Goal: Task Accomplishment & Management: Manage account settings

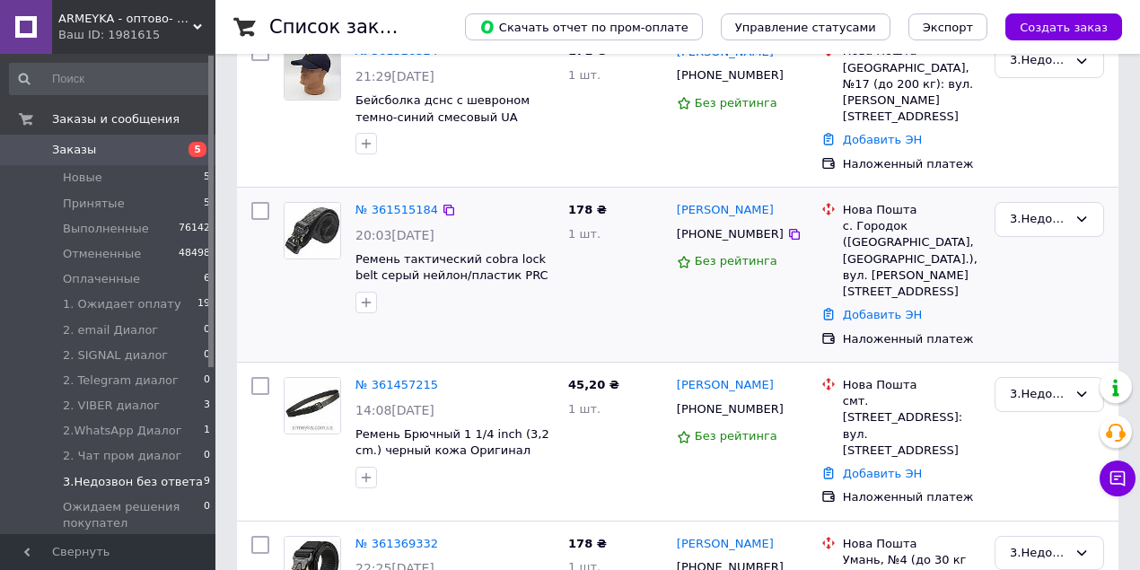
scroll to position [539, 0]
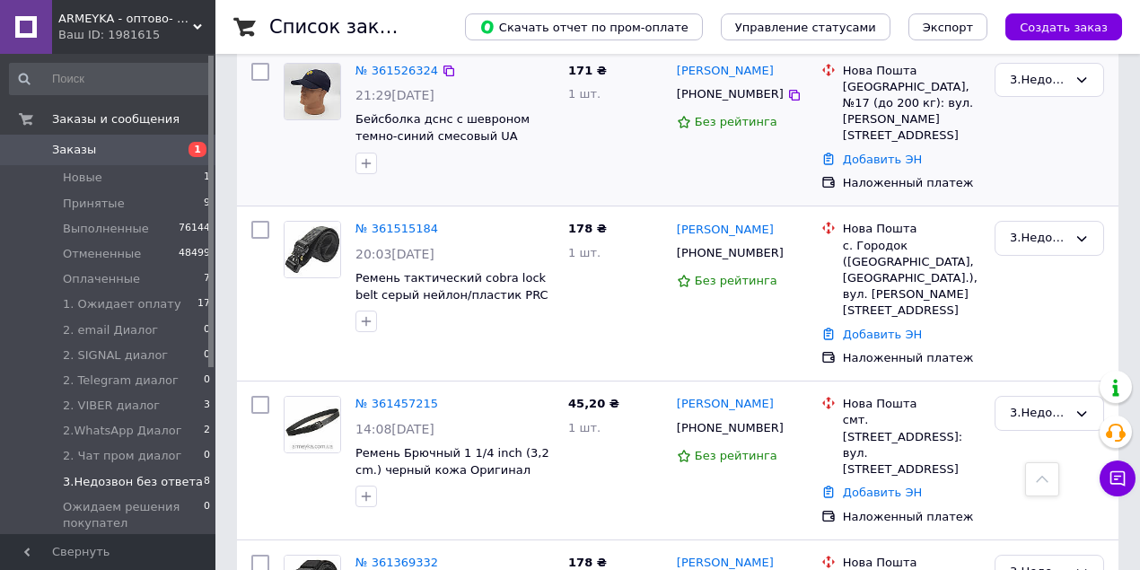
scroll to position [171, 0]
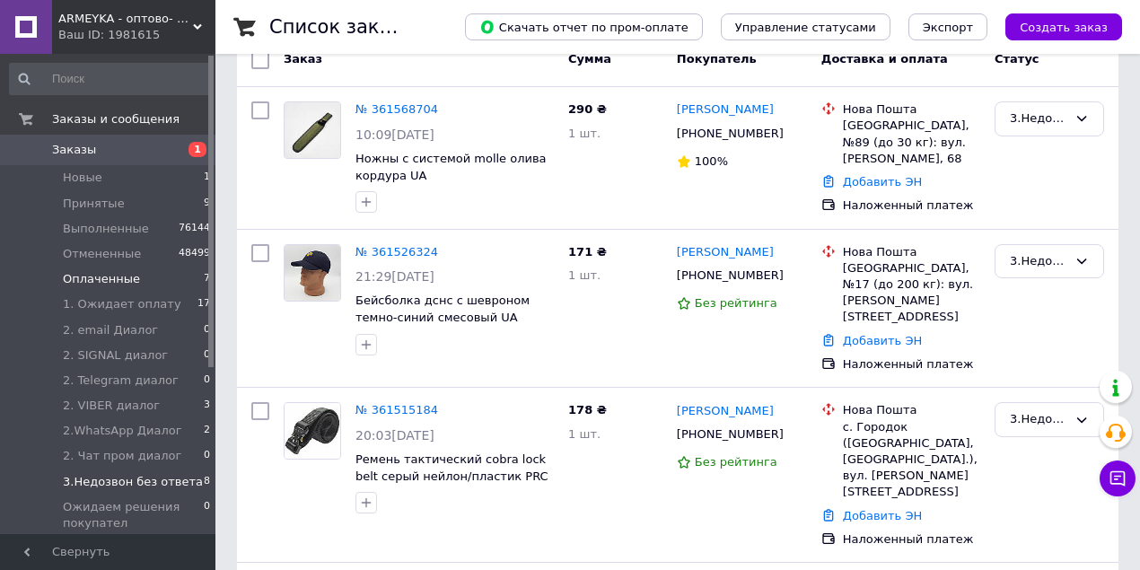
click at [151, 282] on li "Оплаченные 7" at bounding box center [110, 279] width 221 height 25
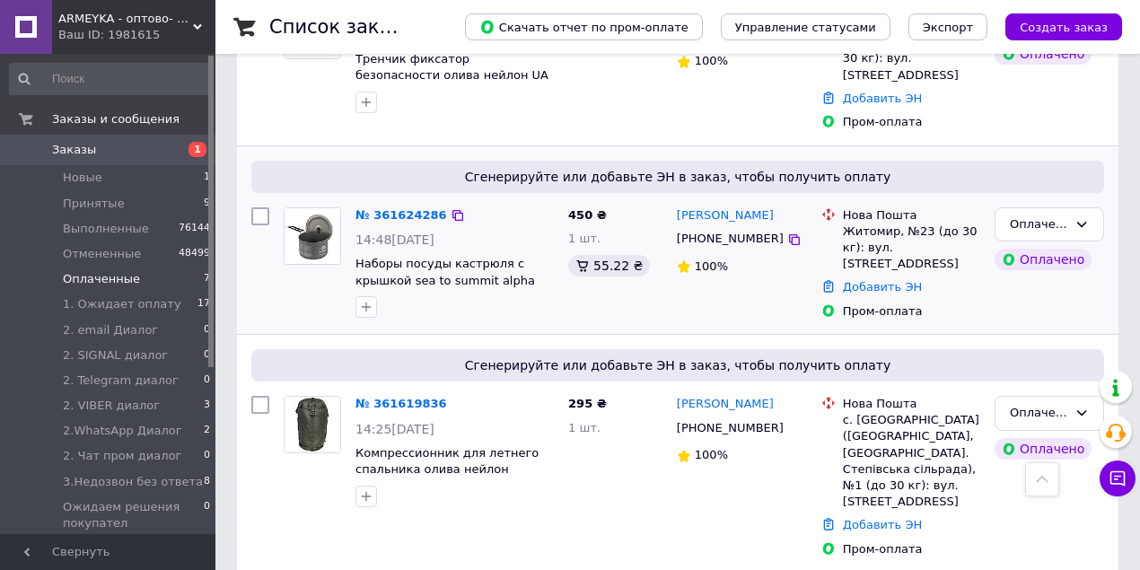
scroll to position [1132, 0]
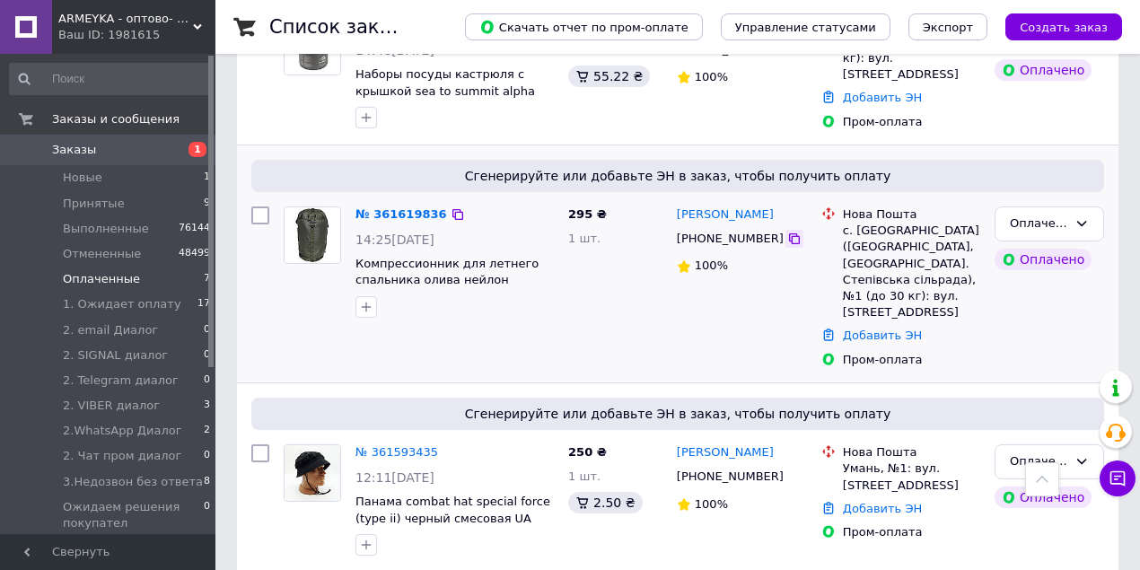
click at [787, 233] on icon at bounding box center [794, 239] width 14 height 14
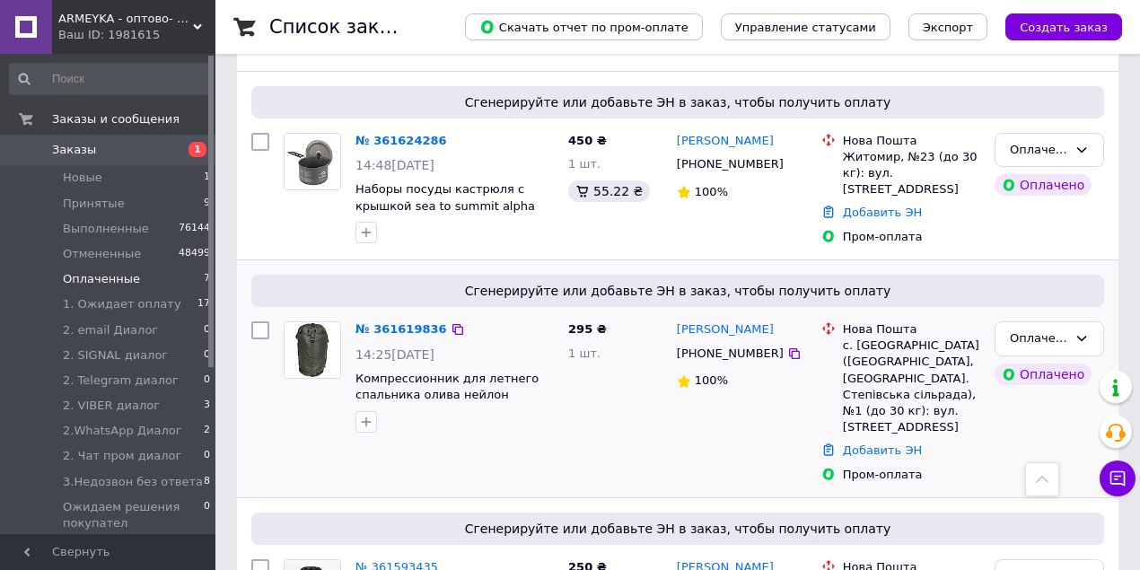
scroll to position [1013, 0]
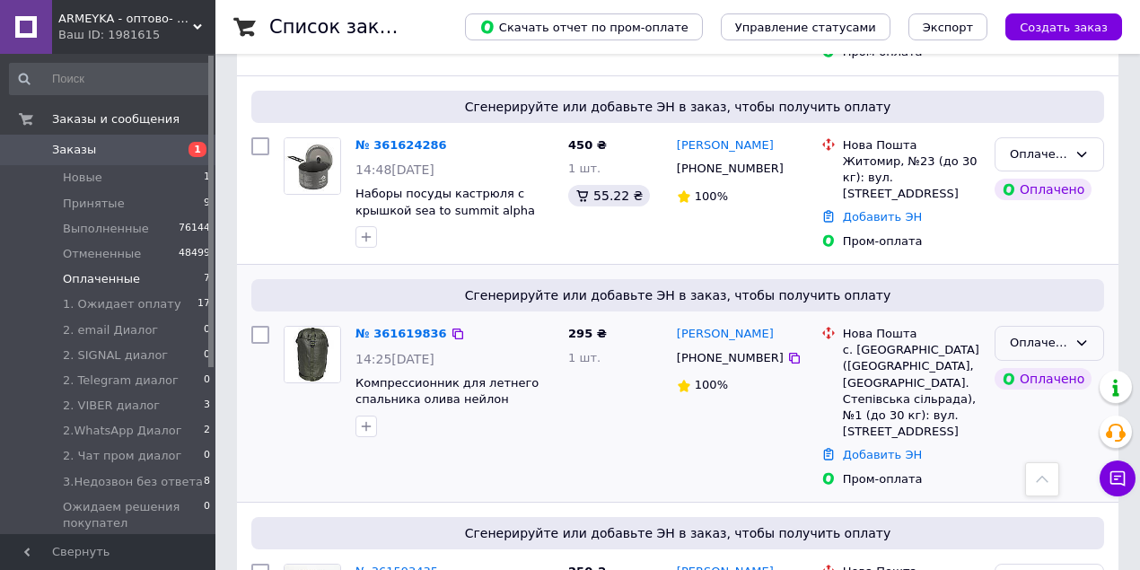
click at [1053, 336] on div "Оплаченный" at bounding box center [1038, 343] width 57 height 19
click at [1047, 400] on li "ПРОМ-ОПЛАЧЕН" at bounding box center [1050, 403] width 108 height 51
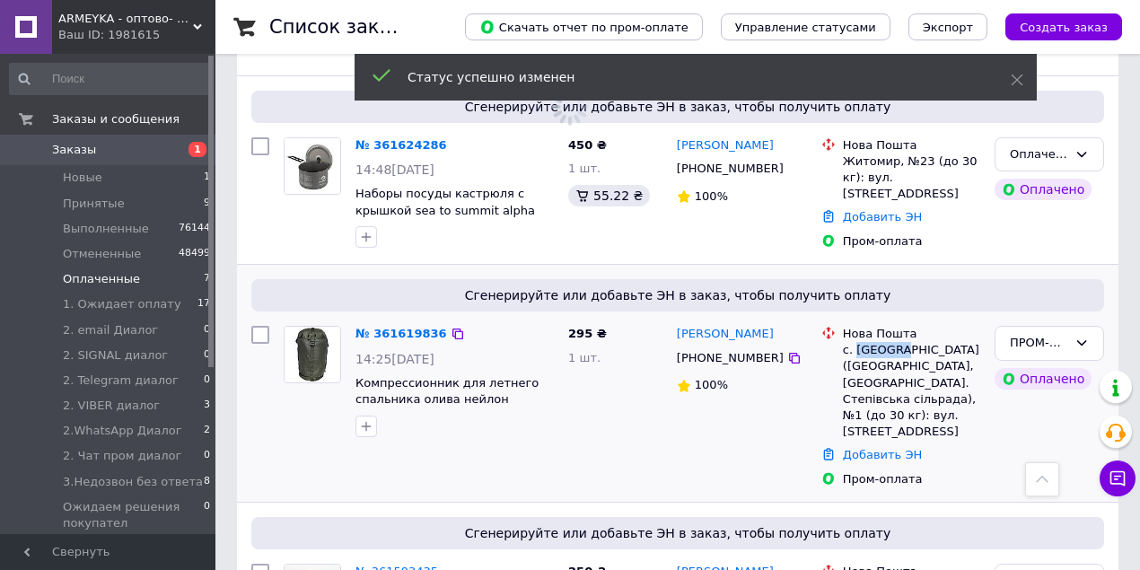
drag, startPoint x: 854, startPoint y: 347, endPoint x: 897, endPoint y: 348, distance: 43.1
click at [897, 348] on div "с. Степове (Миколаївська обл., Миколаївський р-н. Степівська сільрада), №1 (до …" at bounding box center [911, 391] width 137 height 98
copy div "Степове"
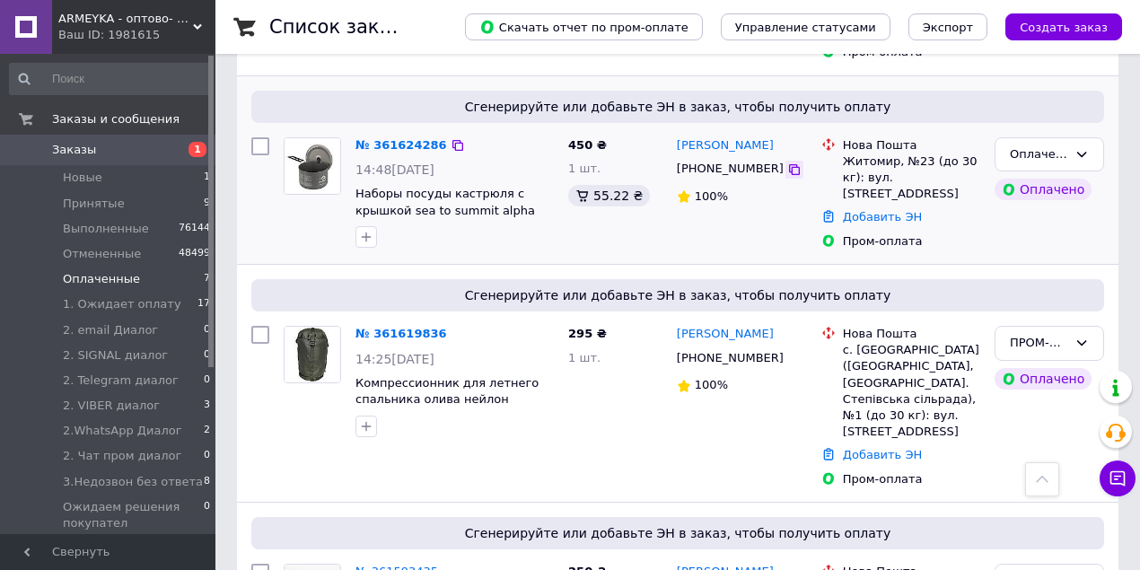
click at [787, 167] on icon at bounding box center [794, 170] width 14 height 14
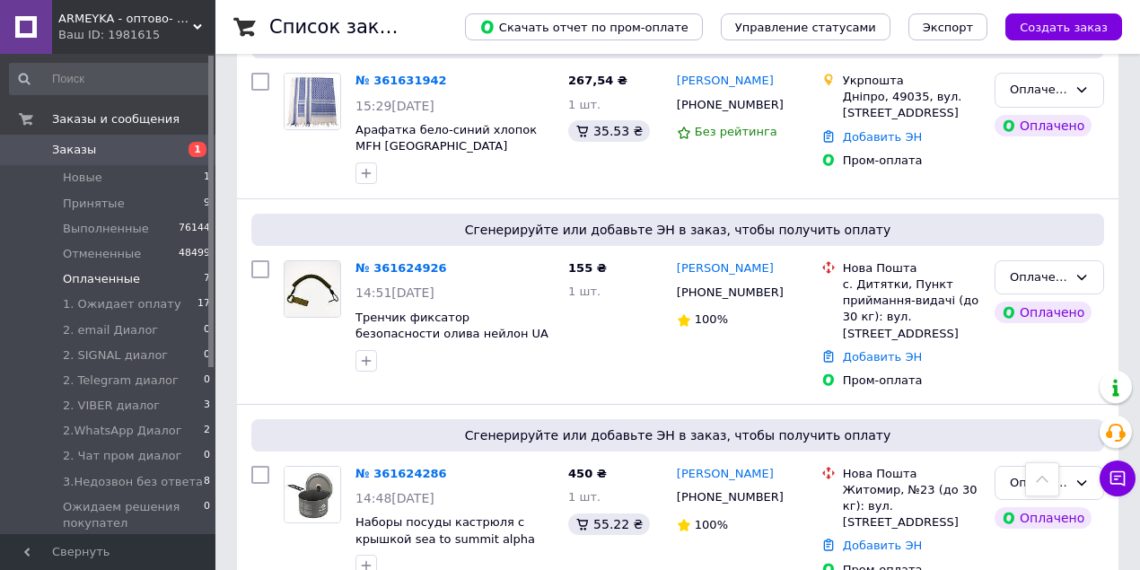
scroll to position [654, 0]
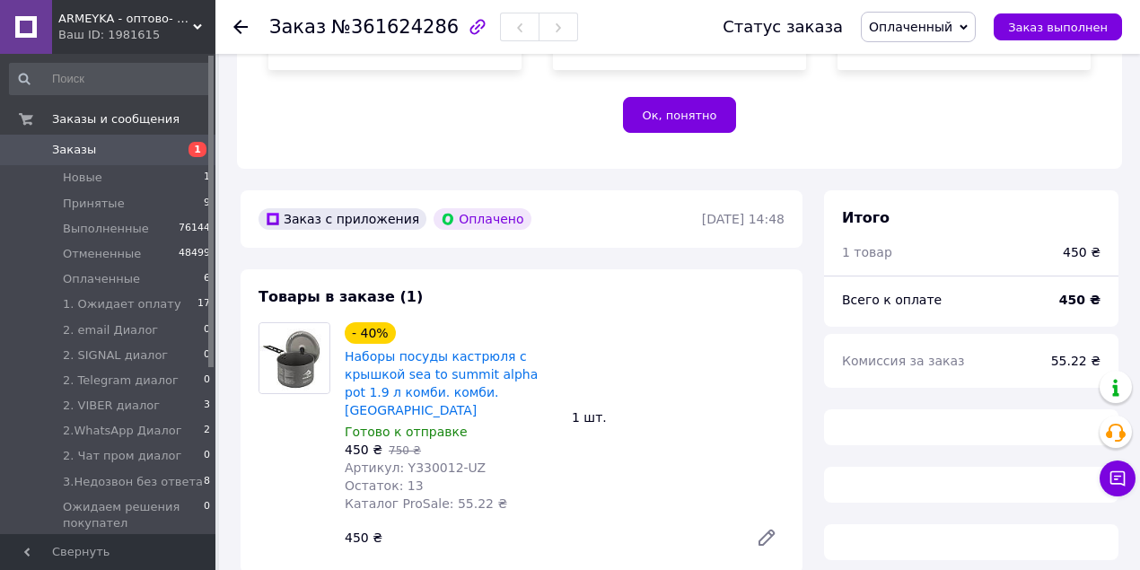
scroll to position [857, 0]
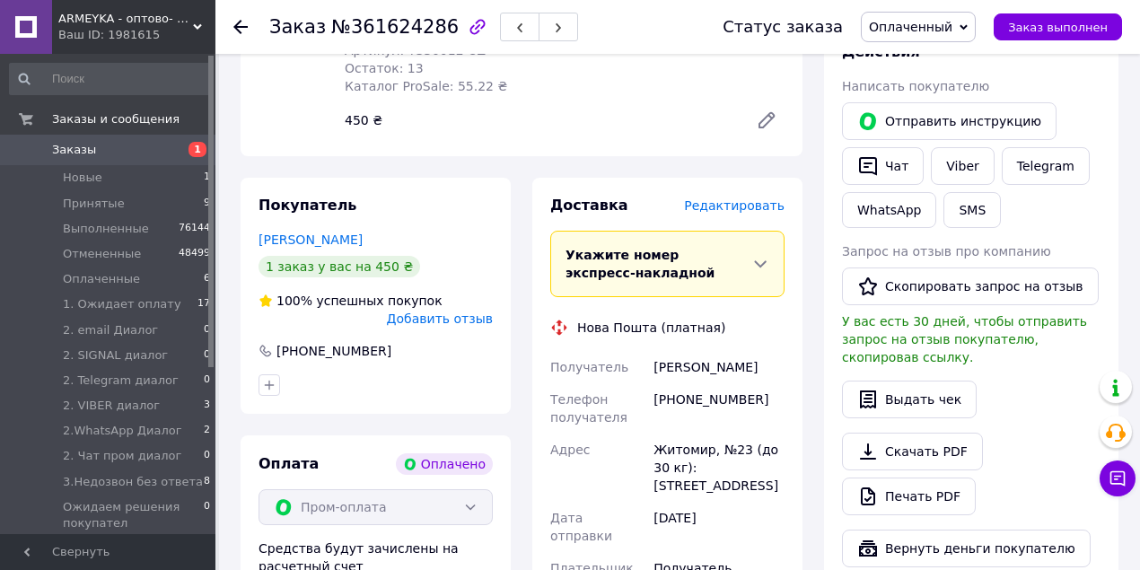
click at [952, 27] on span "Оплаченный" at bounding box center [911, 27] width 84 height 14
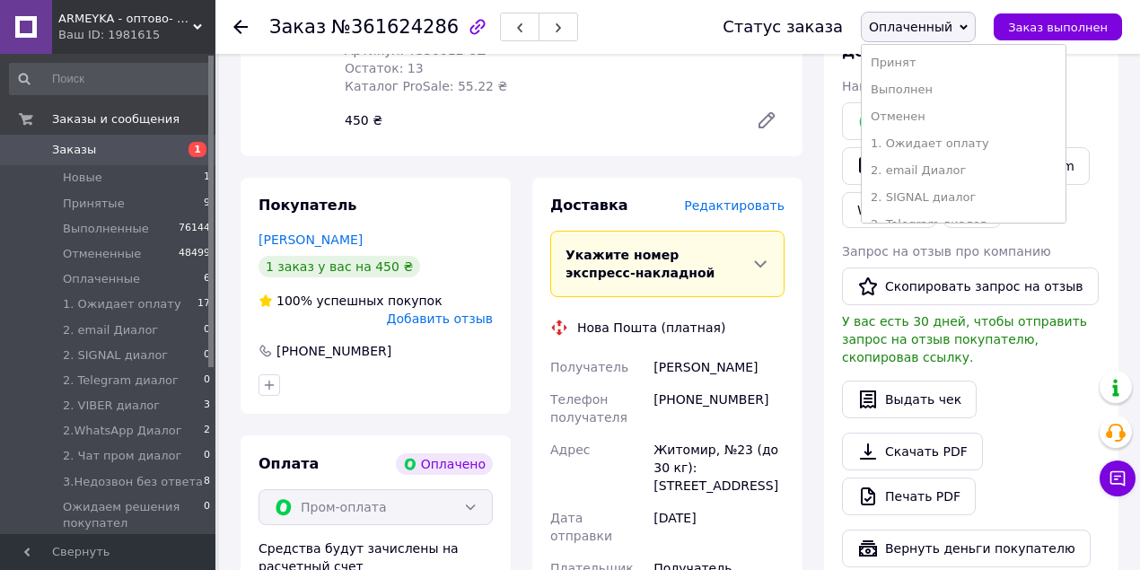
scroll to position [315, 0]
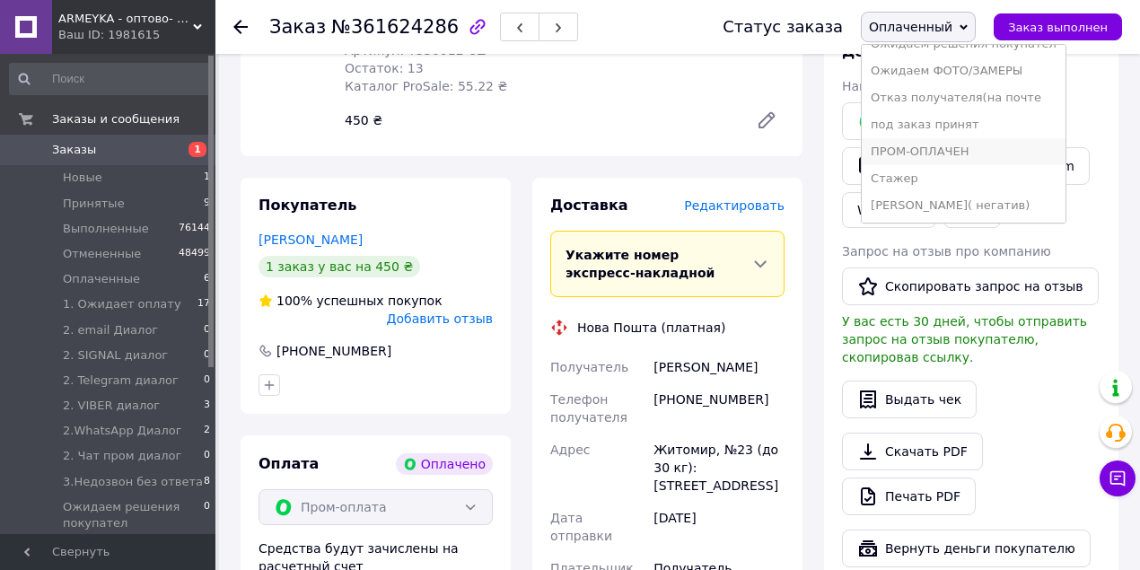
click at [979, 149] on li "ПРОМ-ОПЛАЧЕН" at bounding box center [964, 151] width 204 height 27
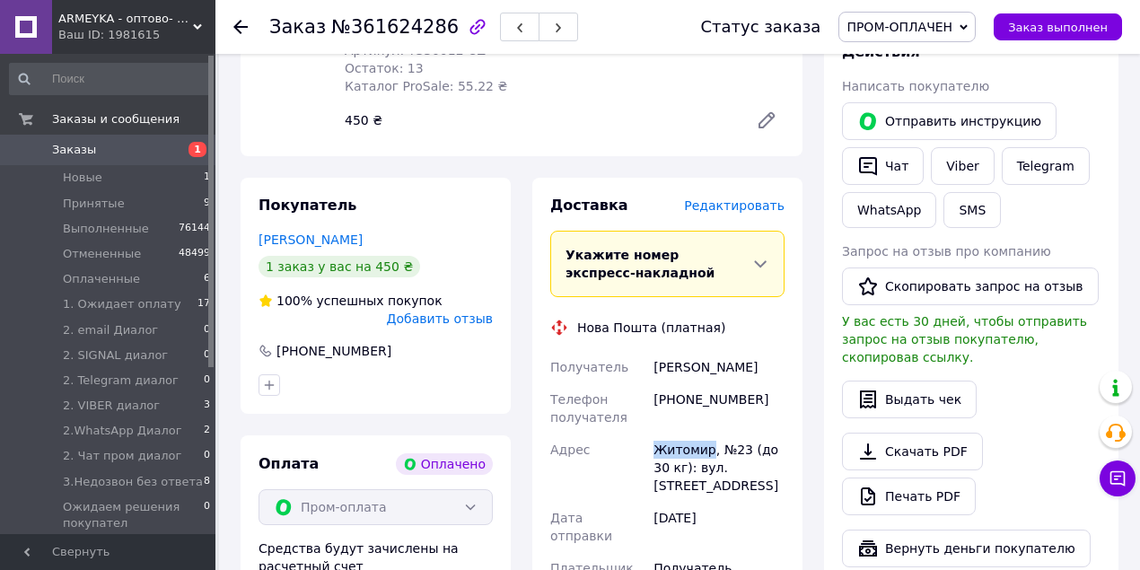
drag, startPoint x: 655, startPoint y: 398, endPoint x: 696, endPoint y: 402, distance: 41.5
click at [706, 434] on div "Житомир, №23 (до 30 кг): вул. [STREET_ADDRESS]" at bounding box center [719, 468] width 138 height 68
copy div "Житомир"
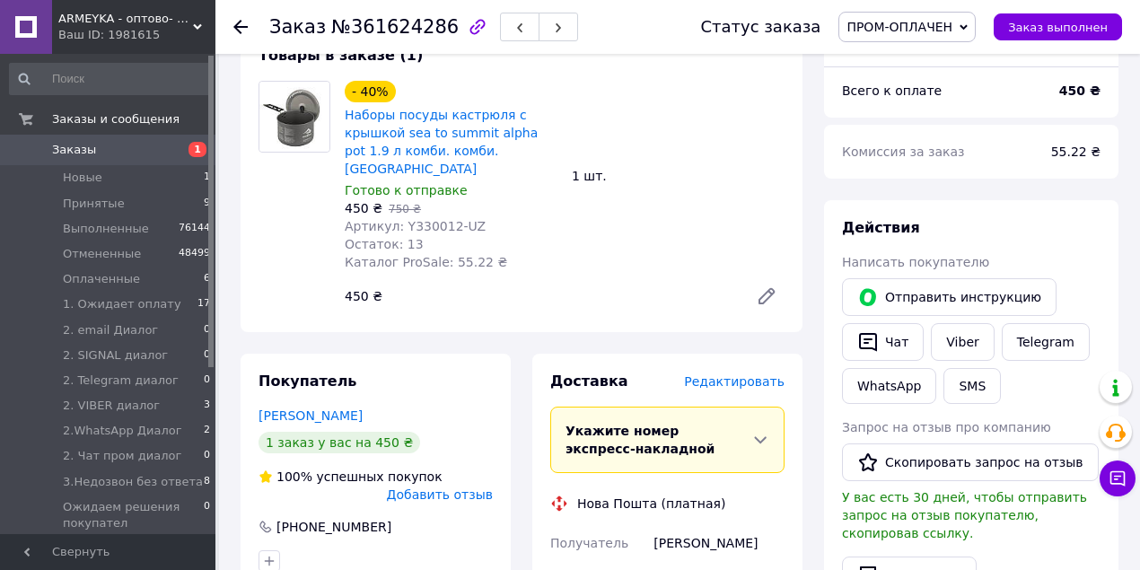
scroll to position [497, 0]
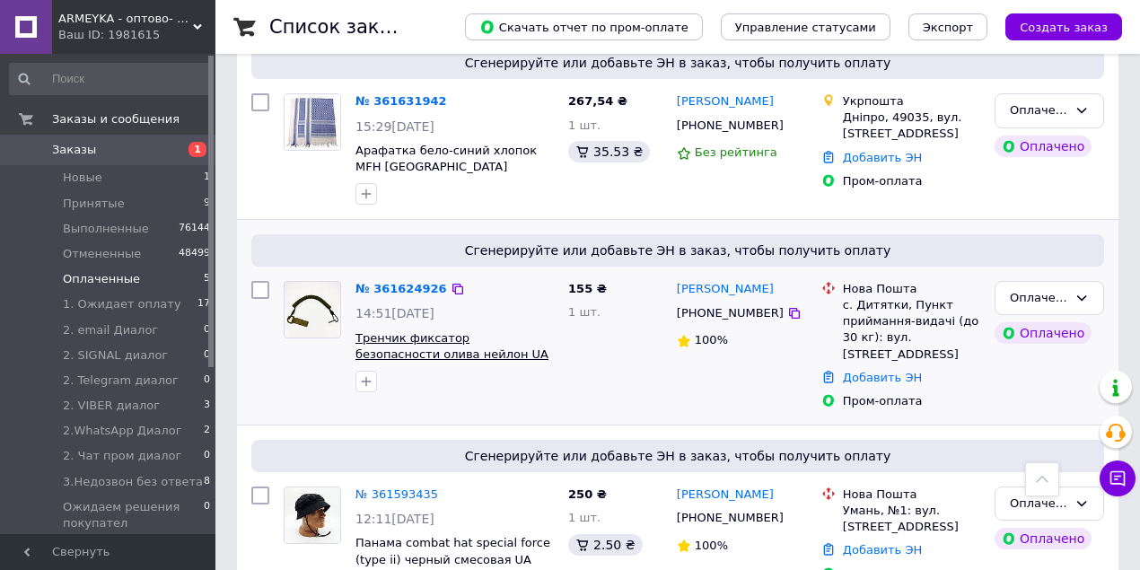
scroll to position [544, 0]
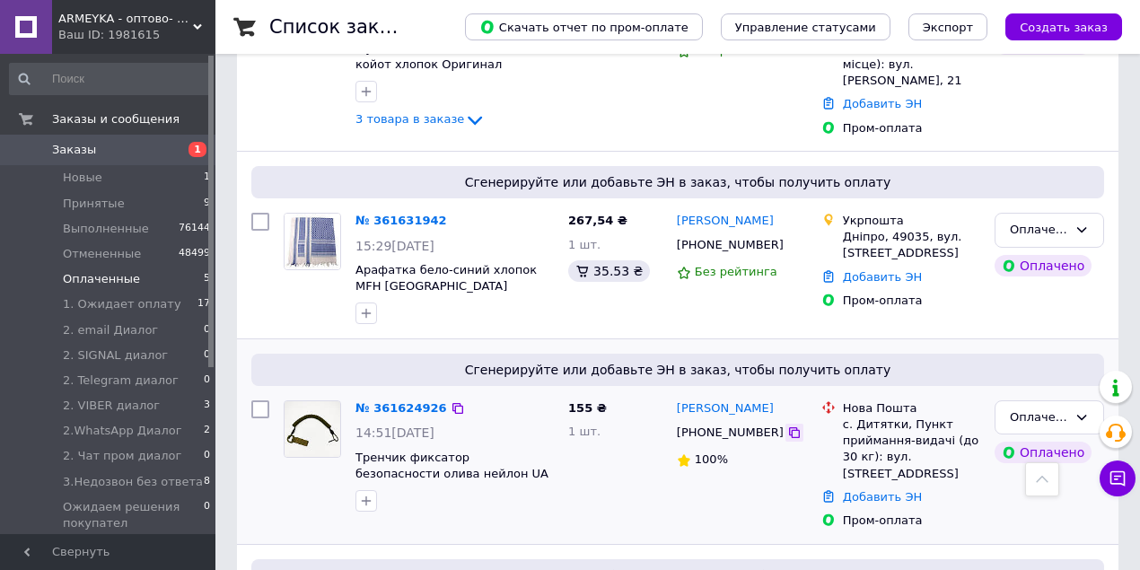
click at [787, 431] on icon at bounding box center [794, 433] width 14 height 14
click at [789, 428] on icon at bounding box center [794, 432] width 11 height 11
click at [787, 433] on icon at bounding box center [794, 433] width 14 height 14
click at [787, 431] on icon at bounding box center [794, 433] width 14 height 14
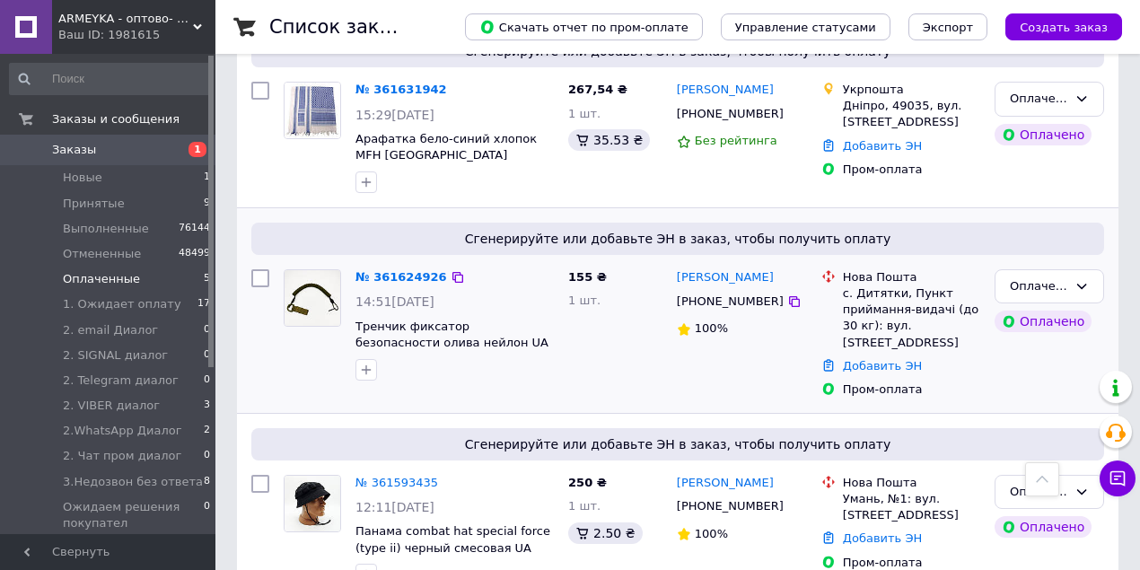
scroll to position [724, 0]
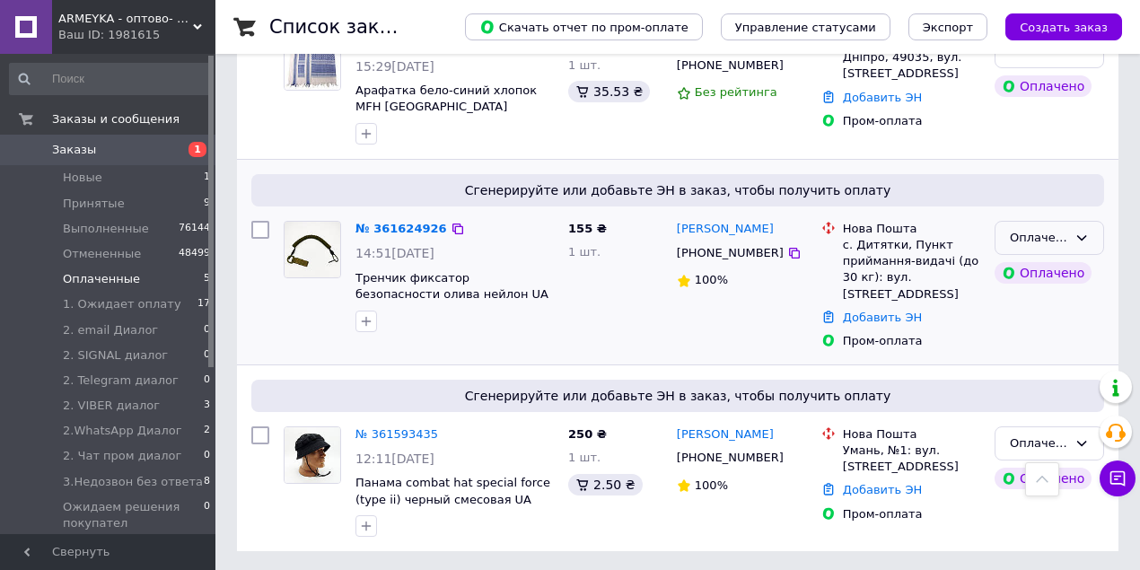
click at [1094, 234] on div "Оплаченный" at bounding box center [1050, 238] width 110 height 35
click at [1056, 343] on li "ПРОМ-ОПЛАЧЕН" at bounding box center [1050, 336] width 108 height 51
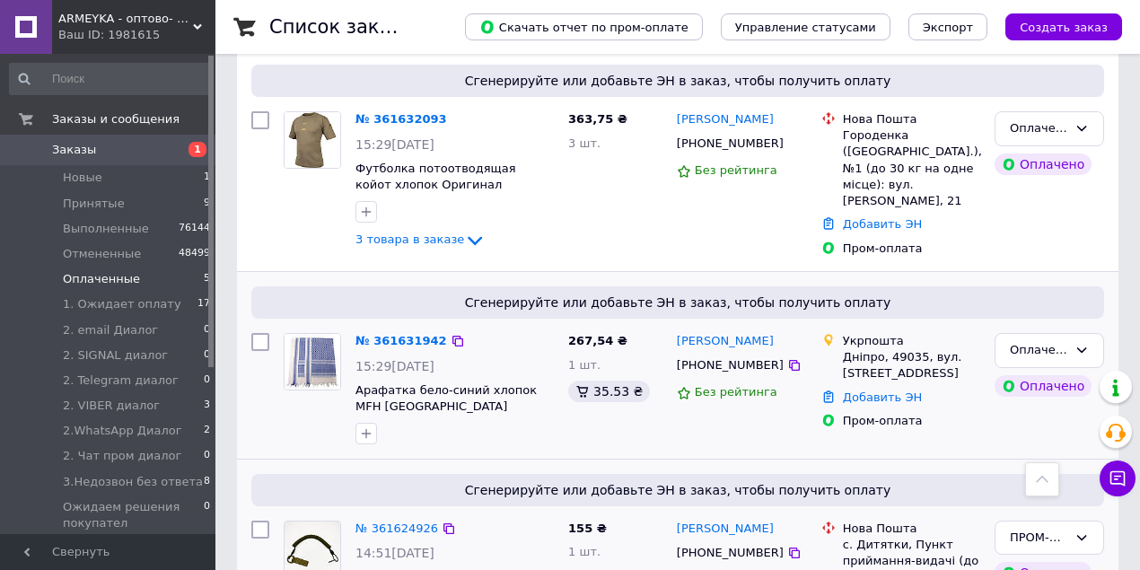
scroll to position [603, 0]
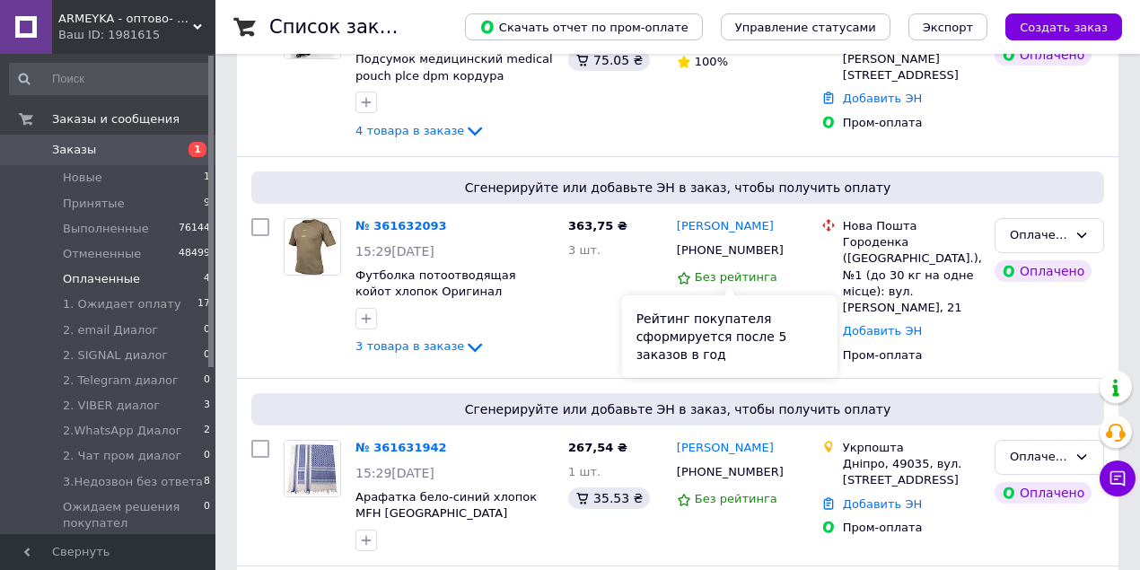
scroll to position [418, 0]
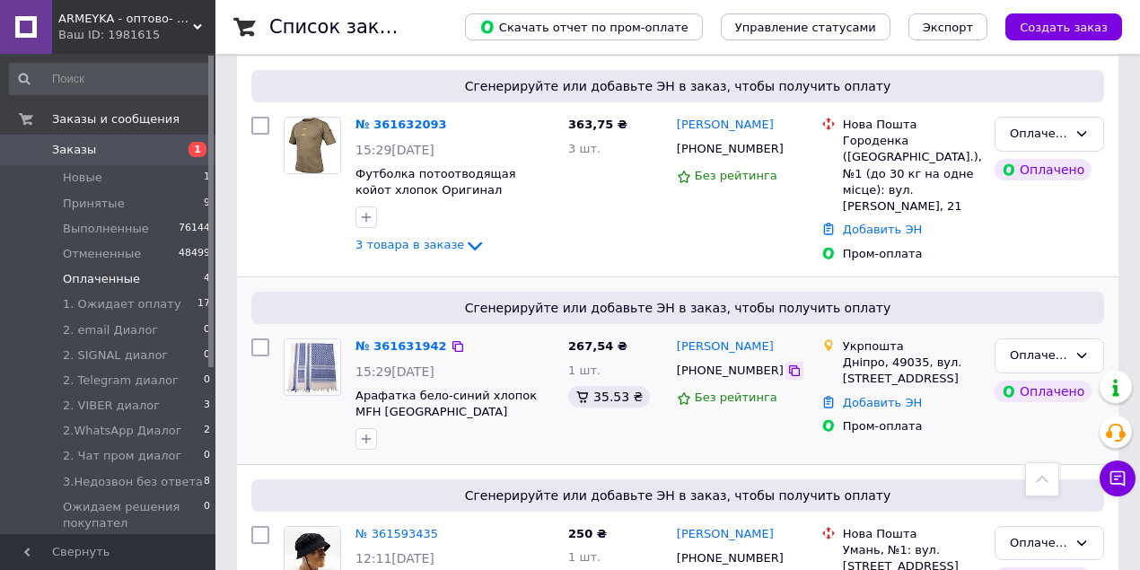
click at [789, 366] on icon at bounding box center [794, 370] width 11 height 11
click at [1077, 354] on icon at bounding box center [1082, 355] width 14 height 14
click at [1029, 421] on li "ПРОМ-ОПЛАЧЕН" at bounding box center [1050, 416] width 108 height 51
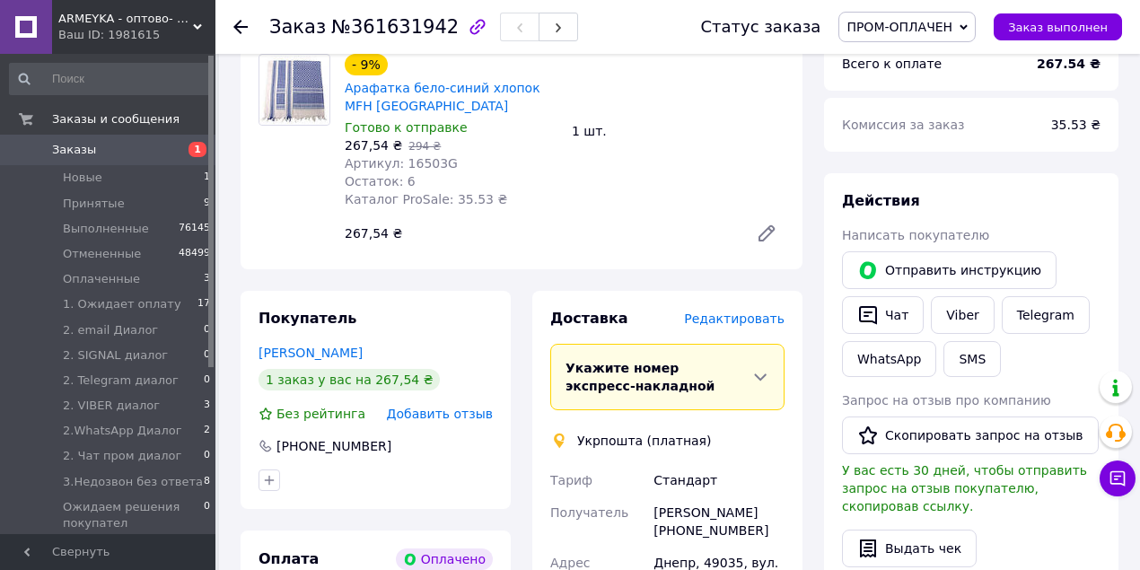
scroll to position [778, 0]
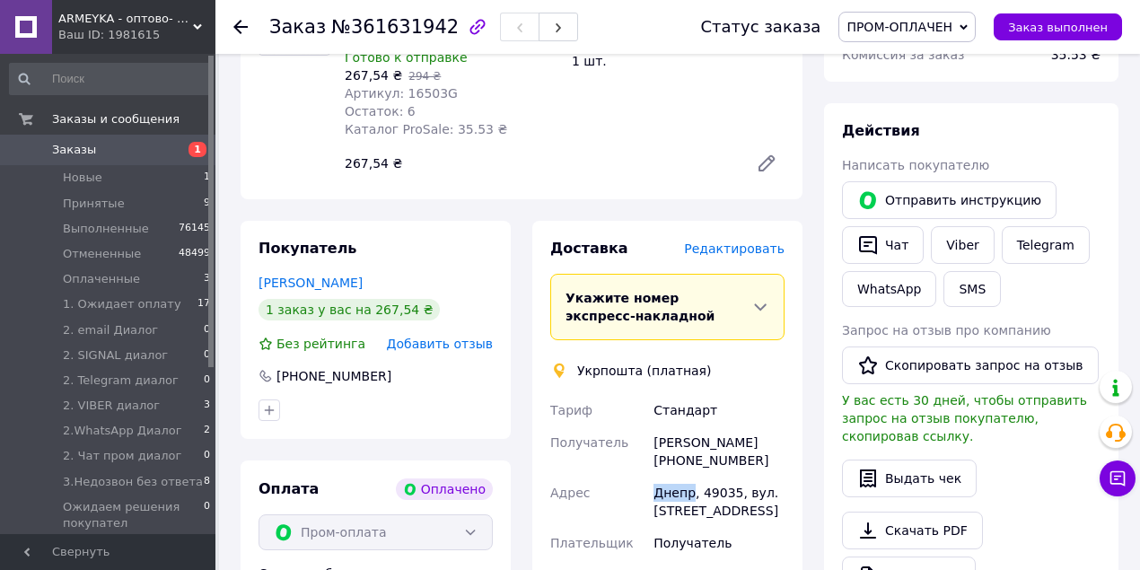
drag, startPoint x: 654, startPoint y: 454, endPoint x: 688, endPoint y: 456, distance: 34.2
click at [690, 477] on div "Днепр, 49035, вул. Сумська, 29" at bounding box center [719, 502] width 138 height 50
copy div "Днепр"
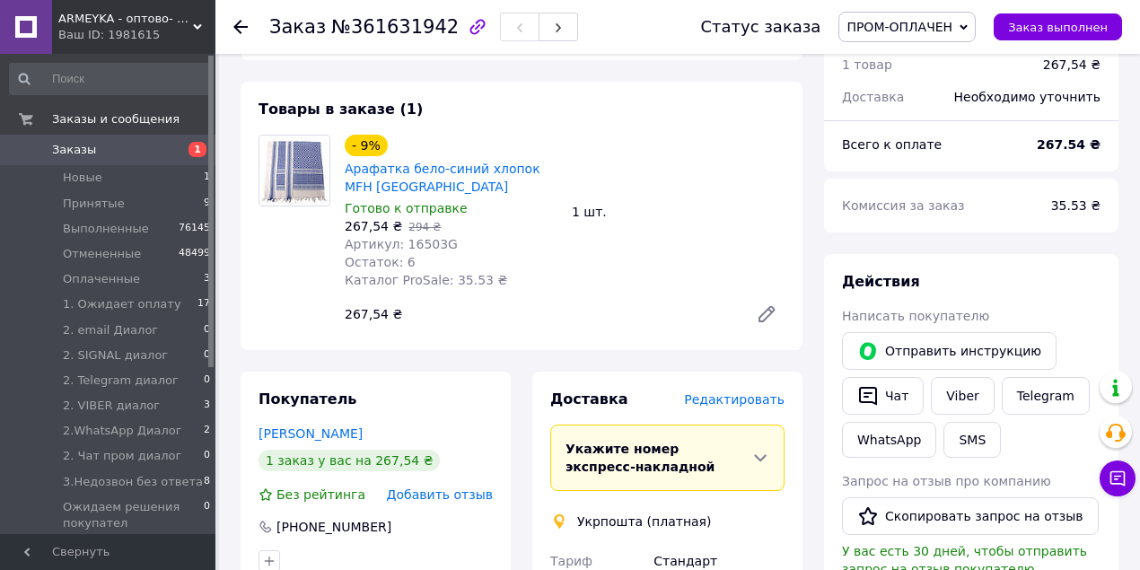
scroll to position [479, 0]
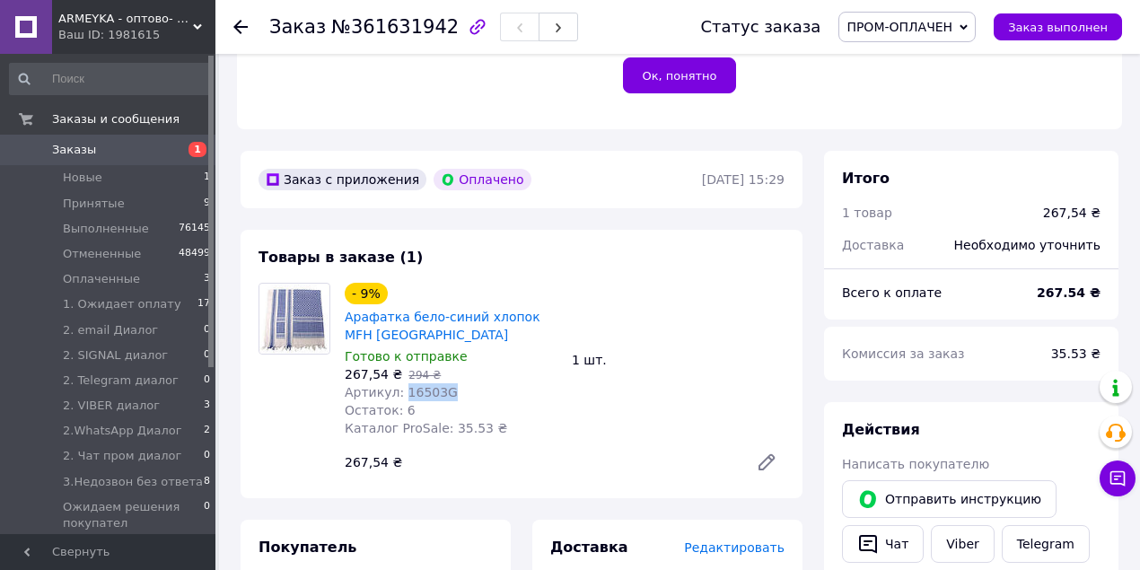
drag, startPoint x: 401, startPoint y: 359, endPoint x: 470, endPoint y: 361, distance: 68.3
click at [470, 383] on div "Артикул: 16503G" at bounding box center [451, 392] width 213 height 18
copy span "16503G"
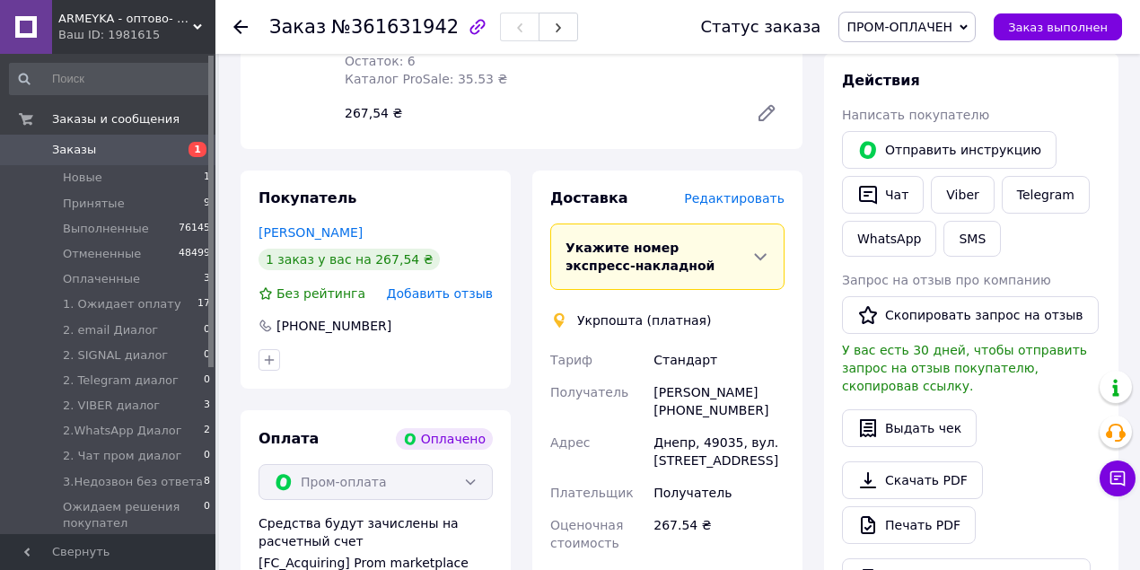
scroll to position [838, 0]
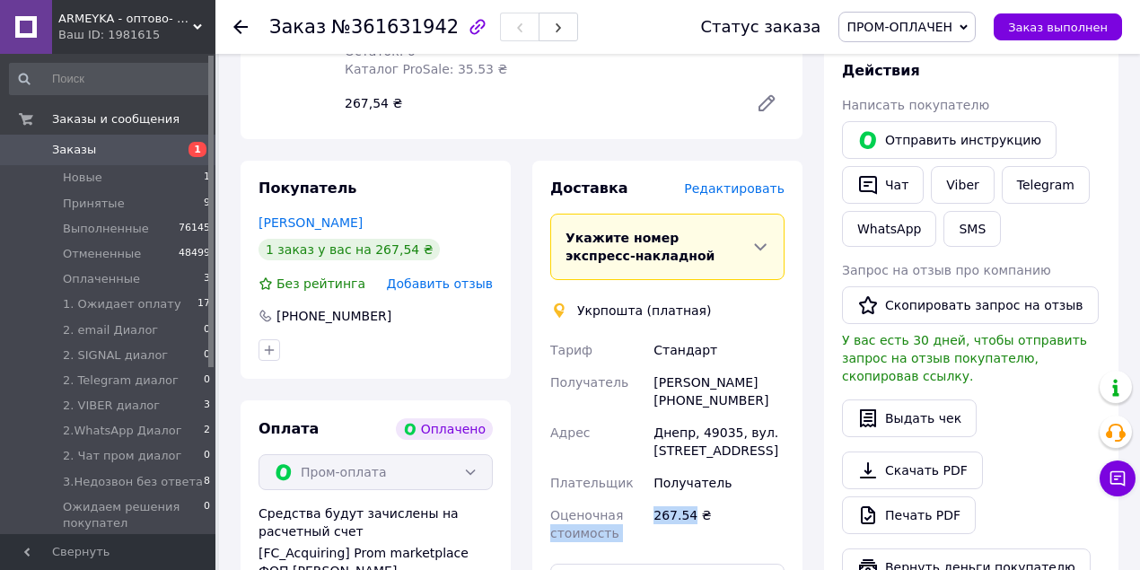
drag, startPoint x: 646, startPoint y: 470, endPoint x: 687, endPoint y: 474, distance: 41.5
click at [687, 474] on div "Тариф Стандарт Получатель Данило Безвенюк +380632054170 Адрес Днепр, 49035, вул…" at bounding box center [668, 441] width 242 height 215
click at [687, 499] on div "267.54 ₴" at bounding box center [719, 524] width 138 height 50
drag, startPoint x: 689, startPoint y: 478, endPoint x: 654, endPoint y: 482, distance: 35.3
click at [654, 499] on div "267.54 ₴" at bounding box center [719, 524] width 138 height 50
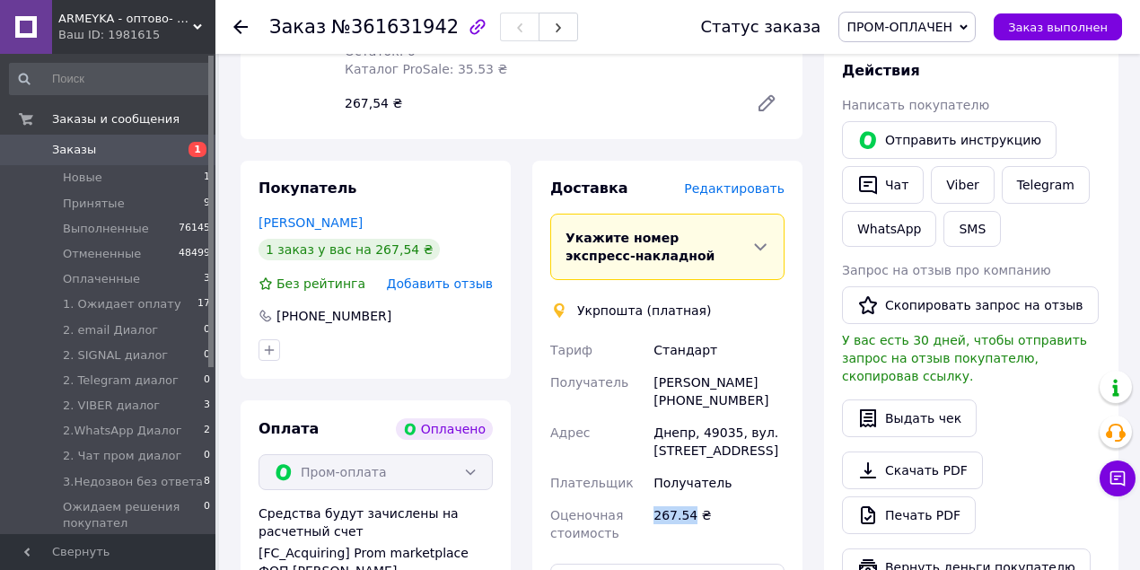
copy div "267.54"
drag, startPoint x: 656, startPoint y: 393, endPoint x: 690, endPoint y: 396, distance: 33.3
click at [690, 417] on div "Днепр, 49035, вул. Сумська, 29" at bounding box center [719, 442] width 138 height 50
copy div "Днепр"
drag, startPoint x: 699, startPoint y: 392, endPoint x: 729, endPoint y: 393, distance: 30.5
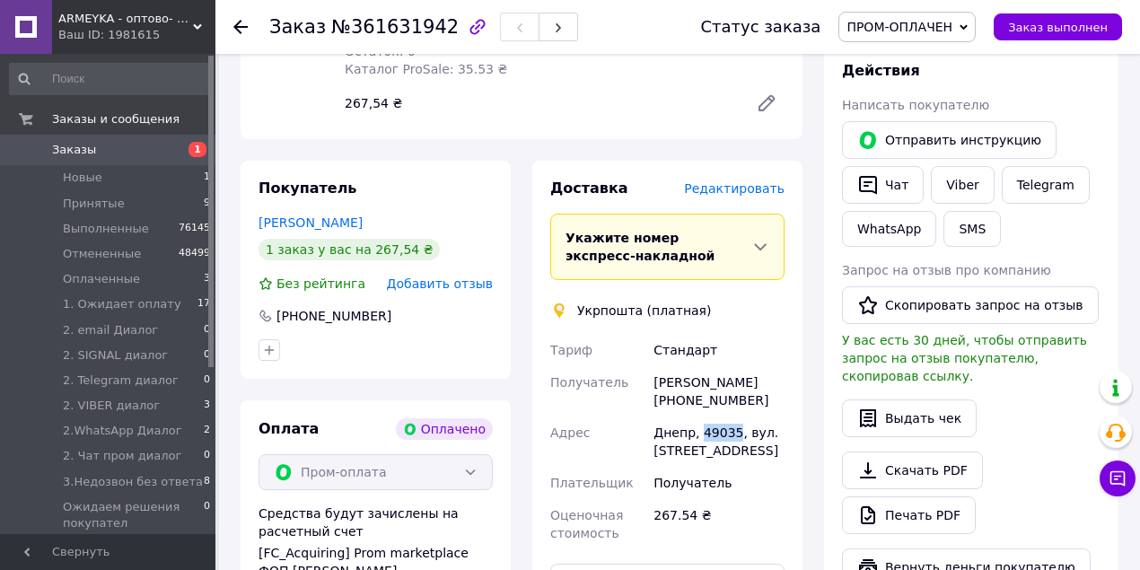
click at [730, 417] on div "Днепр, 49035, вул. Сумська, 29" at bounding box center [719, 442] width 138 height 50
copy div "49035"
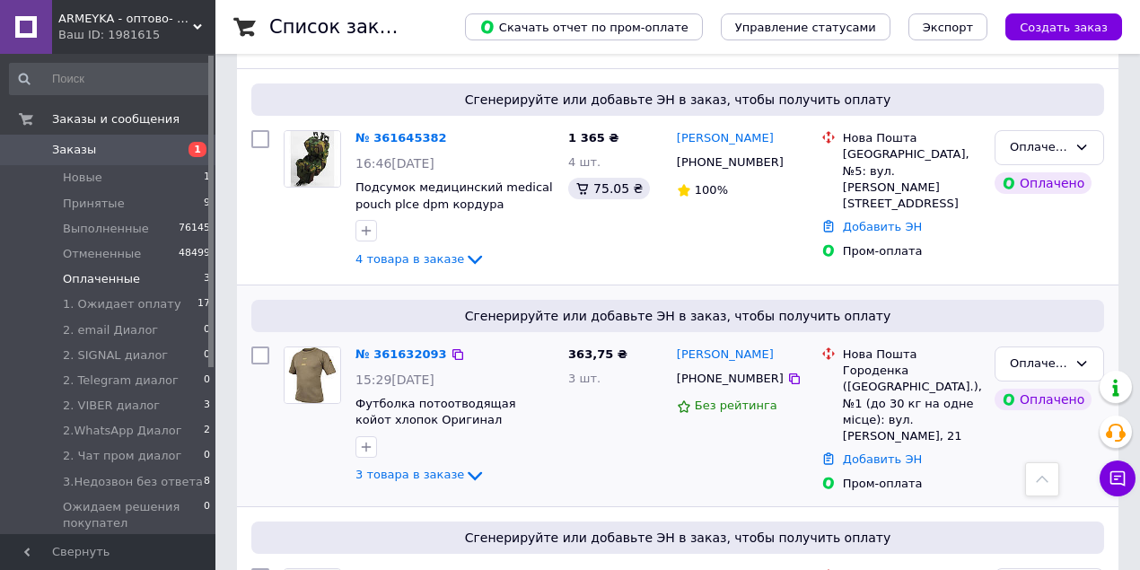
scroll to position [180, 0]
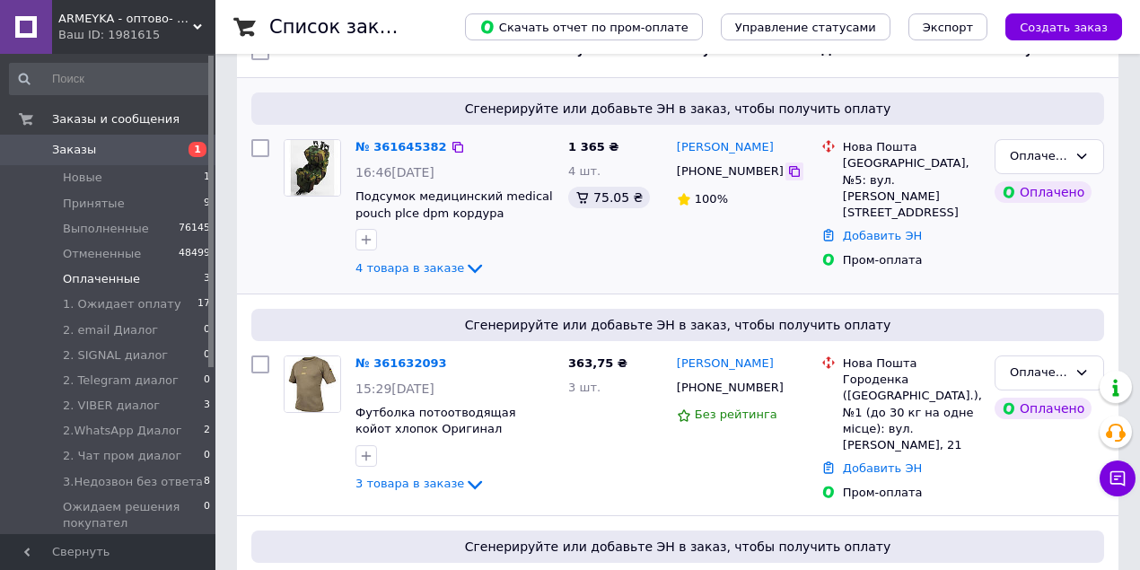
click at [787, 172] on icon at bounding box center [794, 171] width 14 height 14
click at [789, 172] on icon at bounding box center [794, 171] width 11 height 11
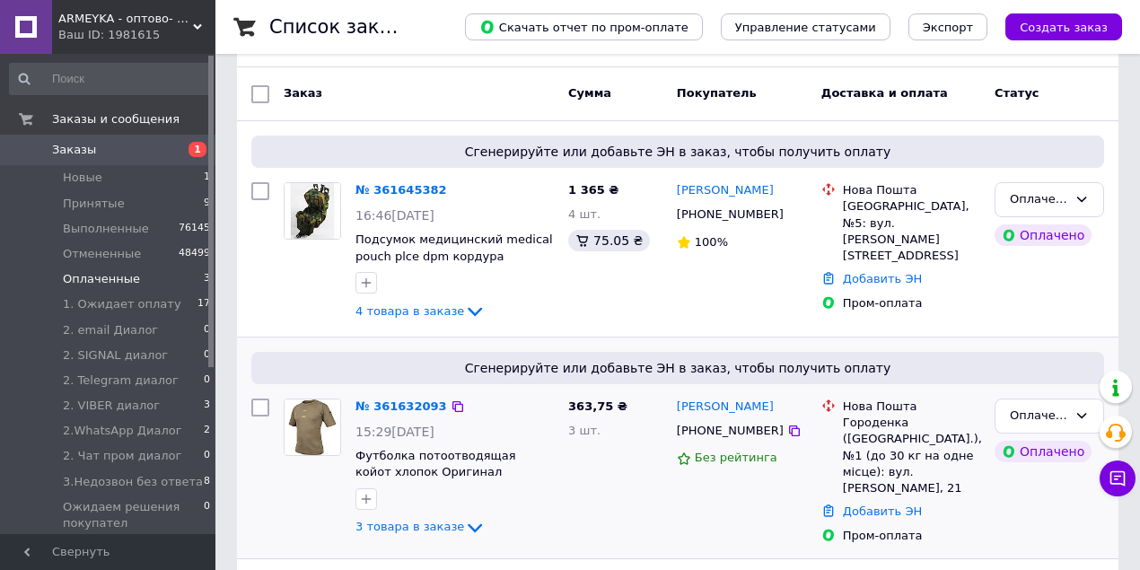
scroll to position [0, 0]
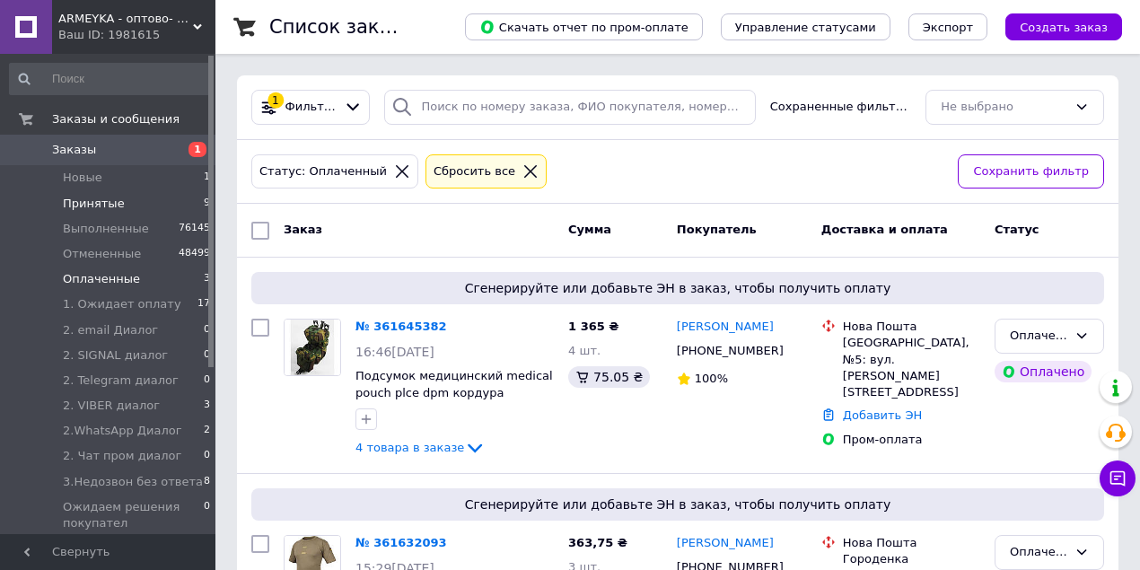
click at [138, 200] on li "Принятые 9" at bounding box center [110, 203] width 221 height 25
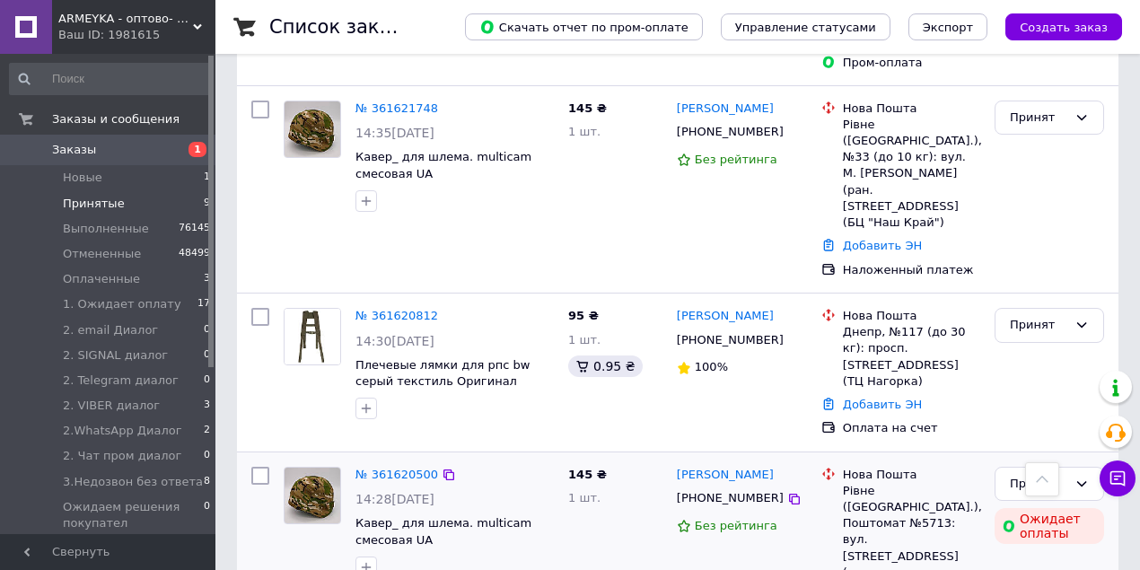
scroll to position [1256, 0]
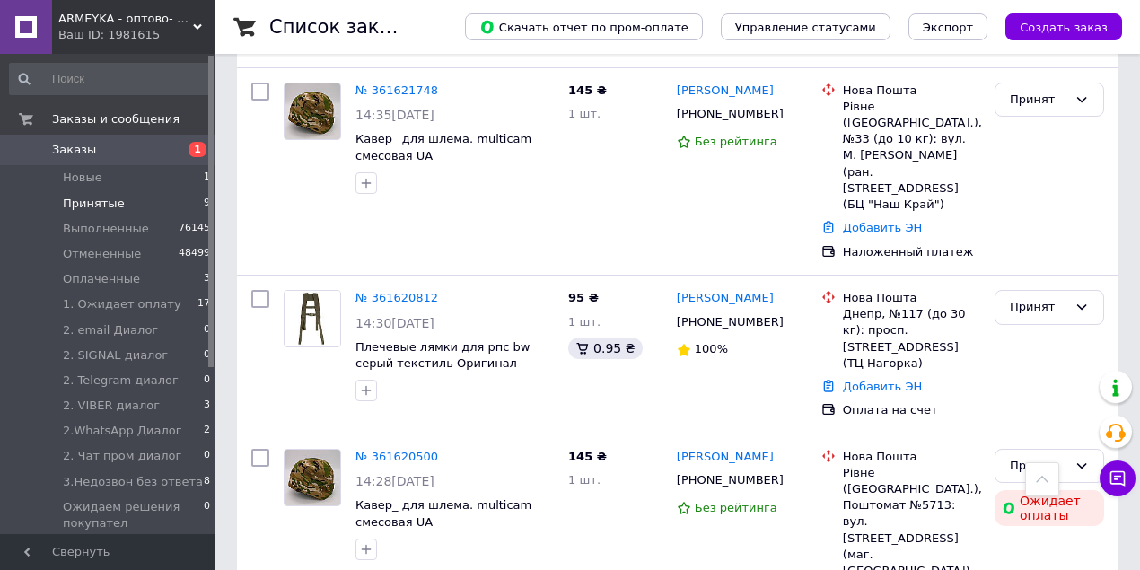
drag, startPoint x: 842, startPoint y: 449, endPoint x: 866, endPoint y: 451, distance: 24.3
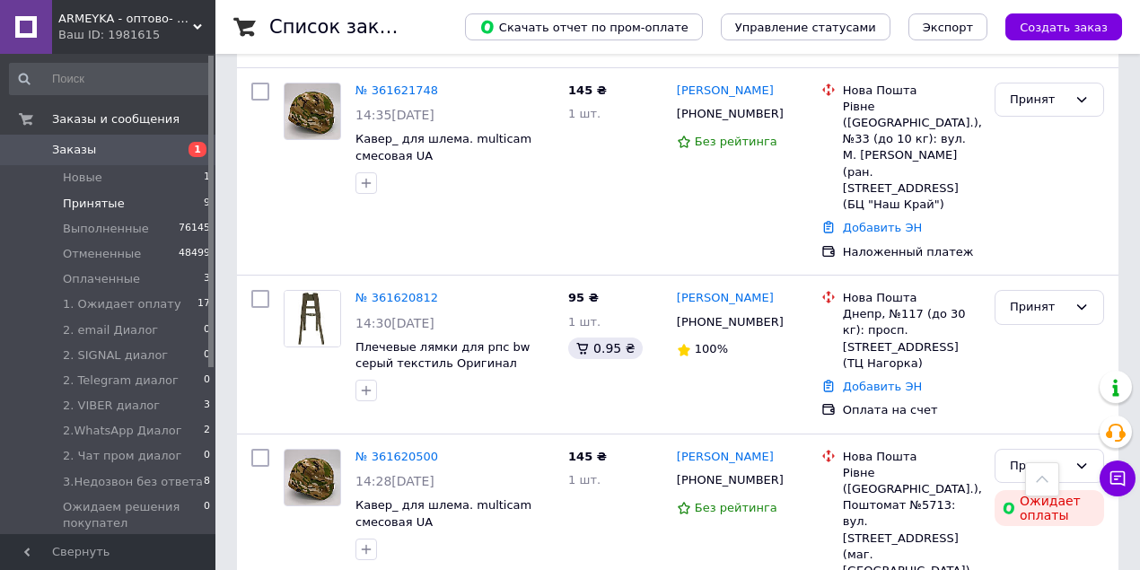
copy div "Ізюм"
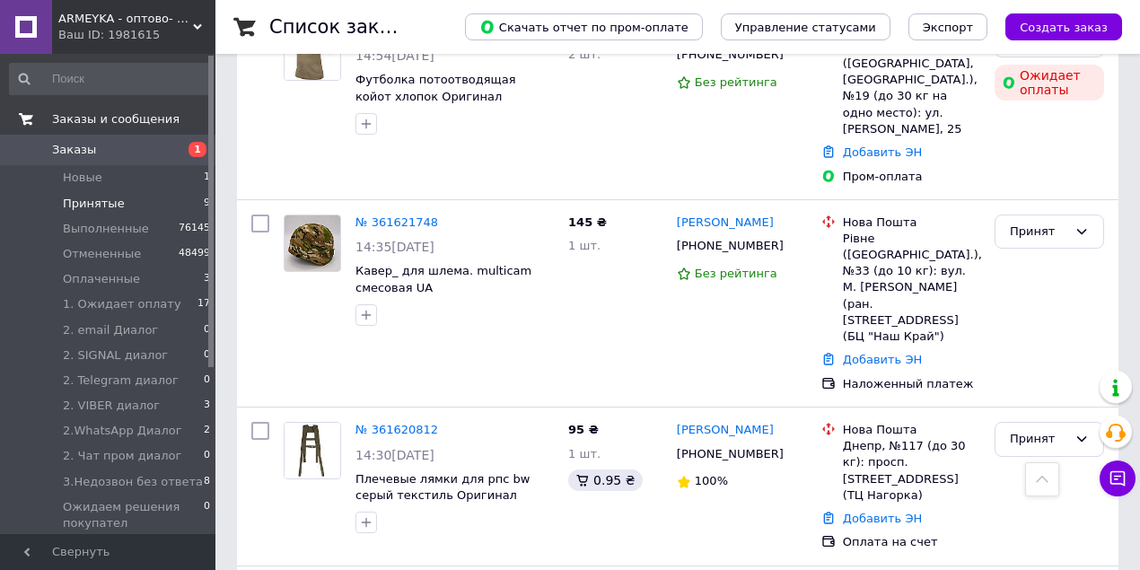
scroll to position [1077, 0]
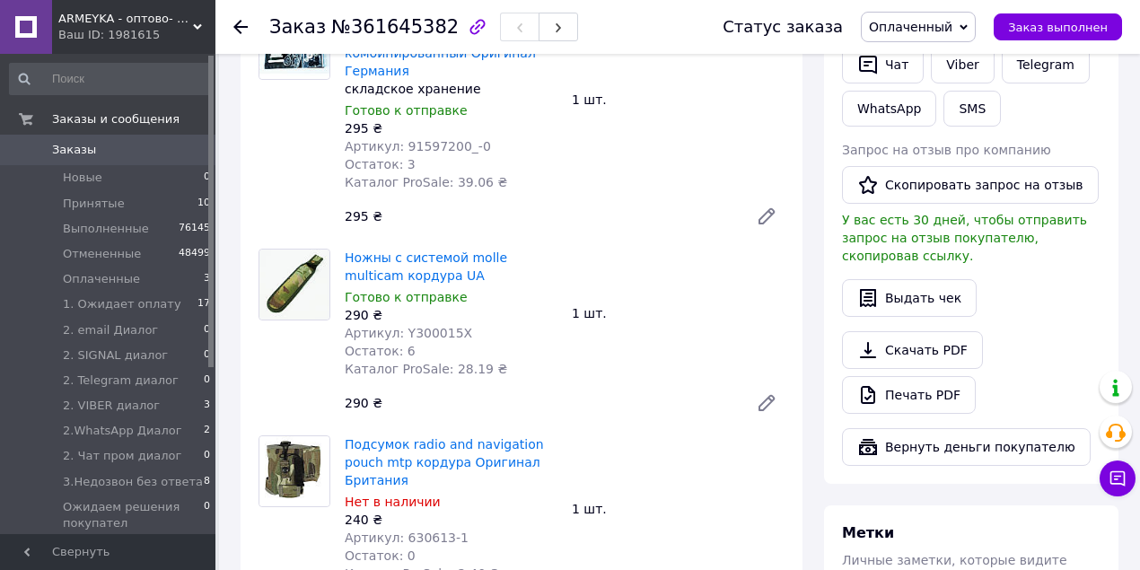
scroll to position [1197, 0]
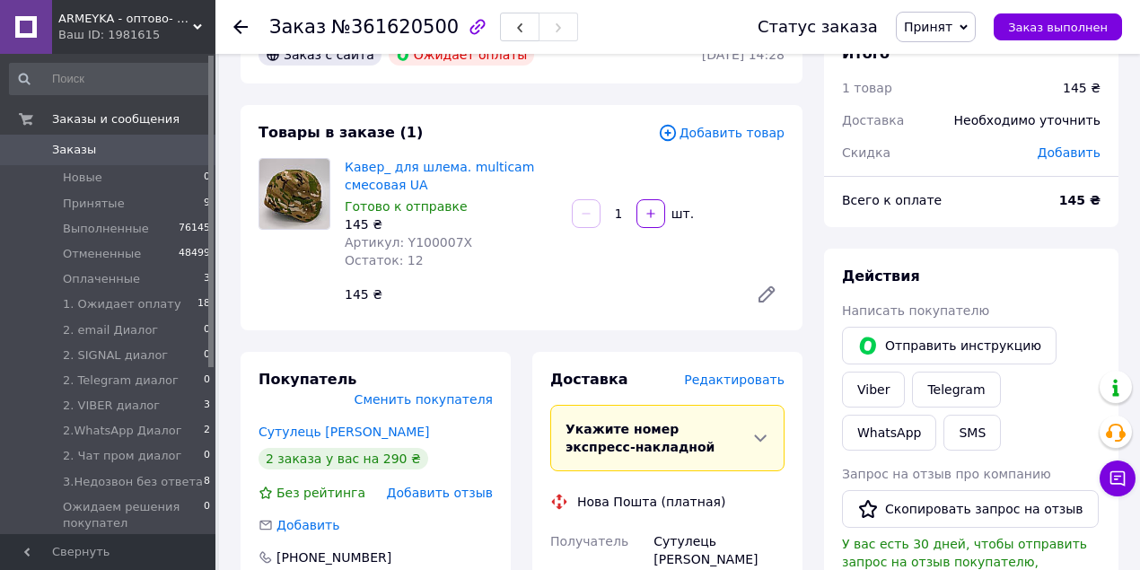
scroll to position [180, 0]
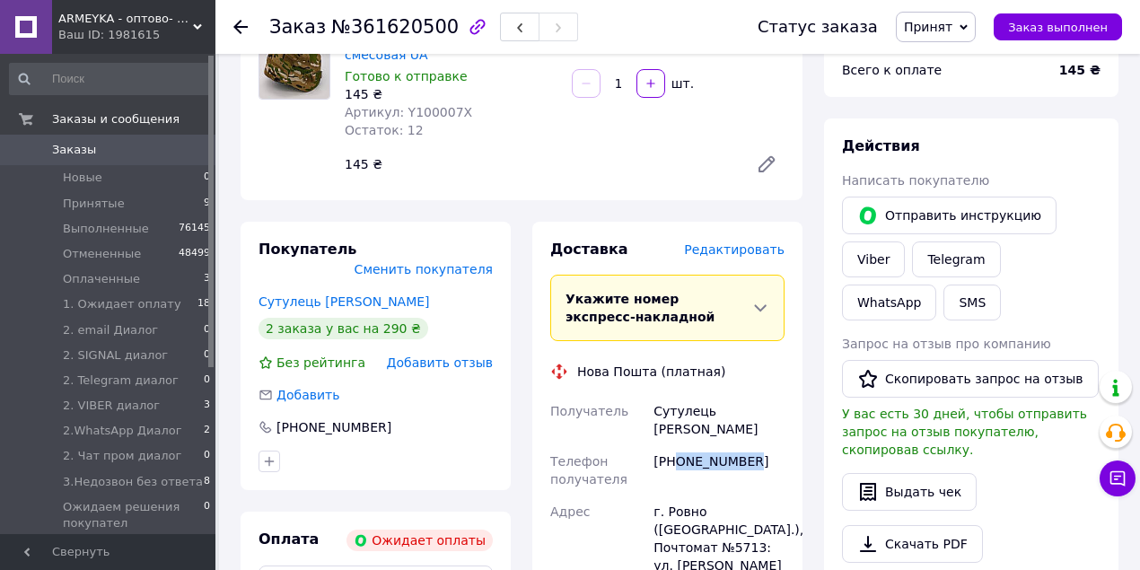
drag, startPoint x: 676, startPoint y: 449, endPoint x: 767, endPoint y: 446, distance: 90.7
click at [767, 446] on div "+380677831110" at bounding box center [719, 470] width 138 height 50
copy div "0677831110"
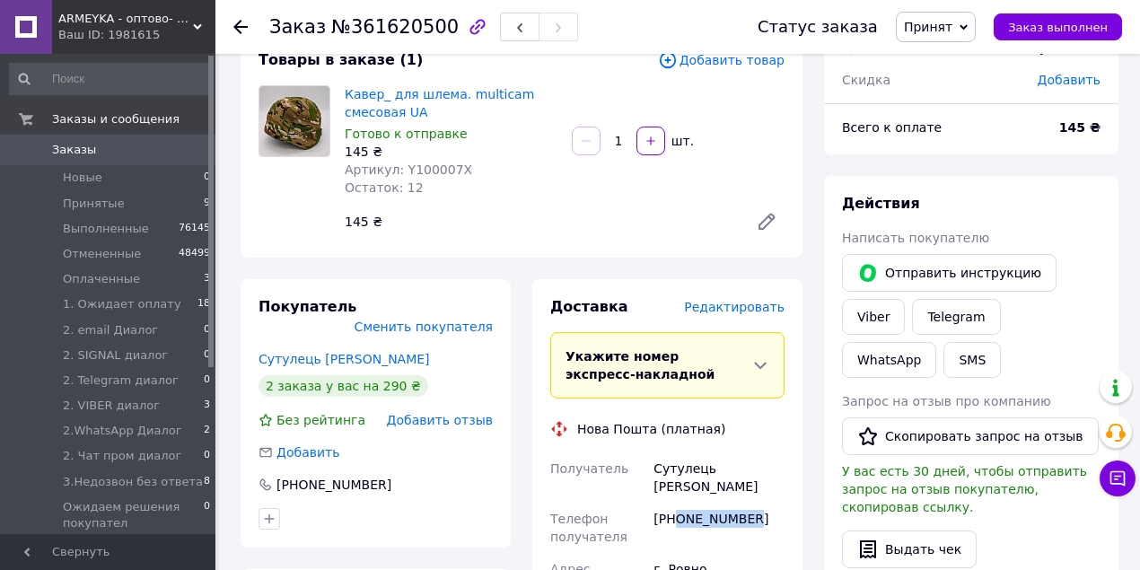
scroll to position [418, 0]
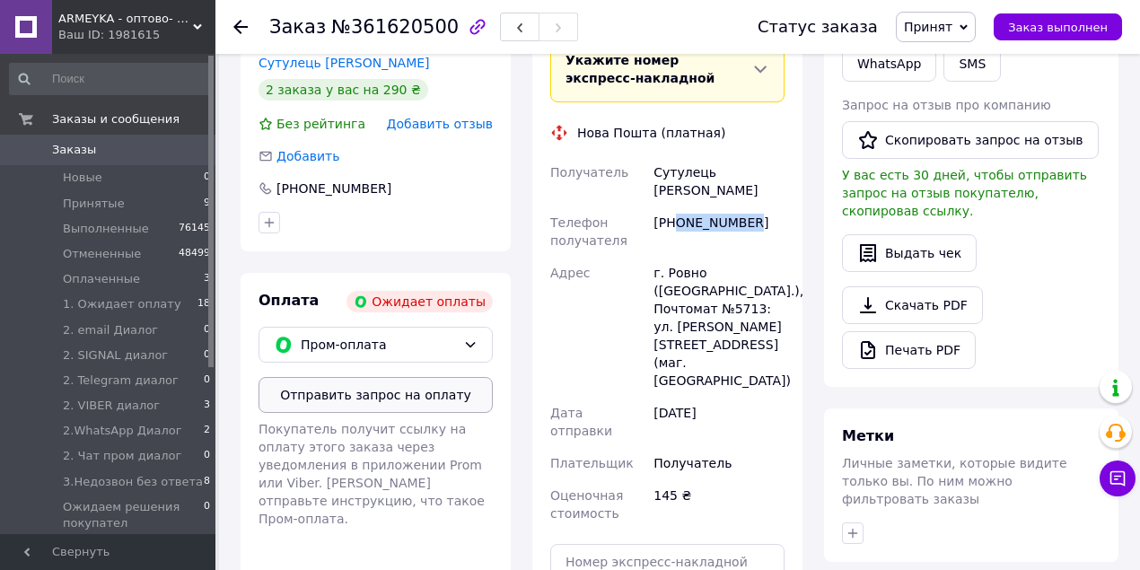
click at [392, 384] on button "Отправить запрос на оплату" at bounding box center [376, 395] width 234 height 36
click at [953, 20] on span "Принят" at bounding box center [928, 27] width 48 height 14
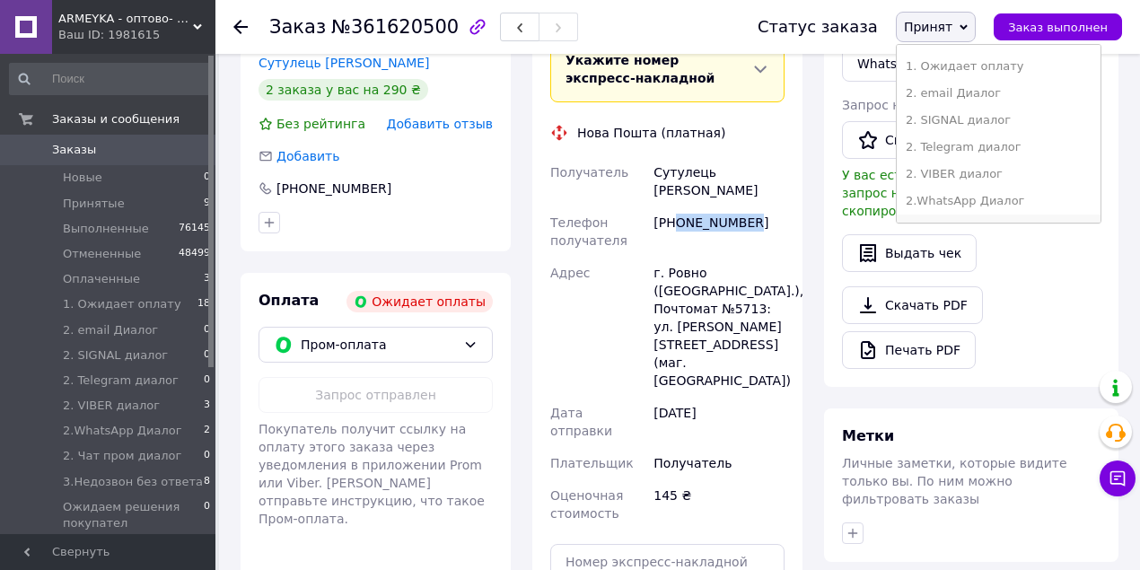
scroll to position [180, 0]
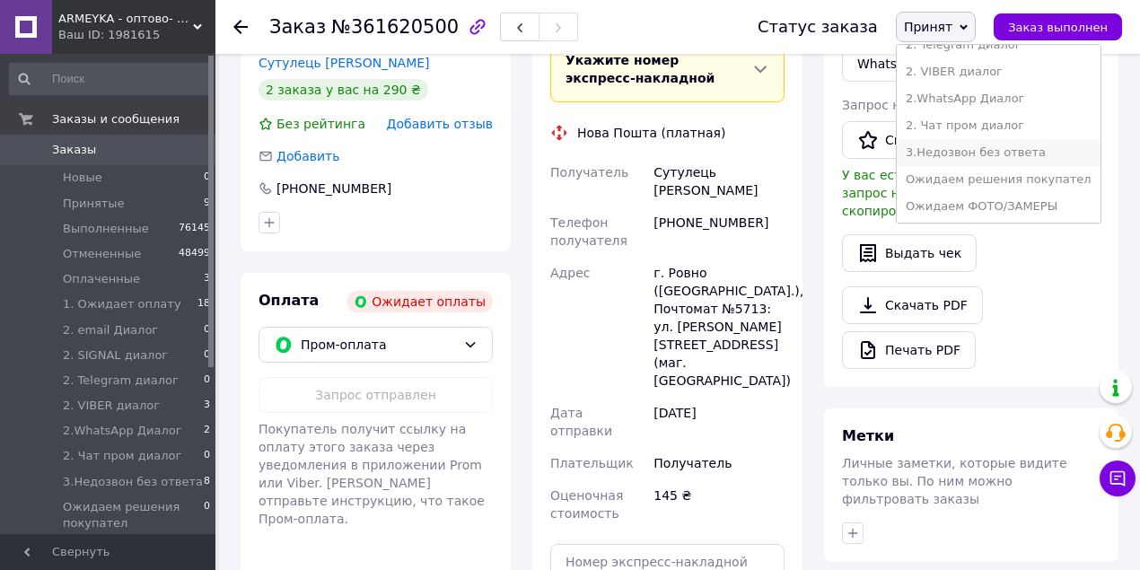
click at [992, 149] on li "3.Недозвон без ответа" at bounding box center [999, 152] width 204 height 27
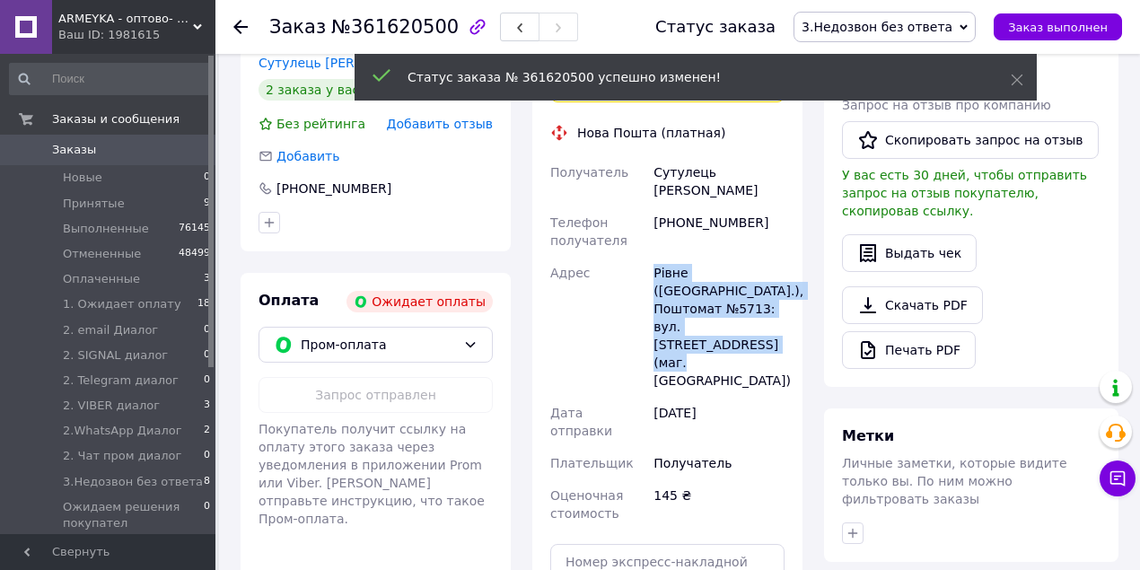
drag, startPoint x: 651, startPoint y: 251, endPoint x: 690, endPoint y: 332, distance: 90.8
click at [743, 316] on div "Получатель Сутулець Микола Телефон получателя +380677831110 Адрес Рівне (Рівнен…" at bounding box center [668, 343] width 242 height 374
copy div "Адрес Рівне (Рівненська обл.), Поштомат №5713: вул. Відінська, 39а (маг. АТБ)"
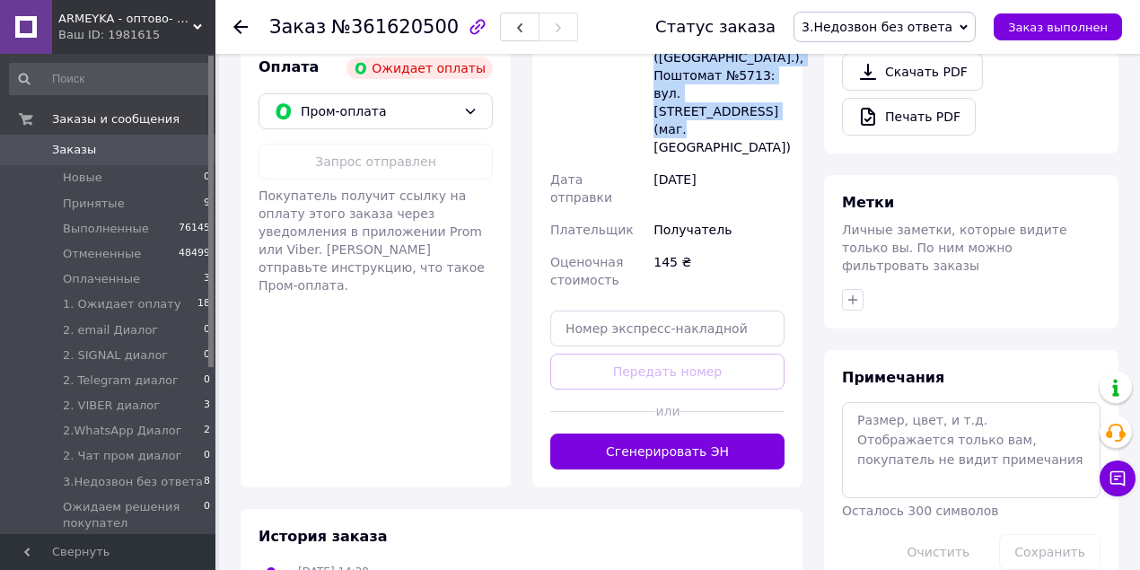
scroll to position [714, 0]
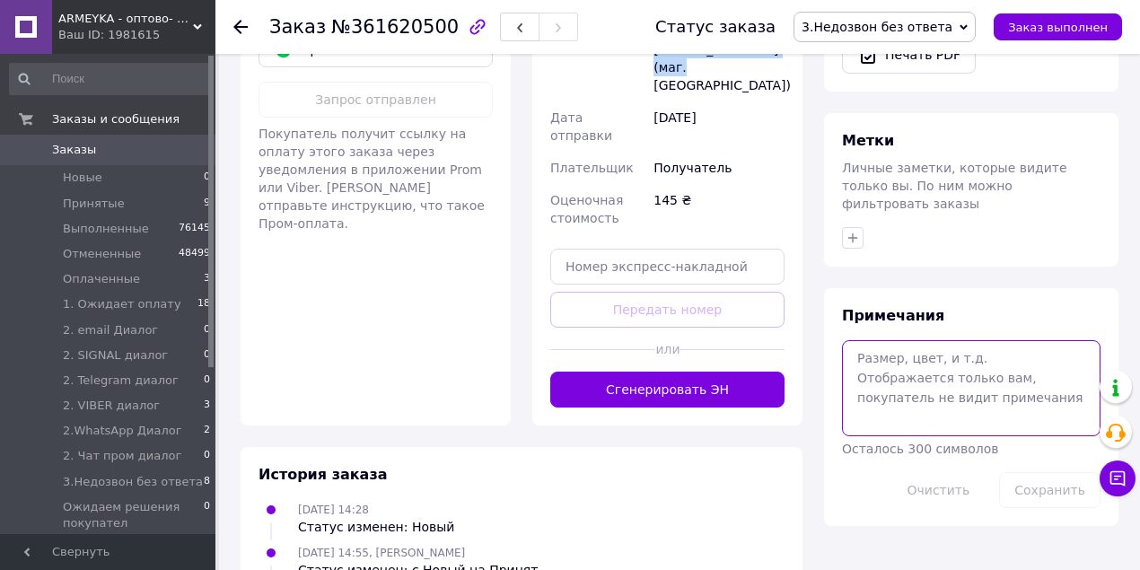
click at [898, 354] on textarea at bounding box center [971, 387] width 259 height 95
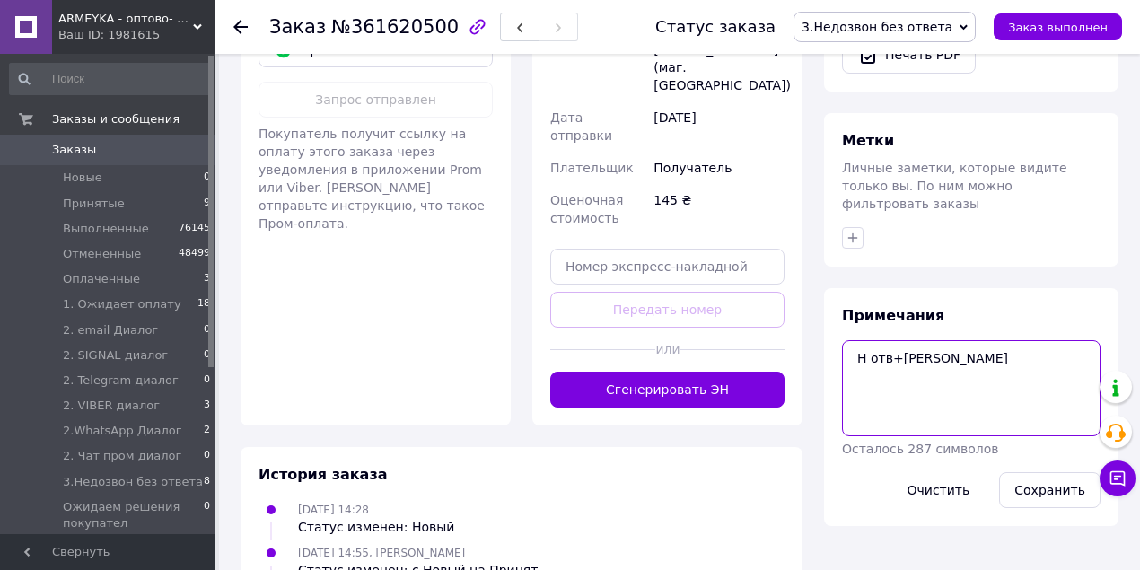
drag, startPoint x: 926, startPoint y: 325, endPoint x: 787, endPoint y: 333, distance: 138.5
click at [784, 329] on div "Заказ с сайта Ожидает оплаты 12.09.2025 | 14:28 Товары в заказе (1) Добавить то…" at bounding box center [680, 1] width 900 height 1279
type textarea "Н отв+вайбер"
click at [1042, 472] on button "Сохранить" at bounding box center [1049, 490] width 101 height 36
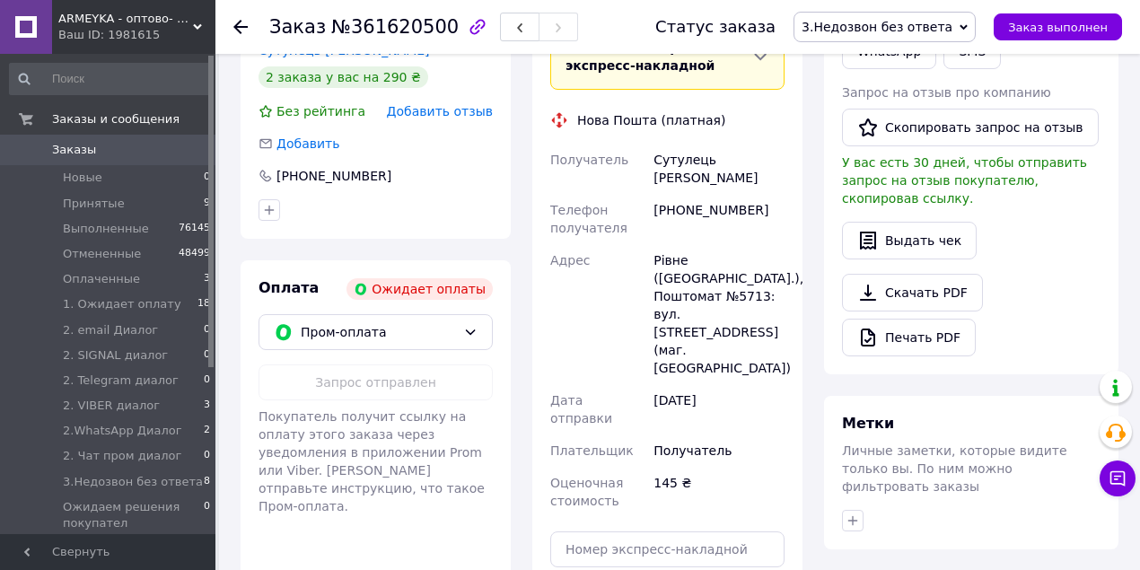
scroll to position [235, 0]
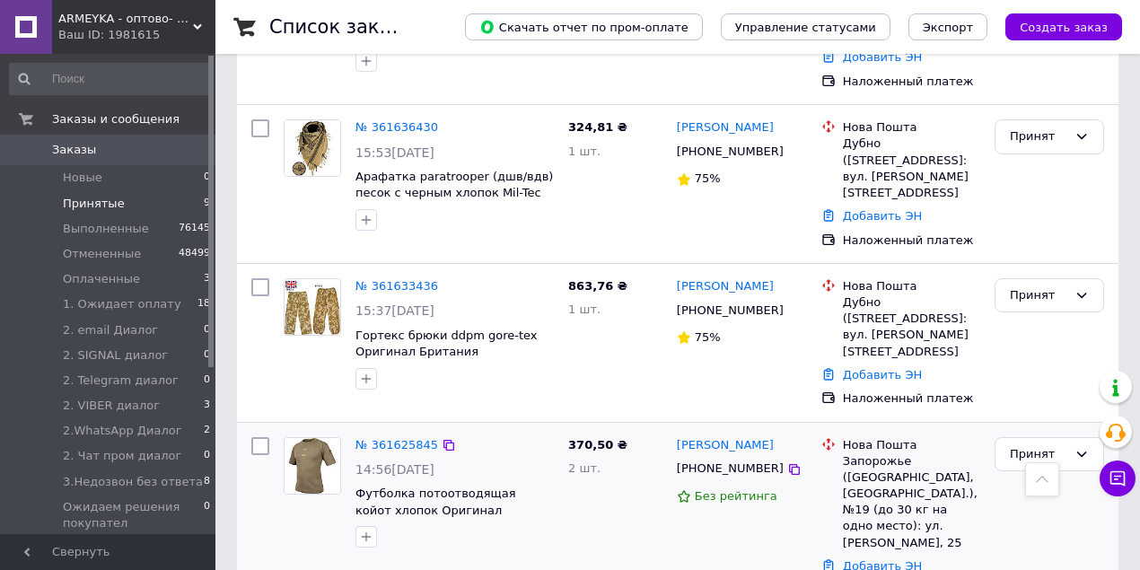
scroll to position [637, 0]
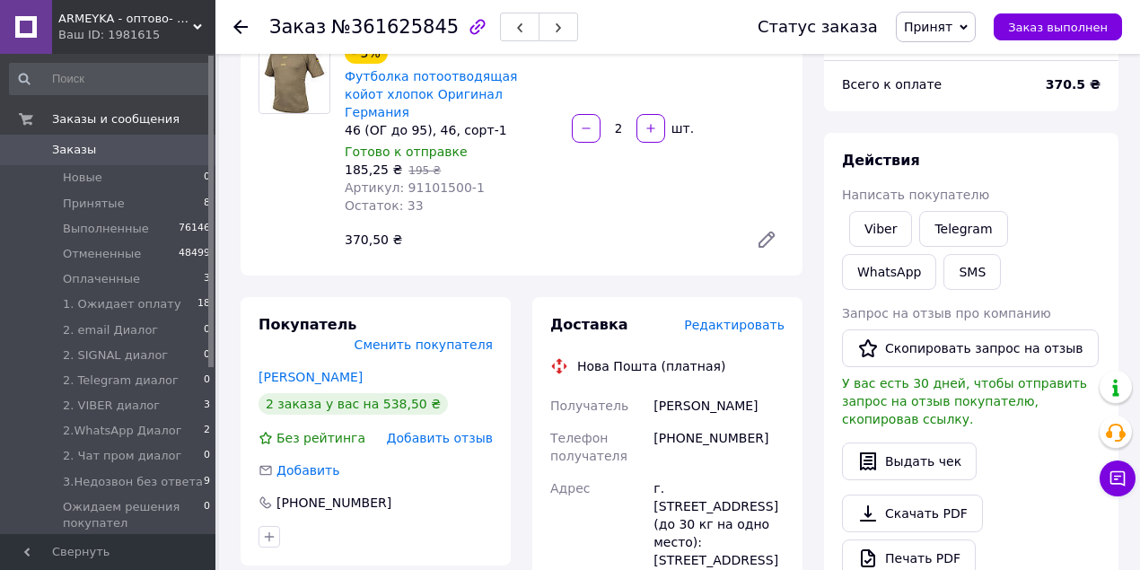
scroll to position [180, 0]
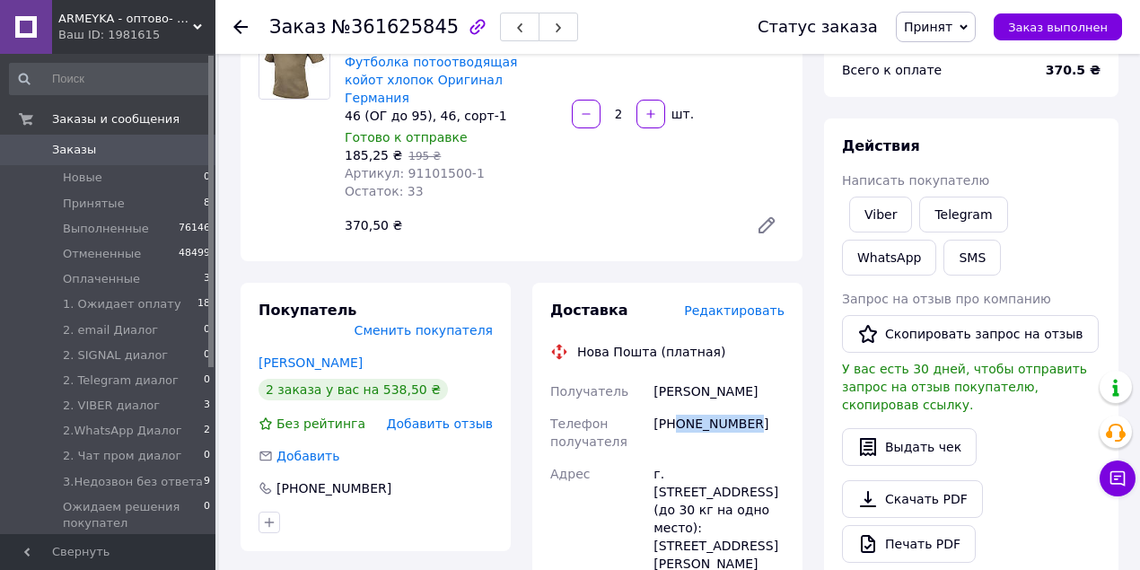
drag, startPoint x: 677, startPoint y: 406, endPoint x: 744, endPoint y: 409, distance: 67.4
click at [745, 408] on div "[PHONE_NUMBER]" at bounding box center [719, 433] width 138 height 50
copy div "0956784149"
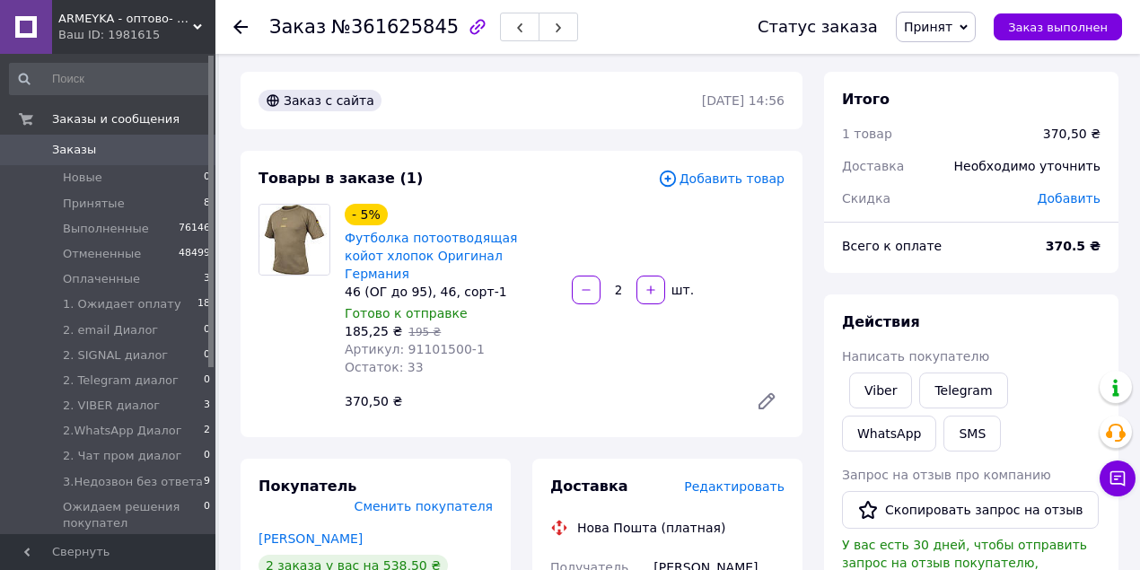
scroll to position [359, 0]
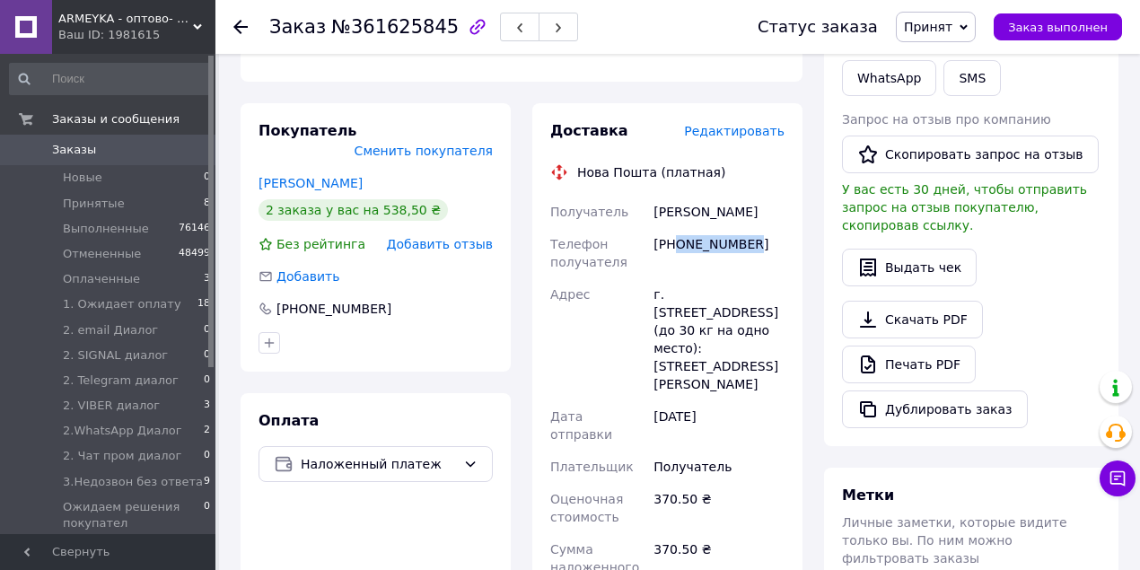
click at [953, 33] on span "Принят" at bounding box center [928, 27] width 48 height 14
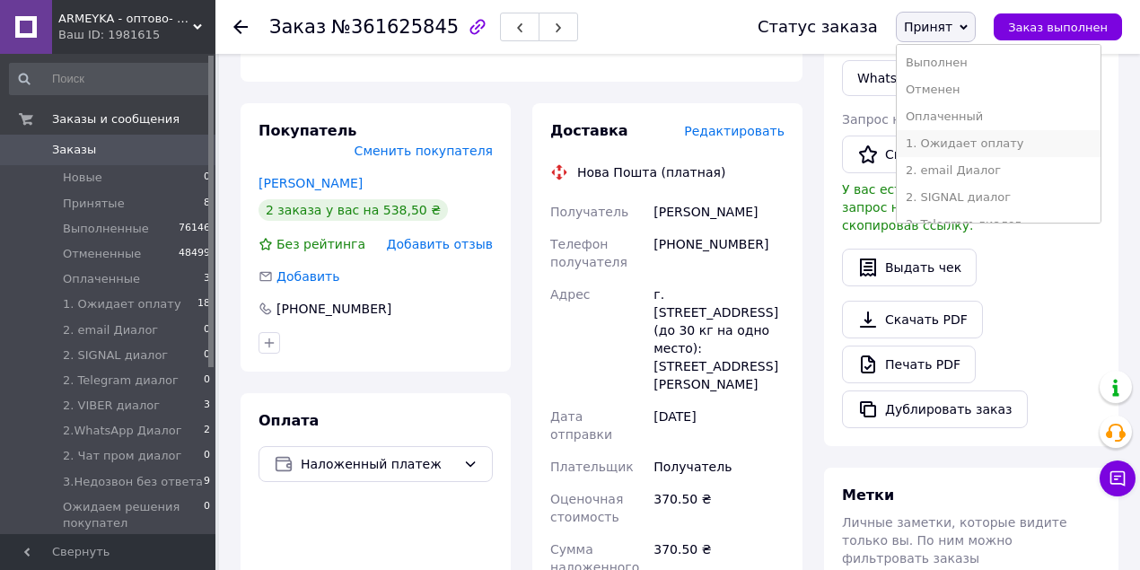
click at [987, 142] on li "1. Ожидает оплату" at bounding box center [999, 143] width 204 height 27
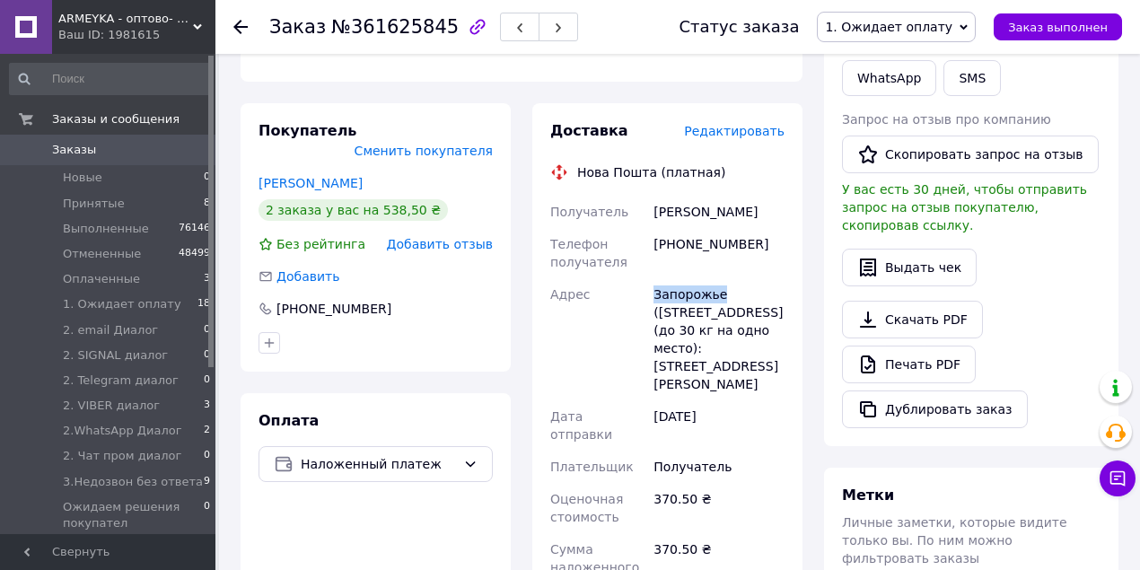
drag, startPoint x: 652, startPoint y: 271, endPoint x: 731, endPoint y: 276, distance: 79.1
click at [731, 278] on div "Запорожье (Запорожская обл., Запорожский р-н.), №19 (до 30 кг на одно место): у…" at bounding box center [719, 339] width 138 height 122
copy div "Запорожье"
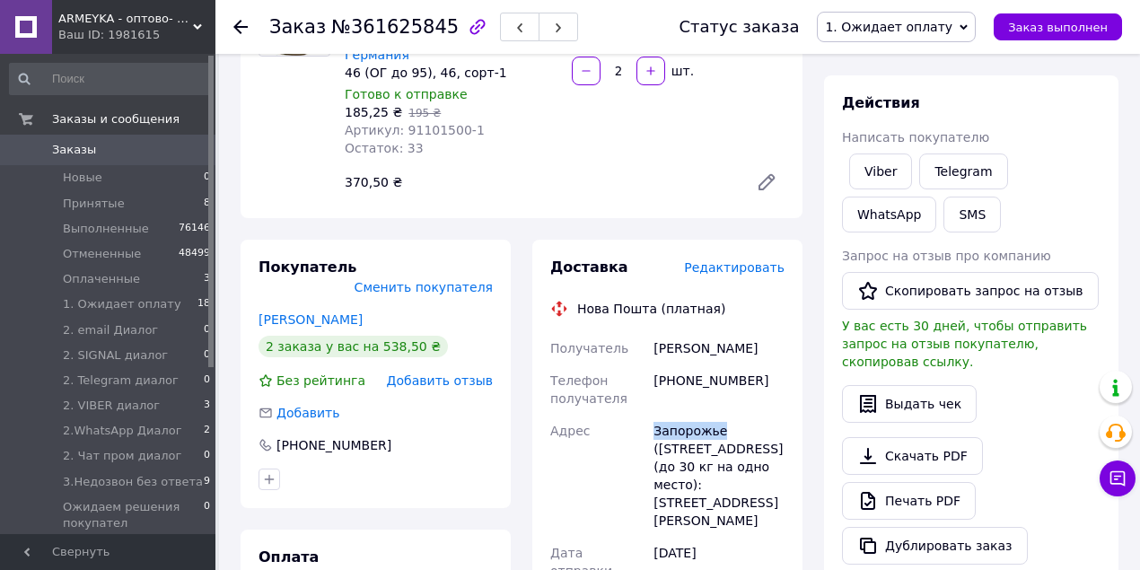
scroll to position [119, 0]
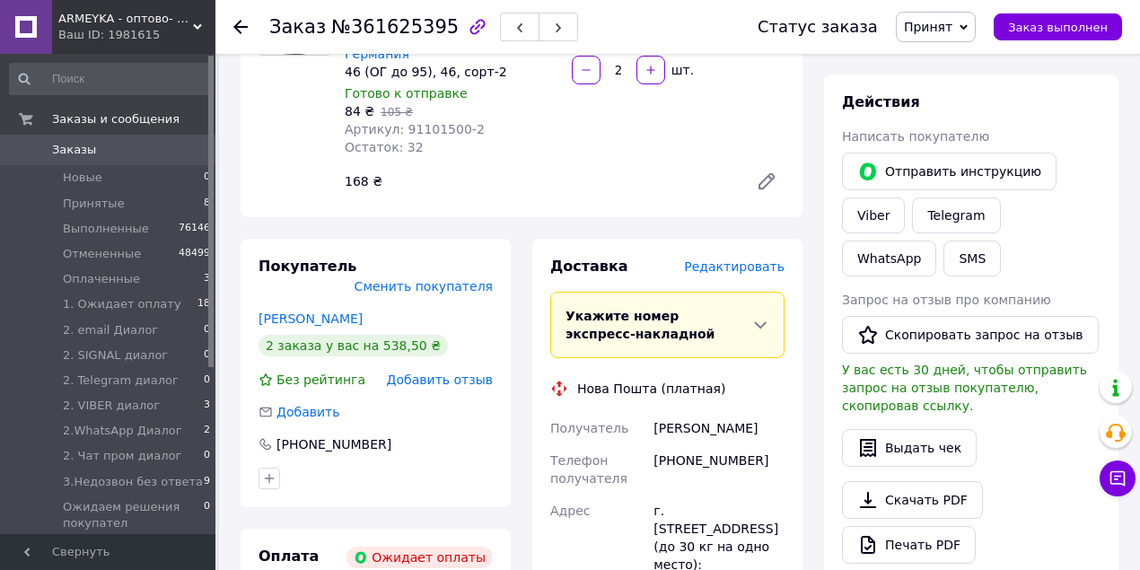
scroll to position [180, 0]
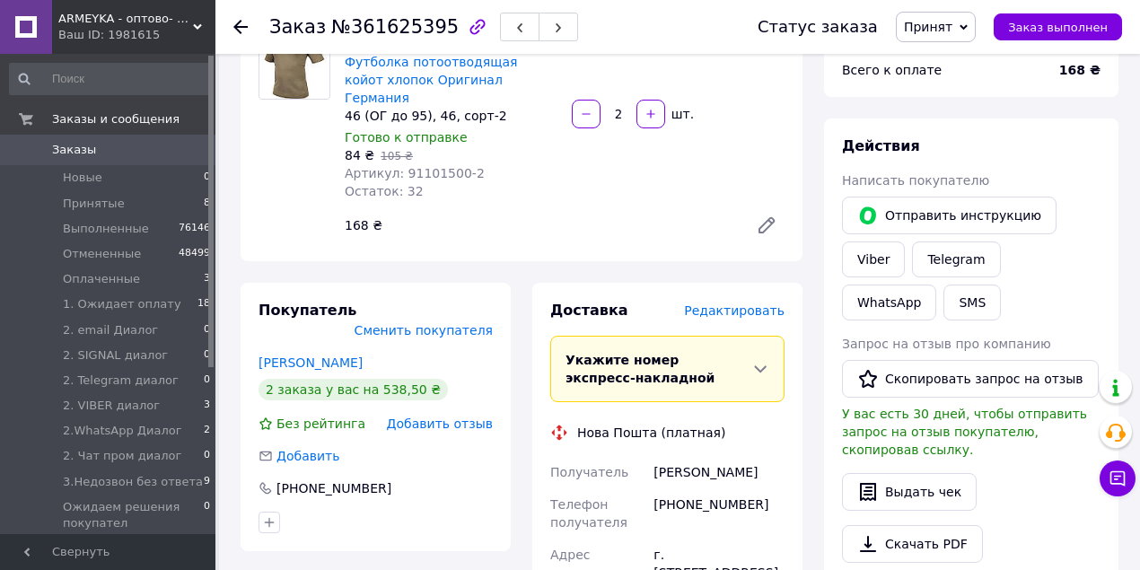
click at [950, 34] on span "Принят" at bounding box center [928, 27] width 48 height 14
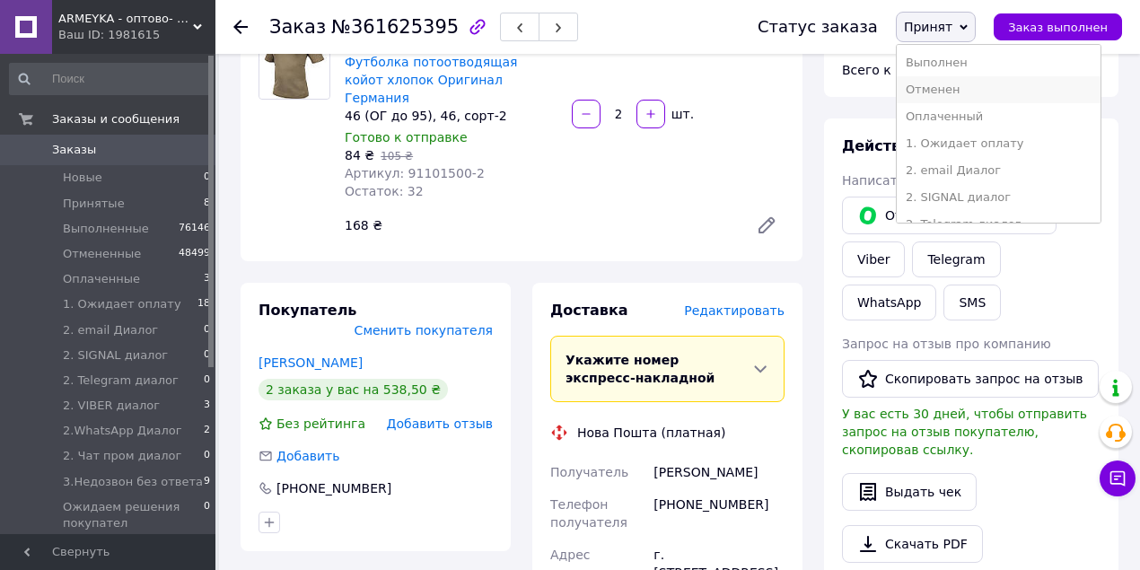
click at [960, 92] on li "Отменен" at bounding box center [999, 89] width 204 height 27
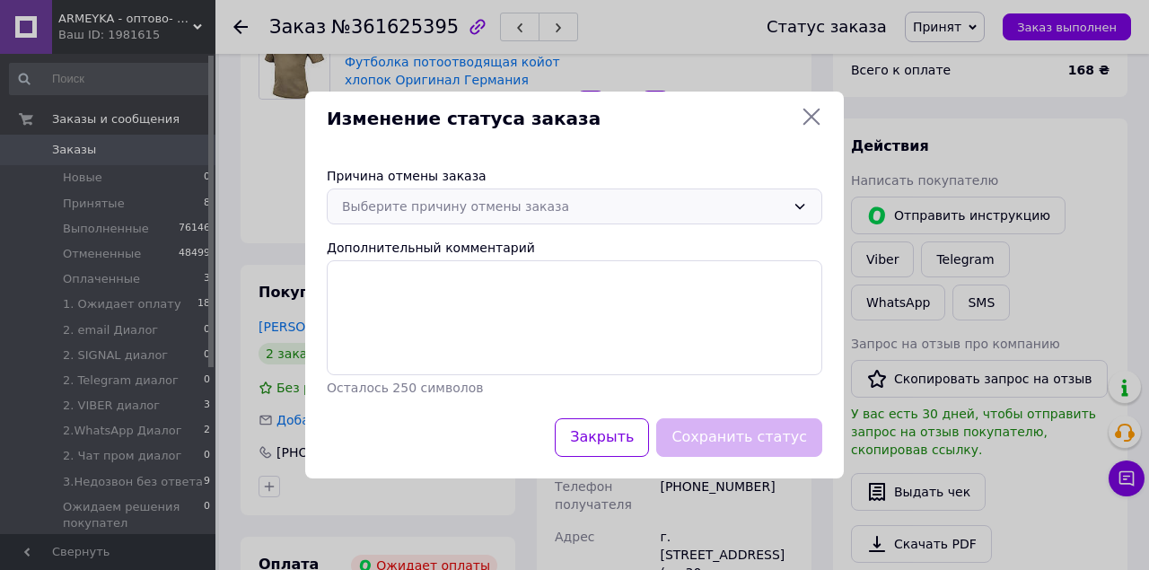
click at [560, 208] on div "Выберите причину отмены заказа" at bounding box center [564, 207] width 444 height 20
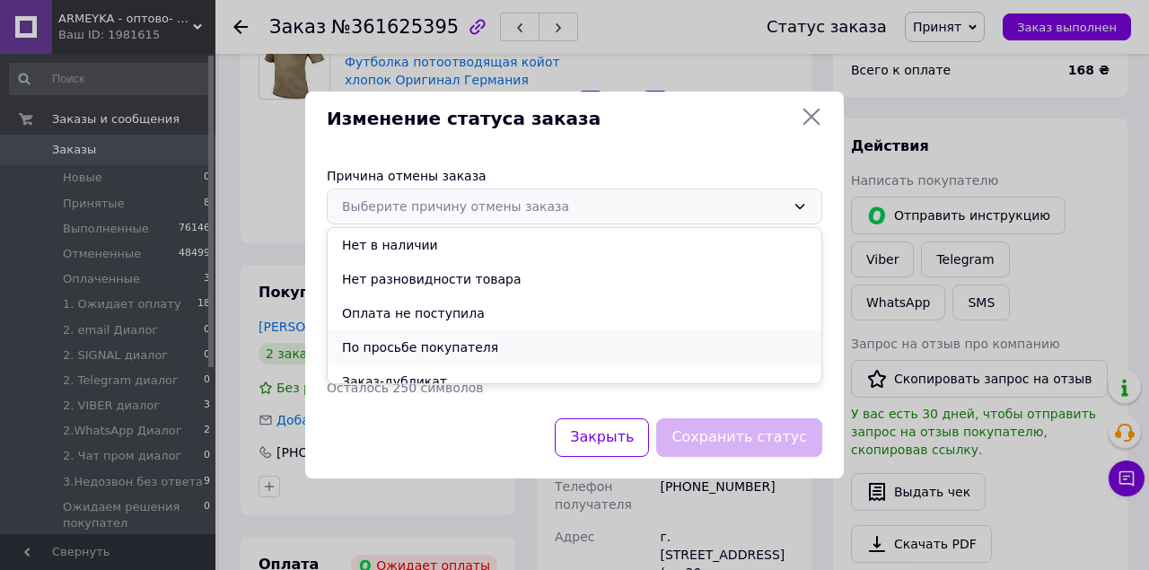
click at [454, 342] on li "По просьбе покупателя" at bounding box center [575, 347] width 494 height 34
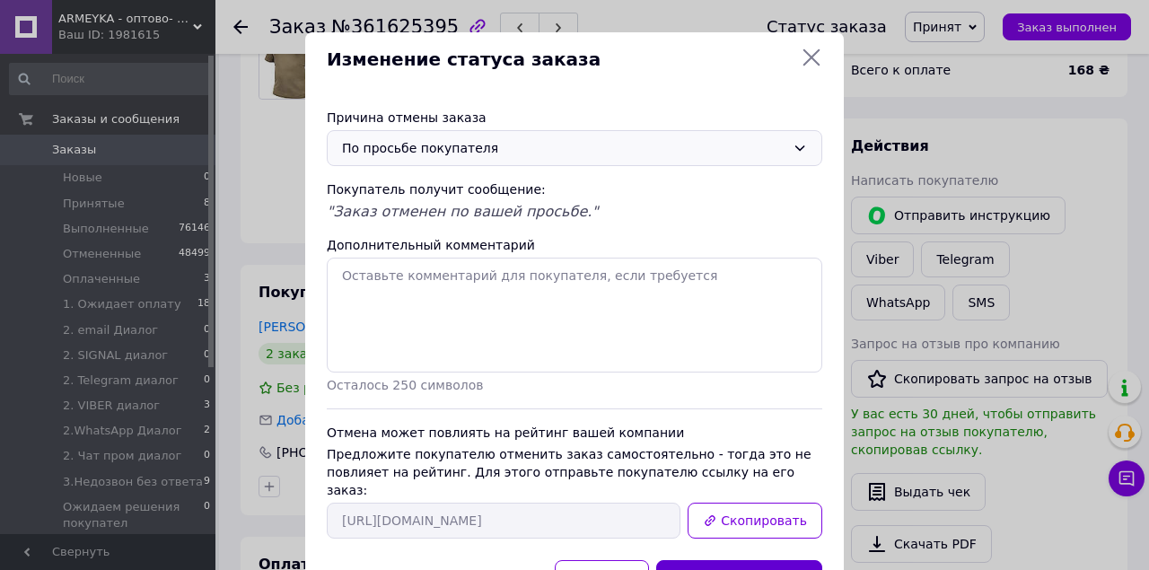
click at [730, 560] on button "Сохранить статус" at bounding box center [739, 579] width 166 height 39
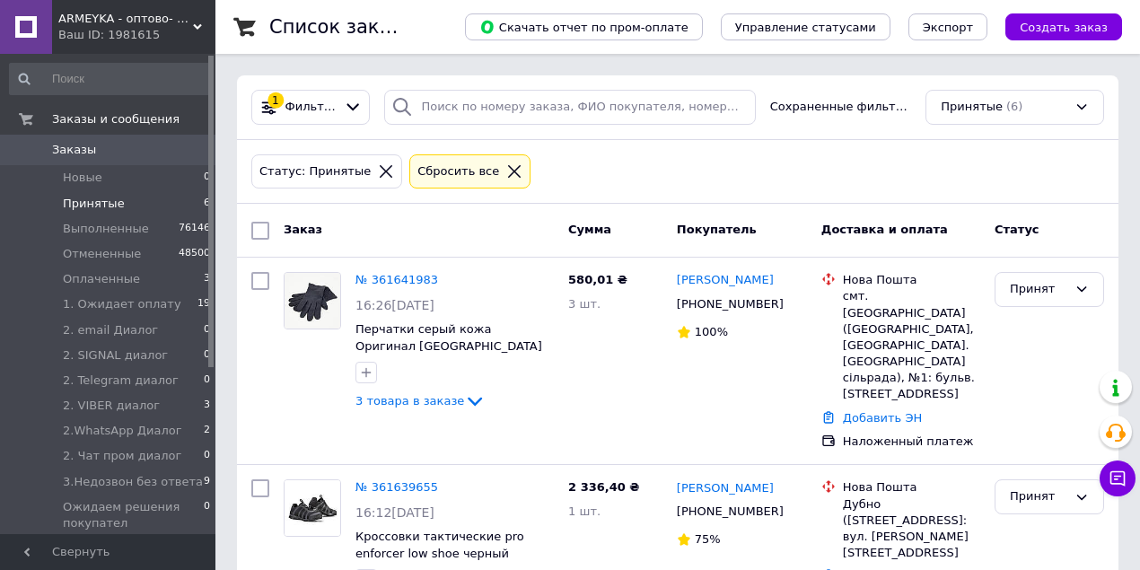
click at [508, 176] on icon at bounding box center [514, 171] width 13 height 13
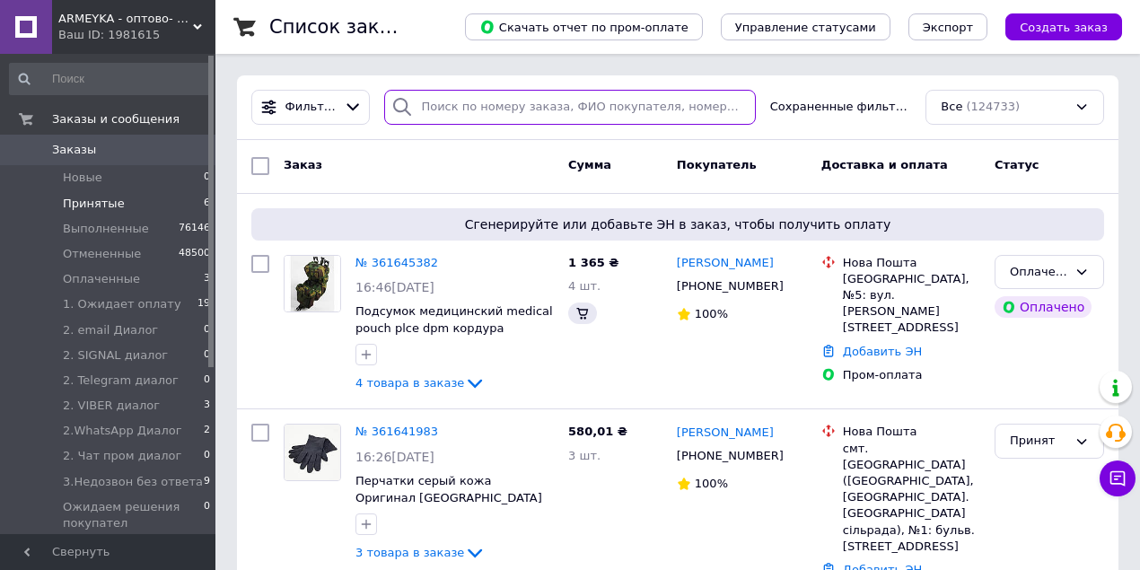
click at [477, 106] on input "search" at bounding box center [569, 107] width 371 height 35
paste input "0677831110"
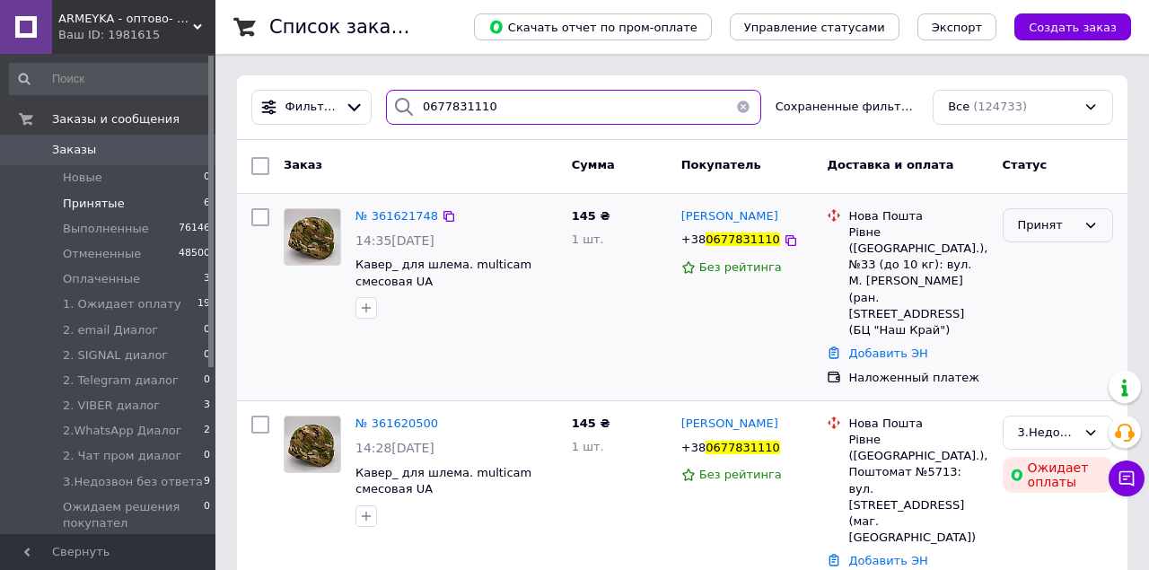
type input "0677831110"
click at [1079, 225] on div "Принят" at bounding box center [1058, 225] width 110 height 35
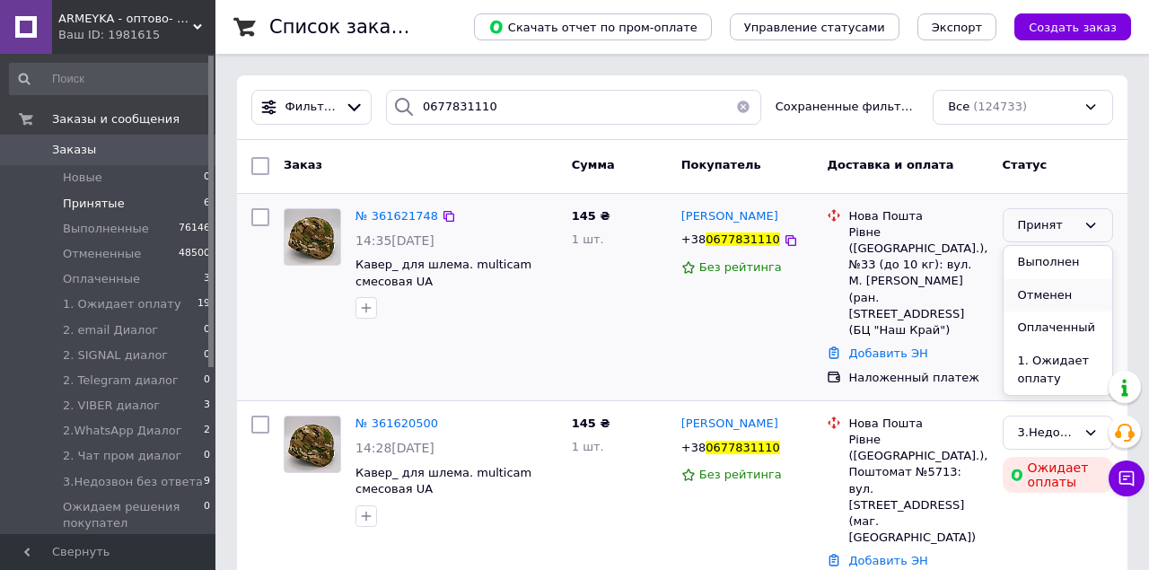
click at [1059, 298] on li "Отменен" at bounding box center [1058, 295] width 109 height 33
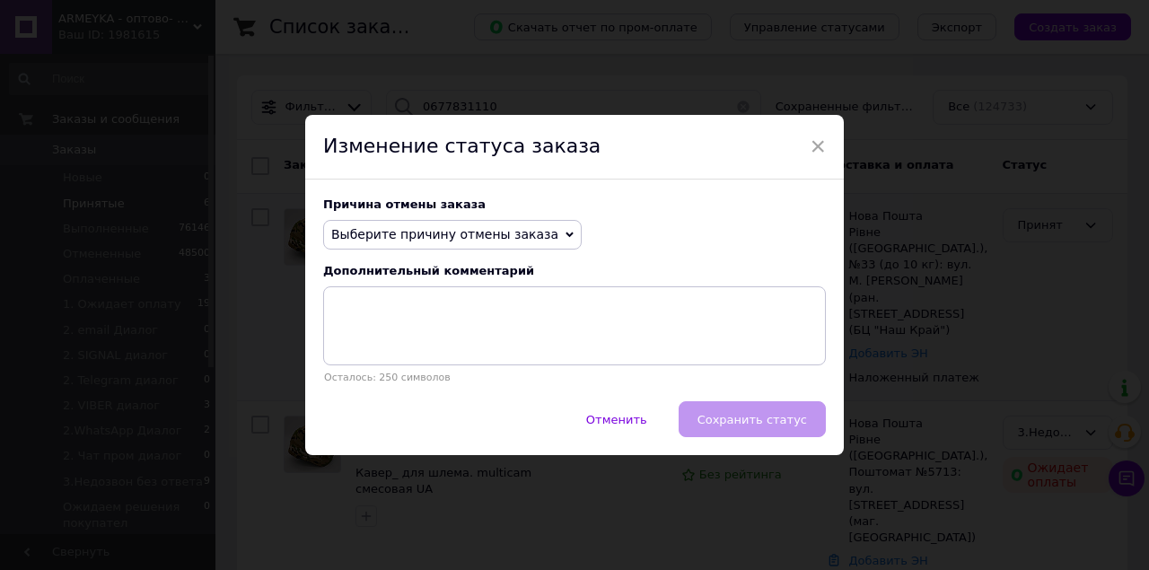
click at [515, 241] on span "Выберите причину отмены заказа" at bounding box center [444, 234] width 227 height 14
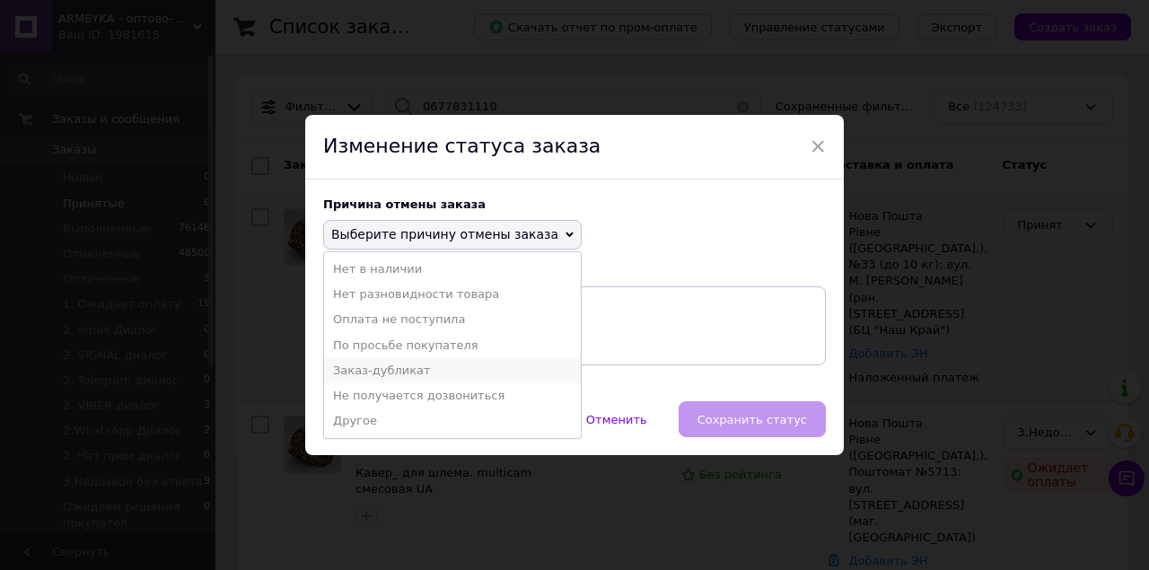
click at [417, 375] on li "Заказ-дубликат" at bounding box center [452, 370] width 257 height 25
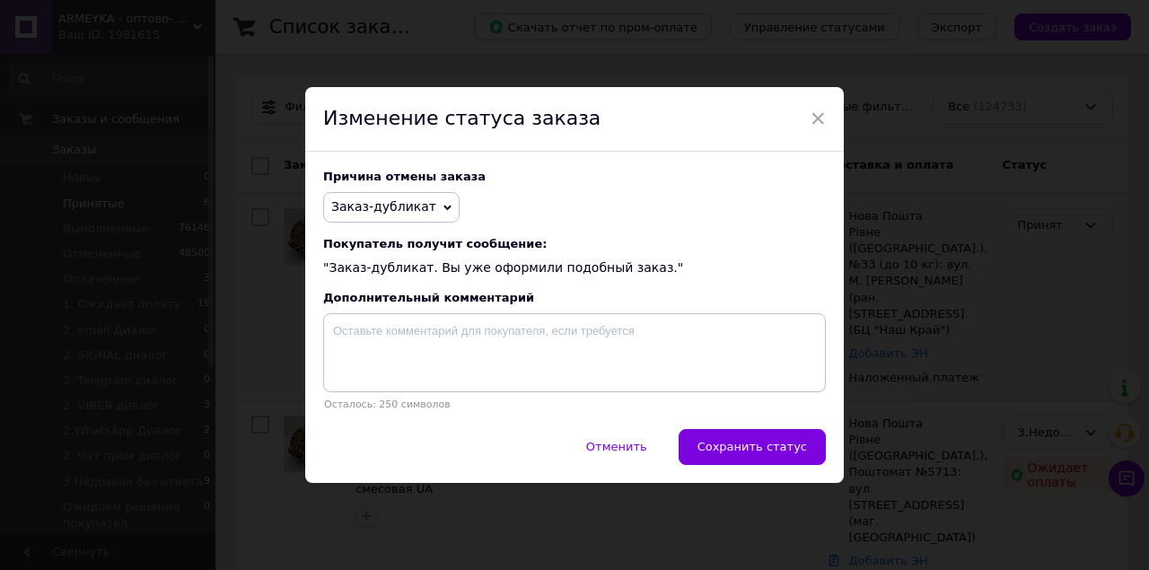
click at [827, 456] on div "Отменить   Сохранить статус" at bounding box center [574, 456] width 539 height 54
click at [774, 446] on span "Сохранить статус" at bounding box center [753, 446] width 110 height 13
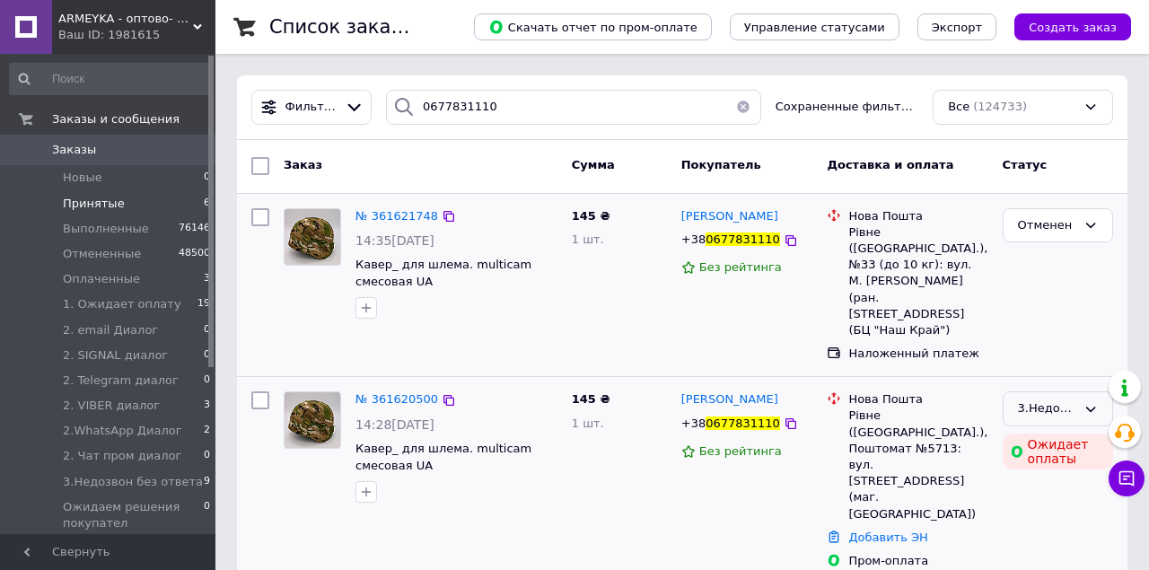
click at [1051, 400] on div "3.Недозвон без ответа" at bounding box center [1047, 409] width 58 height 19
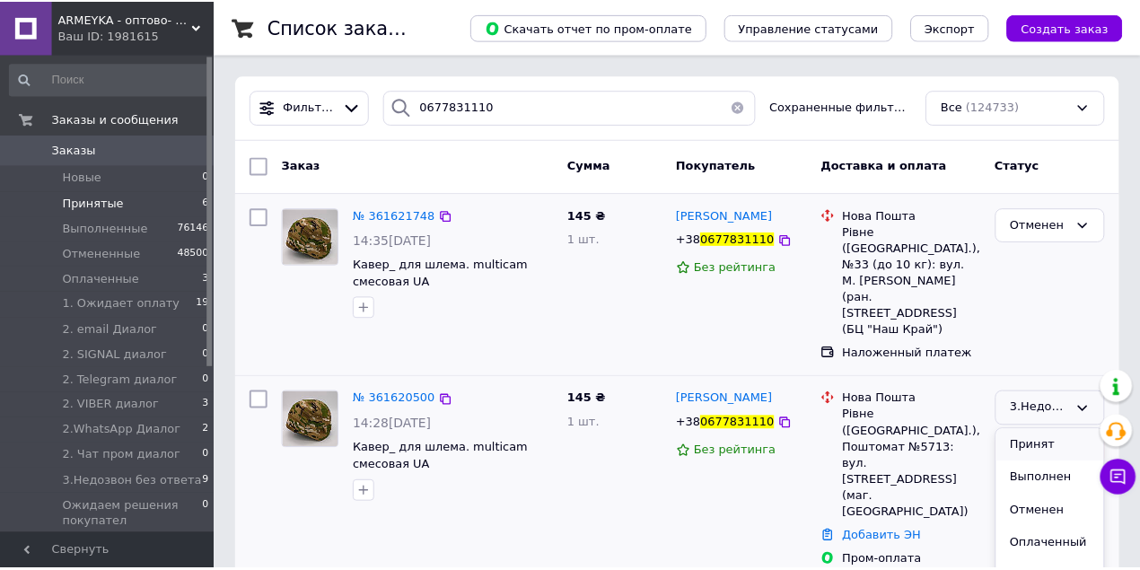
scroll to position [59, 0]
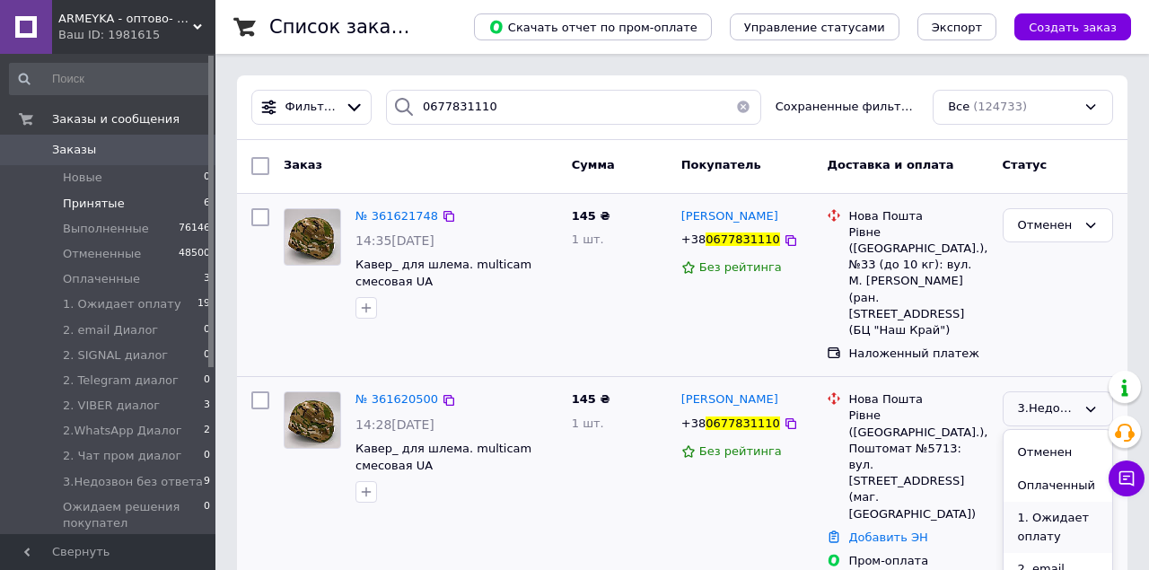
click at [1044, 502] on li "1. Ожидает оплату" at bounding box center [1058, 527] width 109 height 51
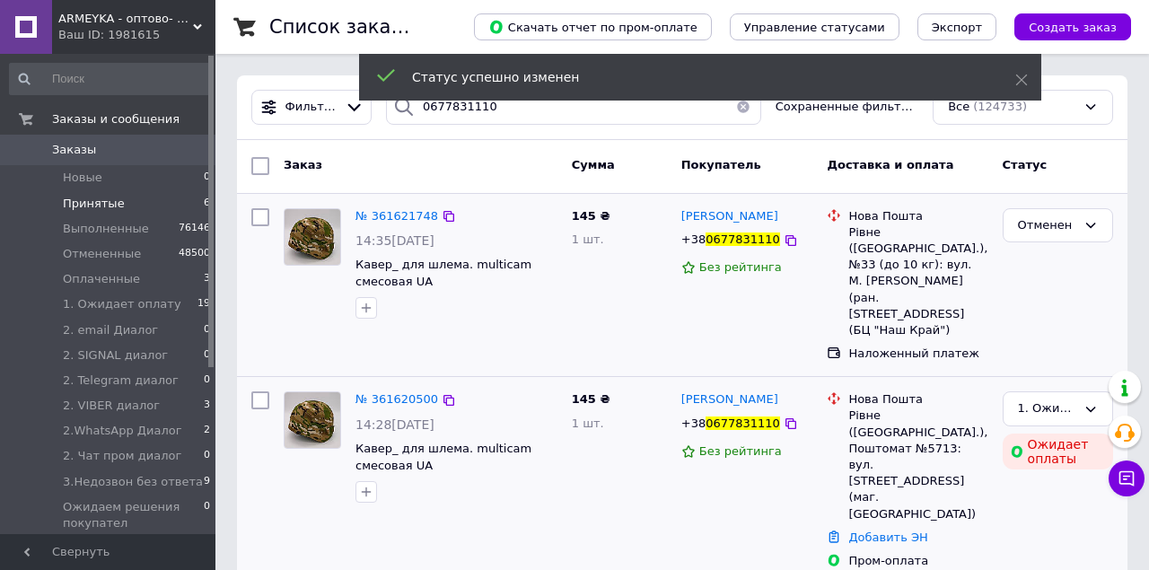
drag, startPoint x: 851, startPoint y: 383, endPoint x: 870, endPoint y: 379, distance: 19.2
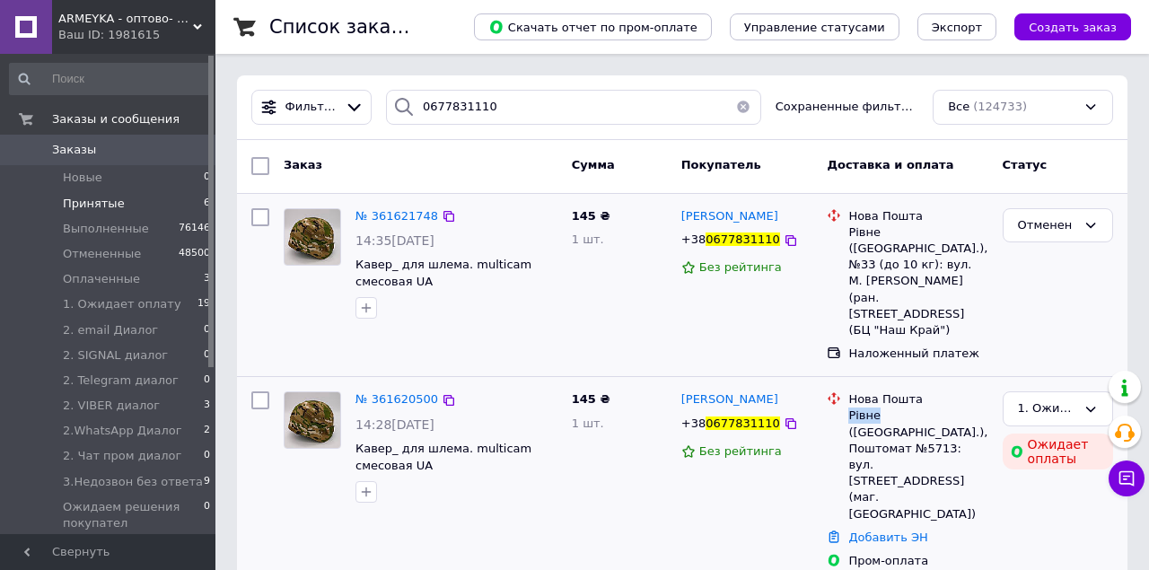
drag, startPoint x: 876, startPoint y: 379, endPoint x: 800, endPoint y: 406, distance: 80.9
click at [847, 391] on div "Нова Пошта Рівне (Рівненська обл.), Поштомат №5713: вул. Відінська, 39а (маг. А…" at bounding box center [918, 456] width 146 height 131
copy div "Рівне"
drag, startPoint x: 842, startPoint y: 402, endPoint x: 945, endPoint y: 400, distance: 103.3
click at [945, 400] on div "Нова Пошта Рівне (Рівненська обл.), Поштомат №5713: вул. Відінська, 39а (маг. А…" at bounding box center [907, 456] width 168 height 131
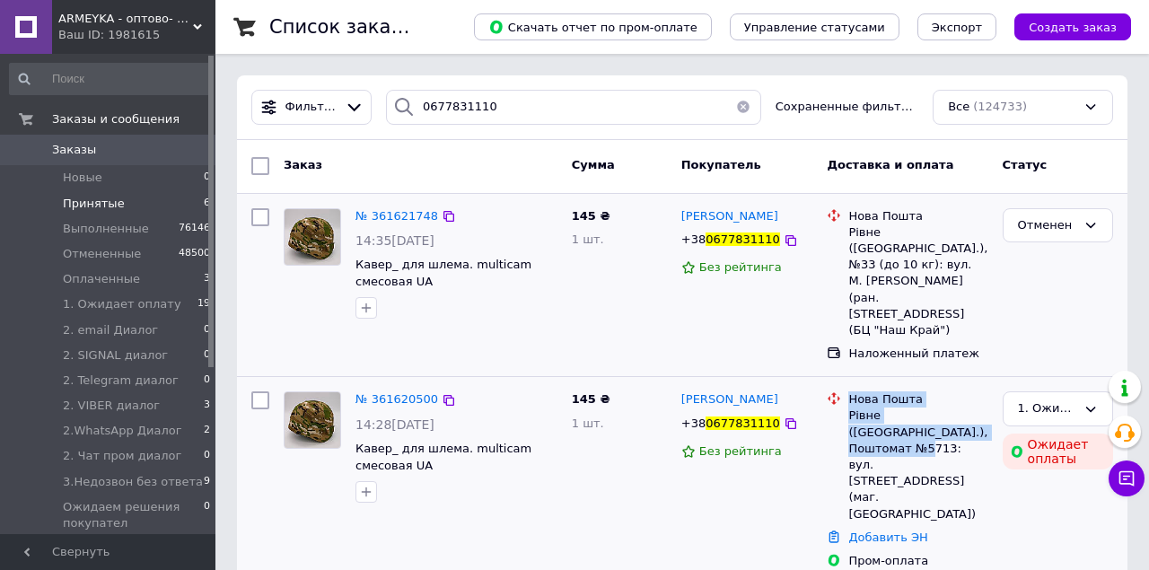
click at [946, 408] on div "Рівне (Рівненська обл.), Поштомат №5713: вул. Відінська, 39а (маг. АТБ)" at bounding box center [918, 465] width 139 height 114
drag, startPoint x: 942, startPoint y: 400, endPoint x: 988, endPoint y: 418, distance: 49.2
click at [857, 408] on div "Рівне (Рівненська обл.), Поштомат №5713: вул. Відінська, 39а (маг. АТБ)" at bounding box center [918, 465] width 139 height 114
drag, startPoint x: 944, startPoint y: 399, endPoint x: 842, endPoint y: 403, distance: 101.6
click at [849, 408] on div "Рівне (Рівненська обл.), Поштомат №5713: вул. Відінська, 39а (маг. АТБ)" at bounding box center [918, 465] width 139 height 114
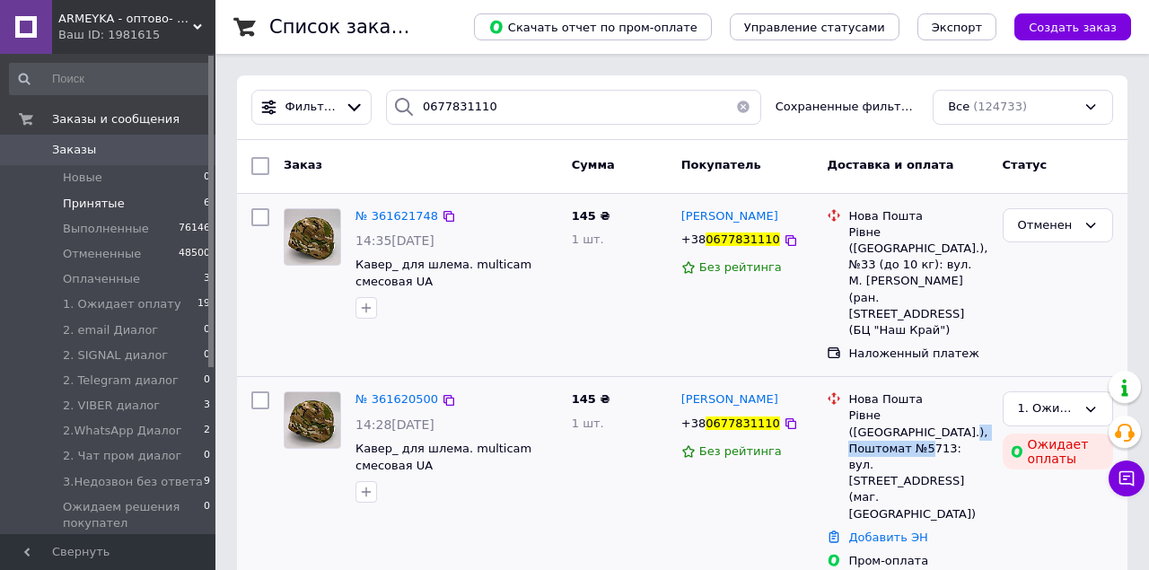
copy div "Поштомат №5713"
click at [150, 196] on li "Принятые 6" at bounding box center [110, 203] width 221 height 25
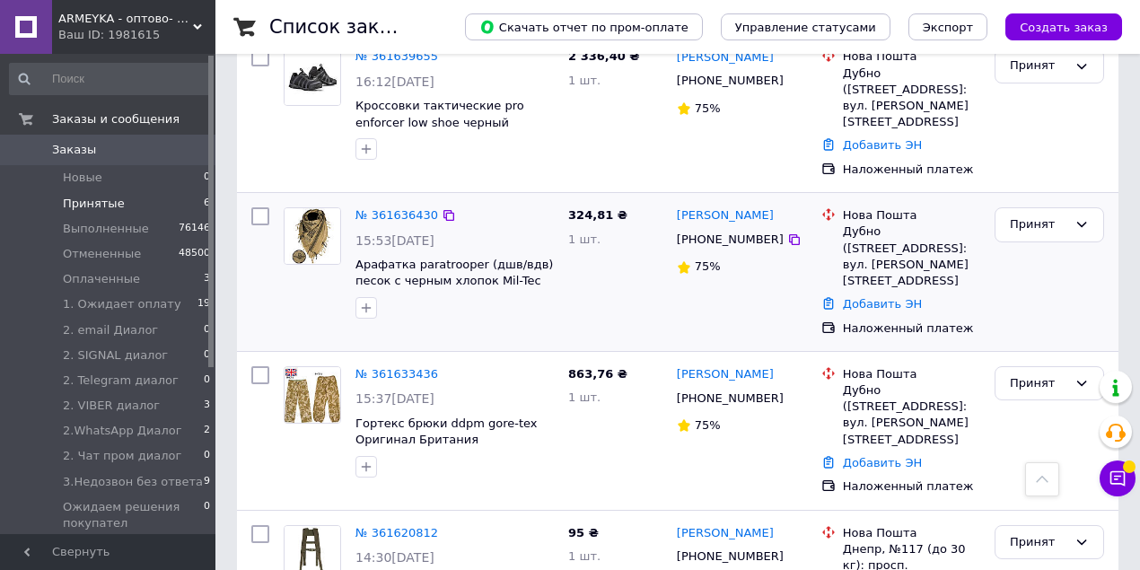
scroll to position [449, 0]
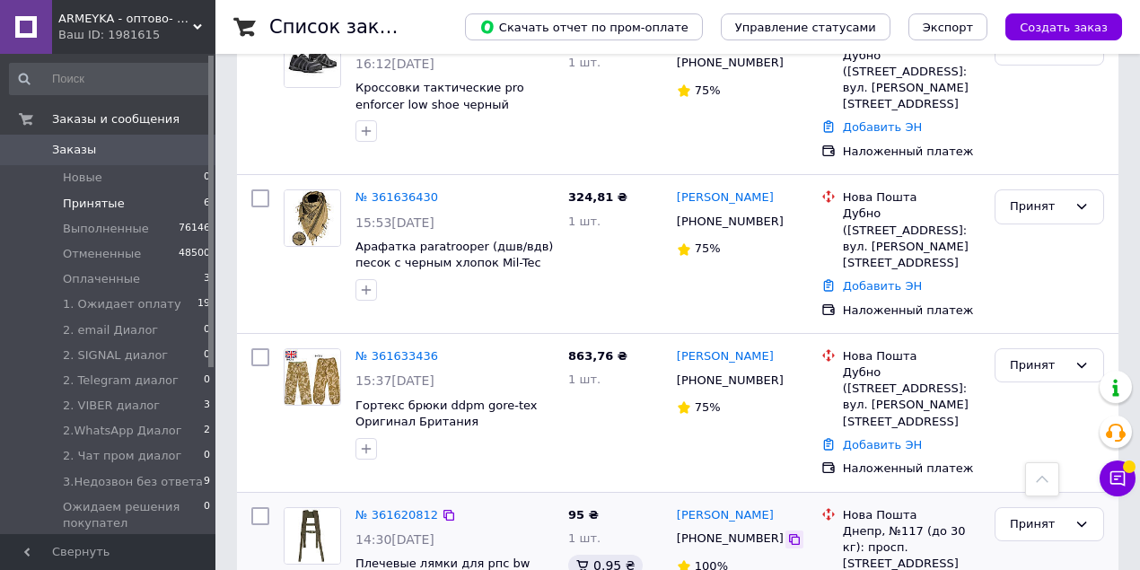
click at [789, 534] on icon at bounding box center [794, 539] width 11 height 11
click at [786, 531] on div at bounding box center [795, 540] width 18 height 18
drag, startPoint x: 842, startPoint y: 445, endPoint x: 874, endPoint y: 440, distance: 31.9
click at [875, 523] on div "Днепр, №117 (до 30 кг): просп. Науки, 8а (ТЦ Нагорка)" at bounding box center [911, 556] width 137 height 66
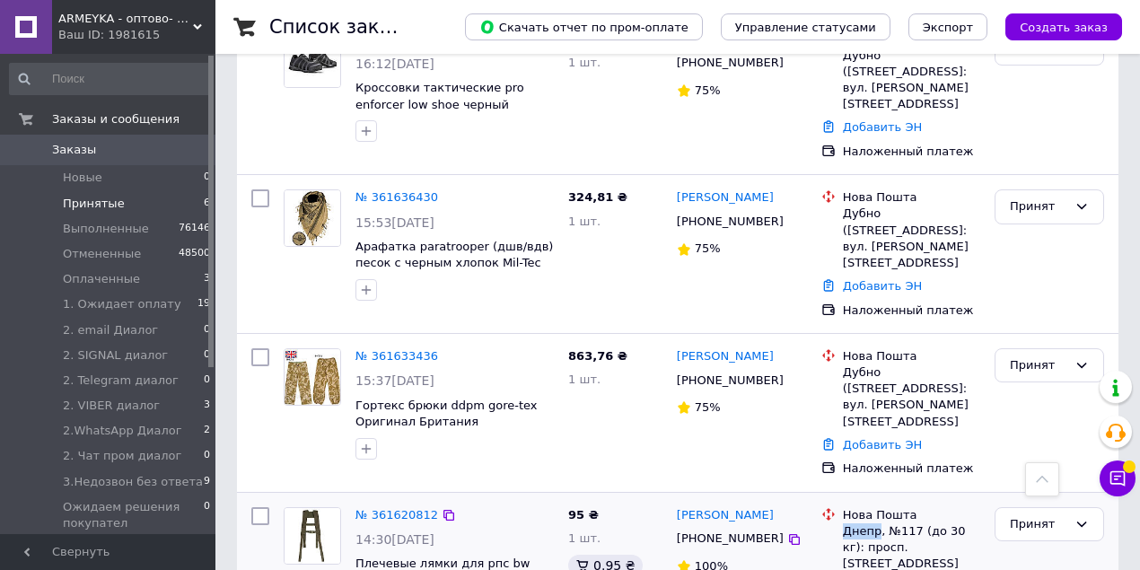
copy div "Днепр"
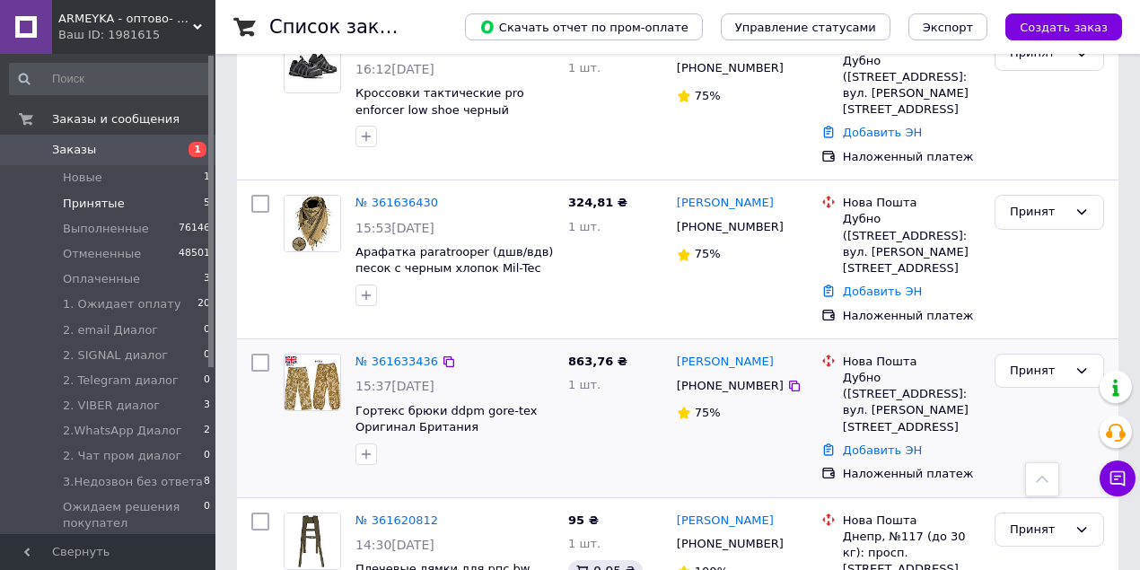
scroll to position [449, 0]
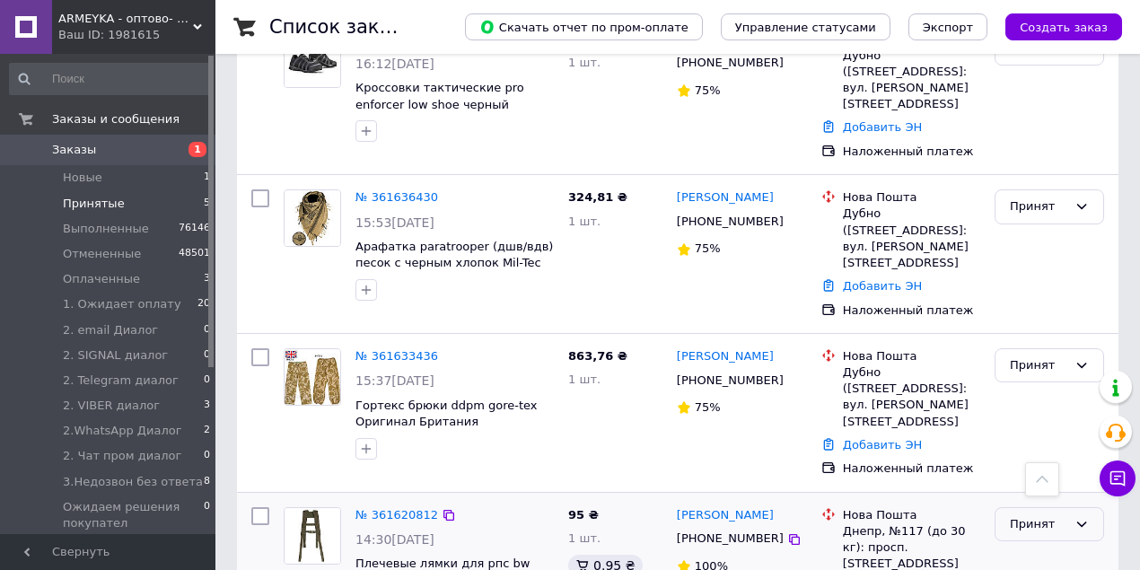
click at [1051, 515] on div "Принят" at bounding box center [1038, 524] width 57 height 19
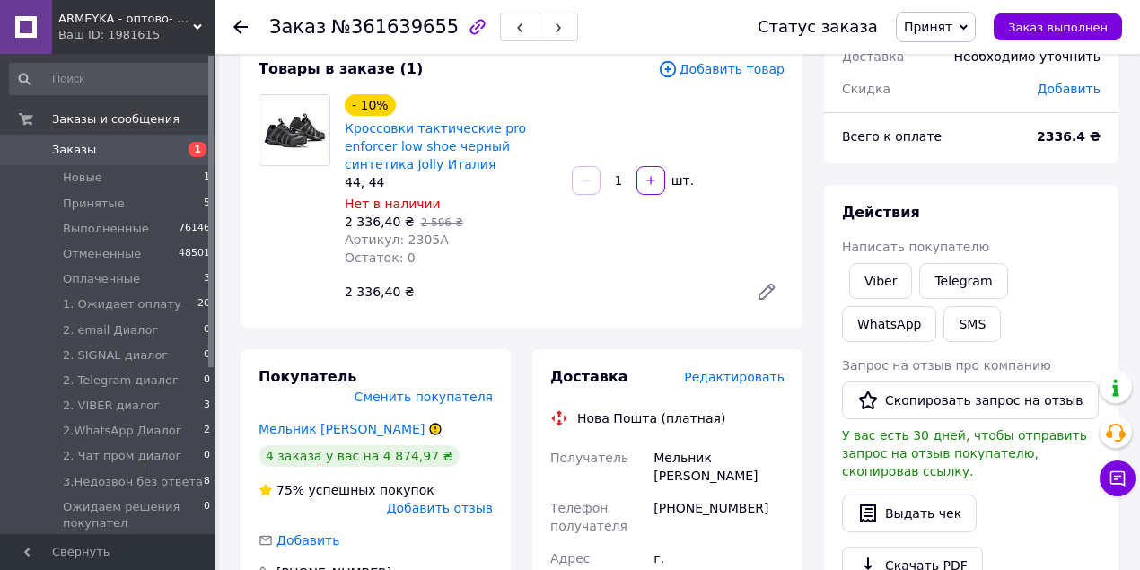
scroll to position [180, 0]
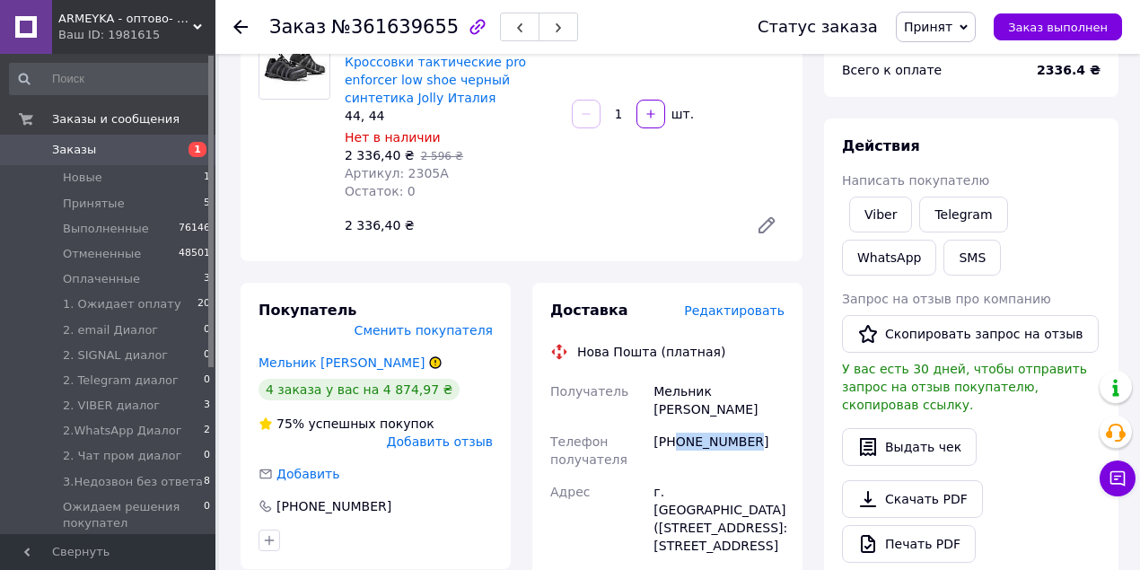
drag, startPoint x: 677, startPoint y: 421, endPoint x: 776, endPoint y: 413, distance: 99.1
click at [773, 426] on div "[PHONE_NUMBER]" at bounding box center [719, 451] width 138 height 50
copy div "0665658226"
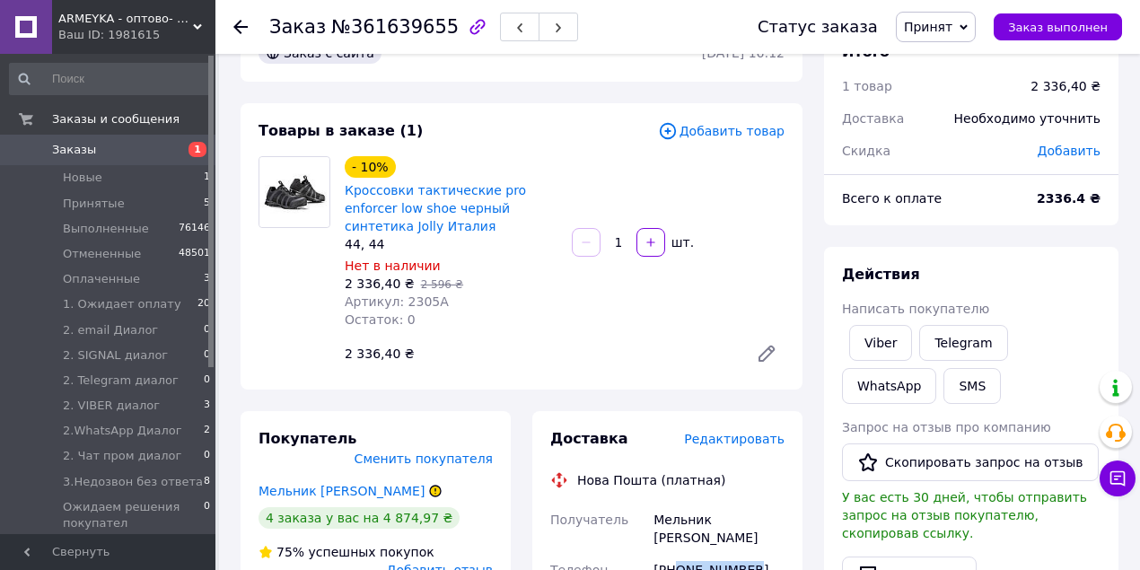
scroll to position [0, 0]
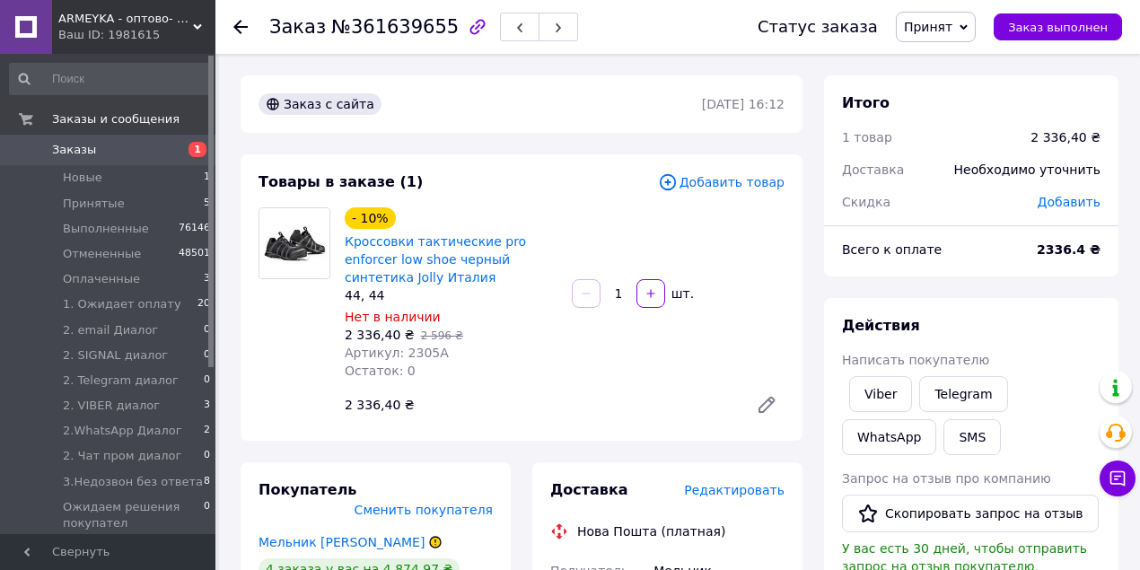
click at [950, 22] on span "Принят" at bounding box center [928, 27] width 48 height 14
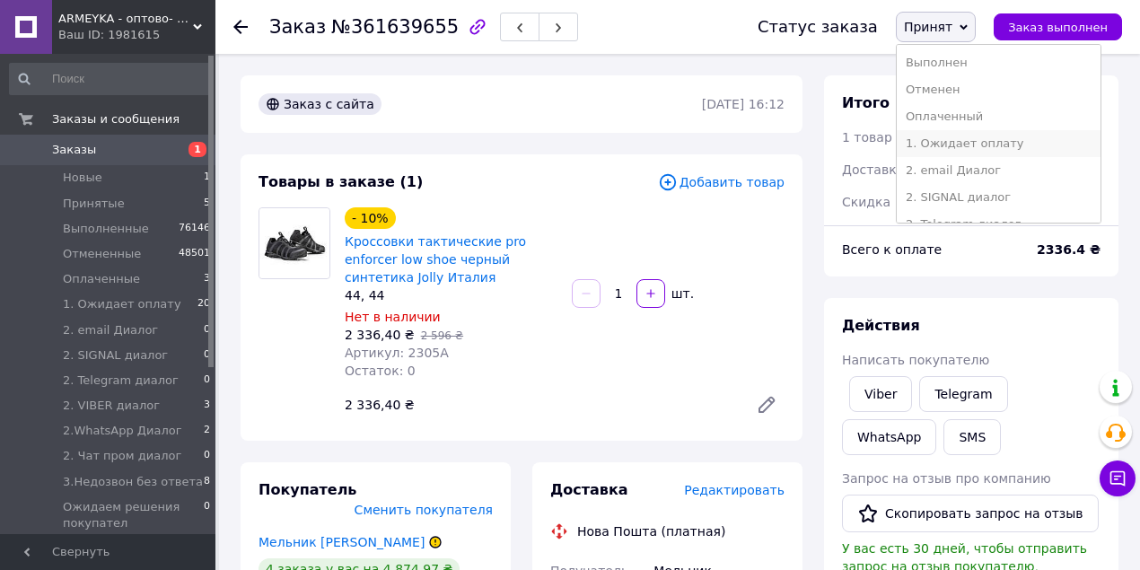
click at [988, 136] on li "1. Ожидает оплату" at bounding box center [999, 143] width 204 height 27
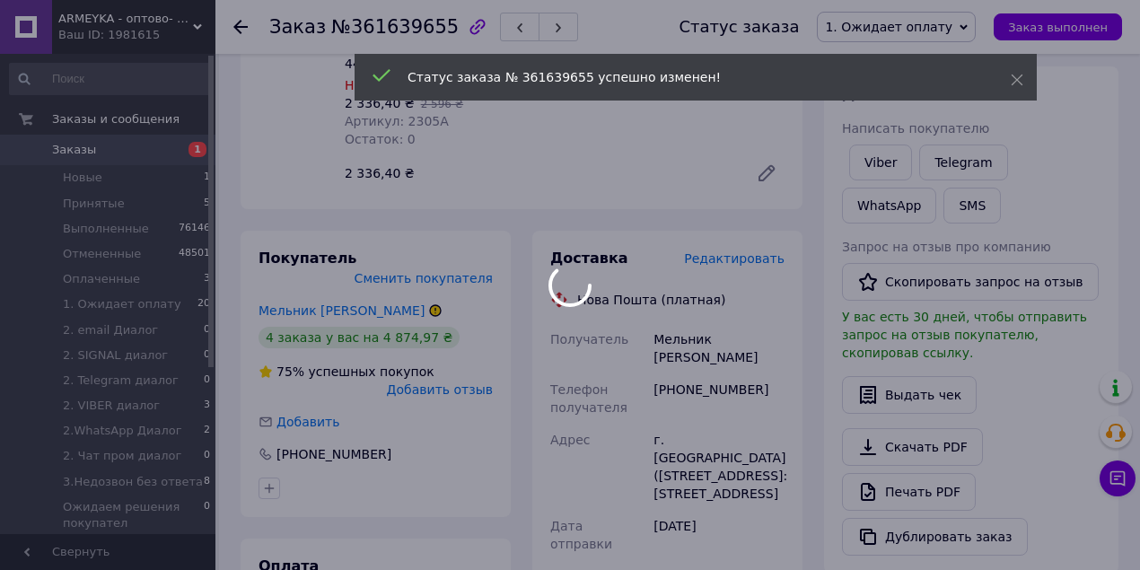
scroll to position [299, 0]
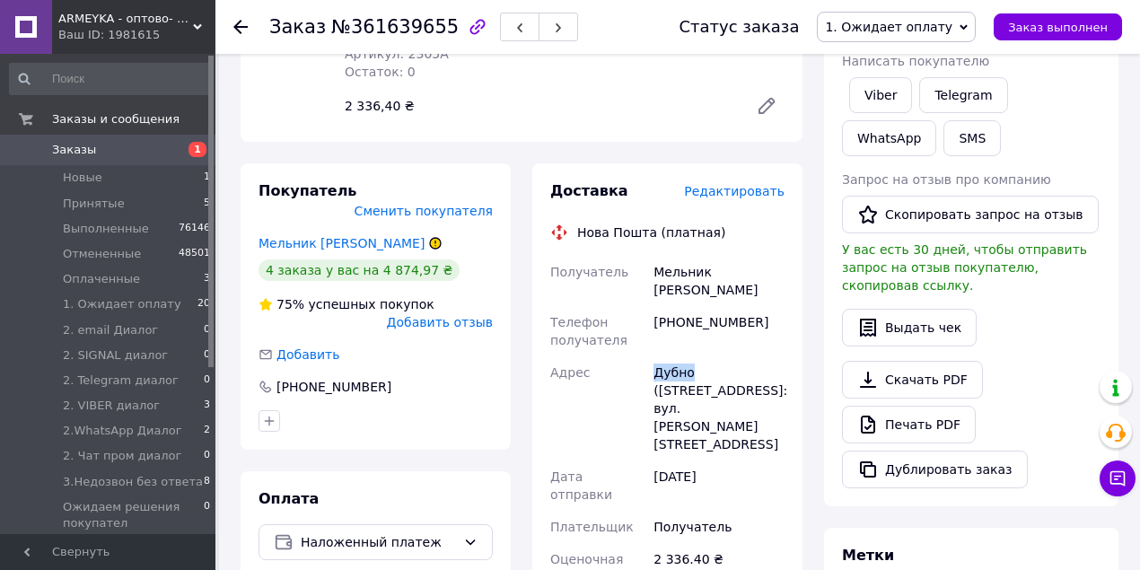
drag, startPoint x: 649, startPoint y: 350, endPoint x: 689, endPoint y: 353, distance: 39.6
click at [689, 353] on div "Получатель Мельник Роман Телефон получателя +380665658226 Адрес Дубно (Рівненсь…" at bounding box center [668, 536] width 242 height 560
copy div "Адрес Дубно"
drag, startPoint x: 696, startPoint y: 354, endPoint x: 765, endPoint y: 360, distance: 69.4
click at [765, 360] on div "Дубно ([STREET_ADDRESS]: вул. [PERSON_NAME][STREET_ADDRESS]" at bounding box center [719, 408] width 138 height 104
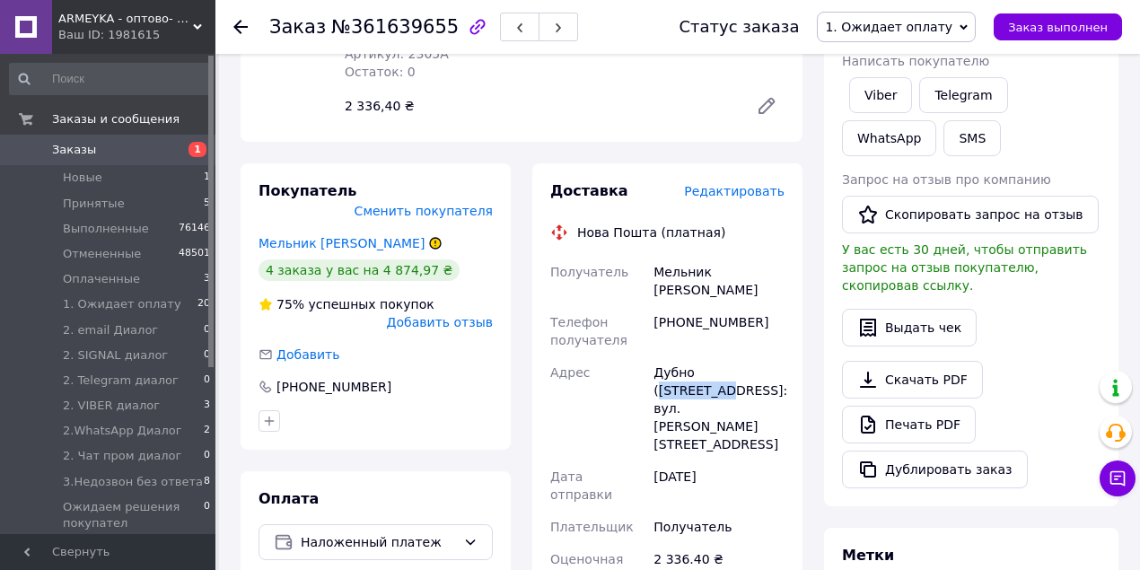
copy div "Рівненська"
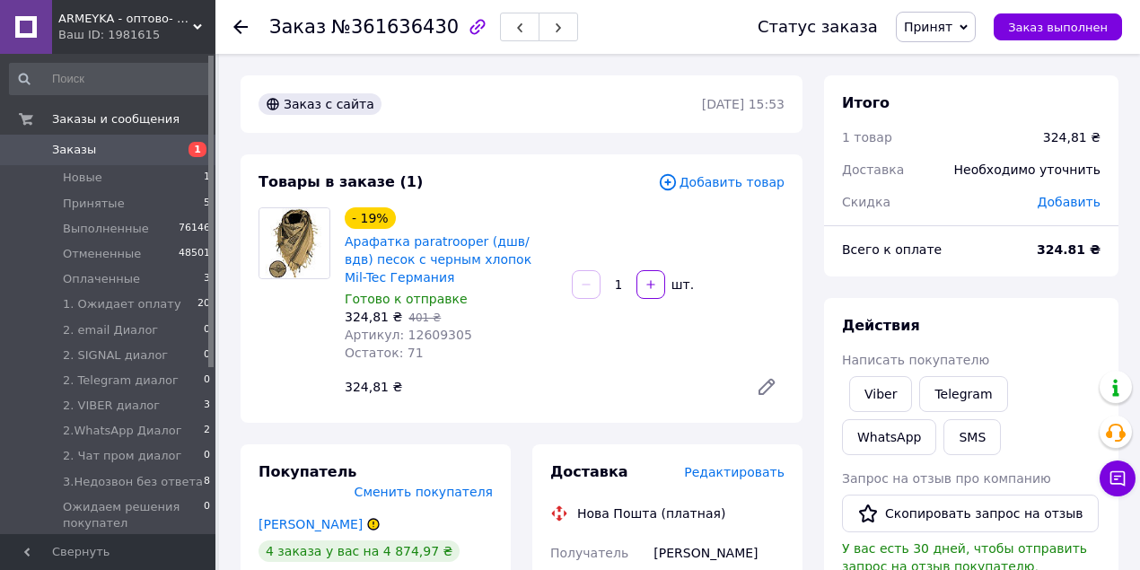
click at [951, 21] on span "Принят" at bounding box center [928, 27] width 48 height 14
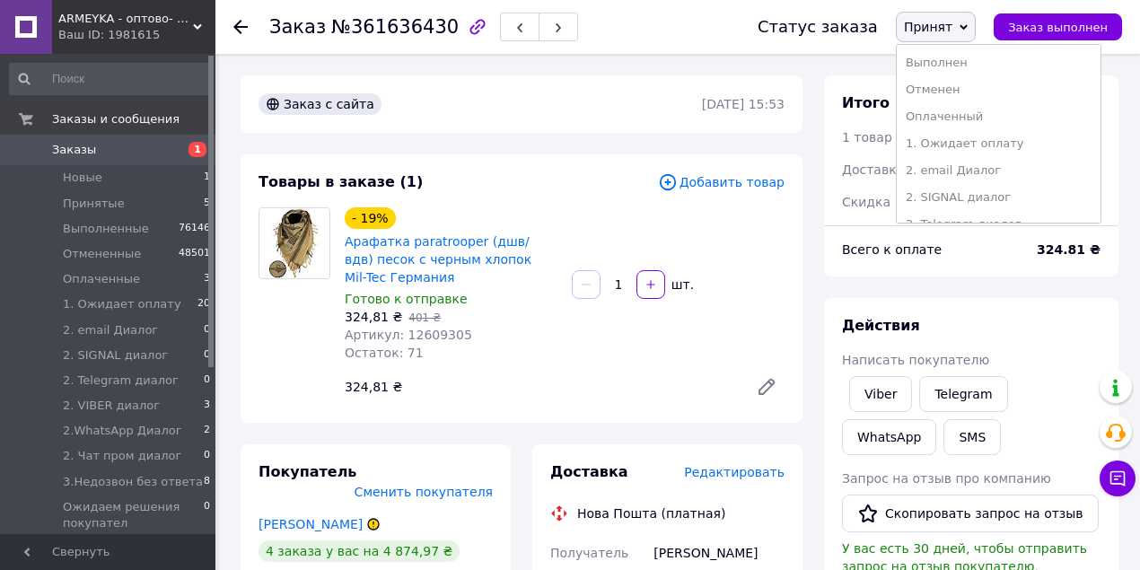
click at [981, 145] on li "1. Ожидает оплату" at bounding box center [999, 143] width 204 height 27
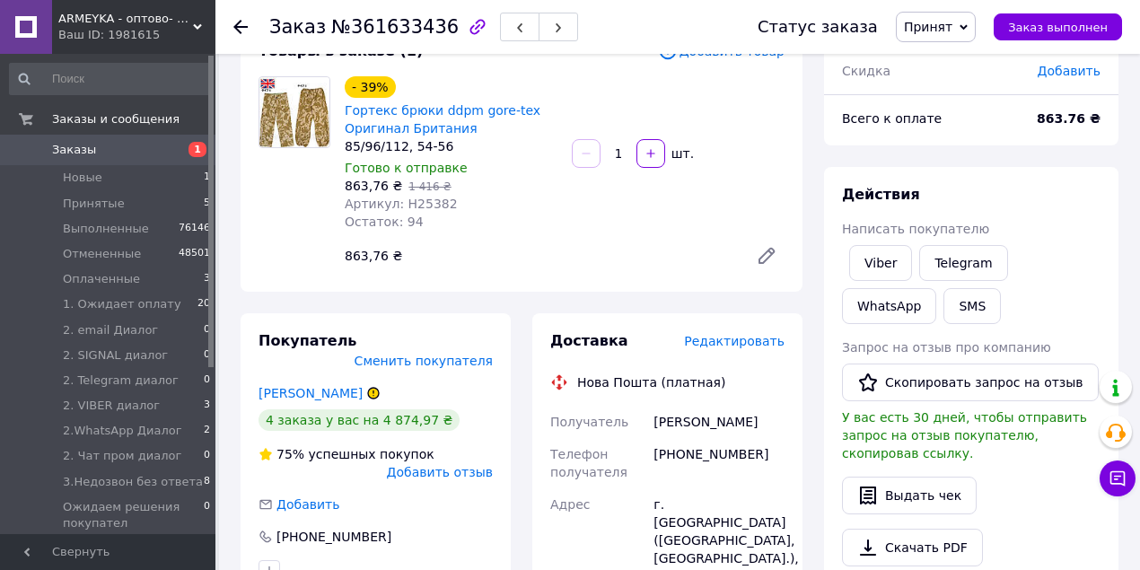
scroll to position [119, 0]
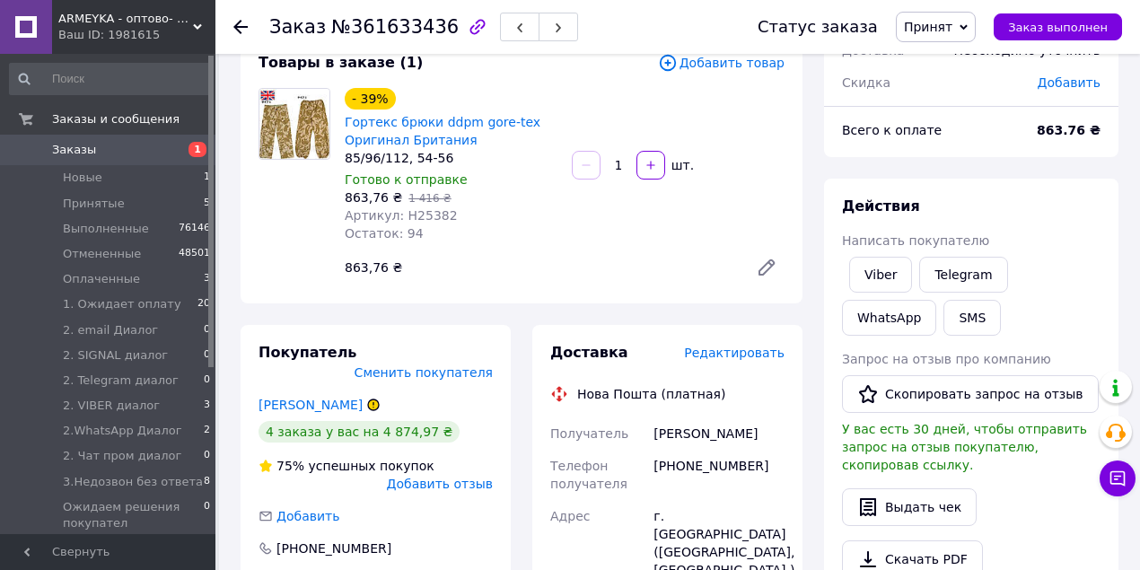
click at [972, 29] on span "Принят" at bounding box center [936, 27] width 80 height 31
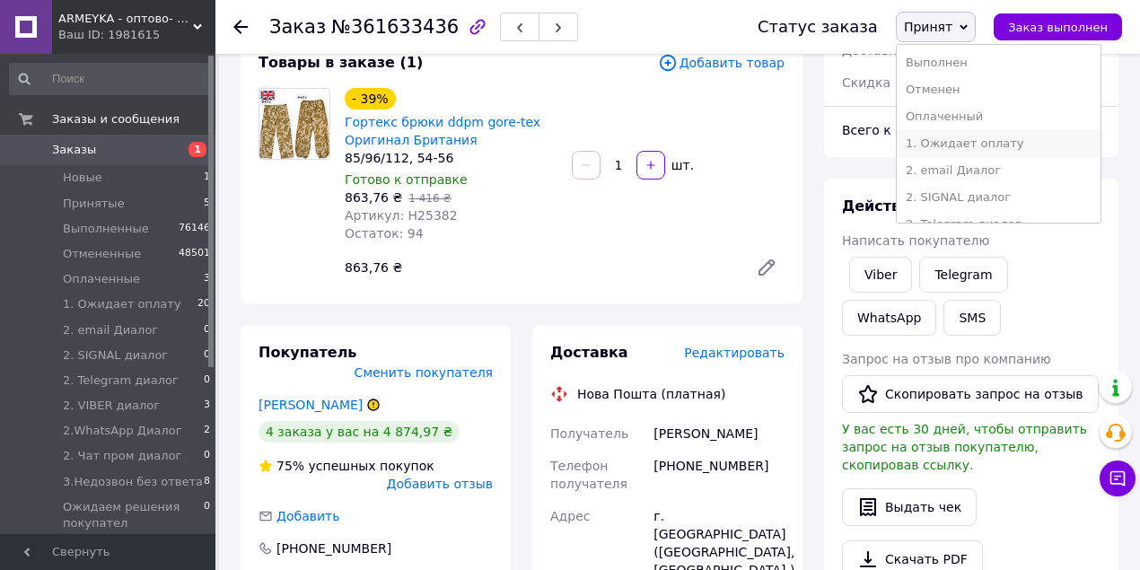
click at [994, 140] on li "1. Ожидает оплату" at bounding box center [999, 143] width 204 height 27
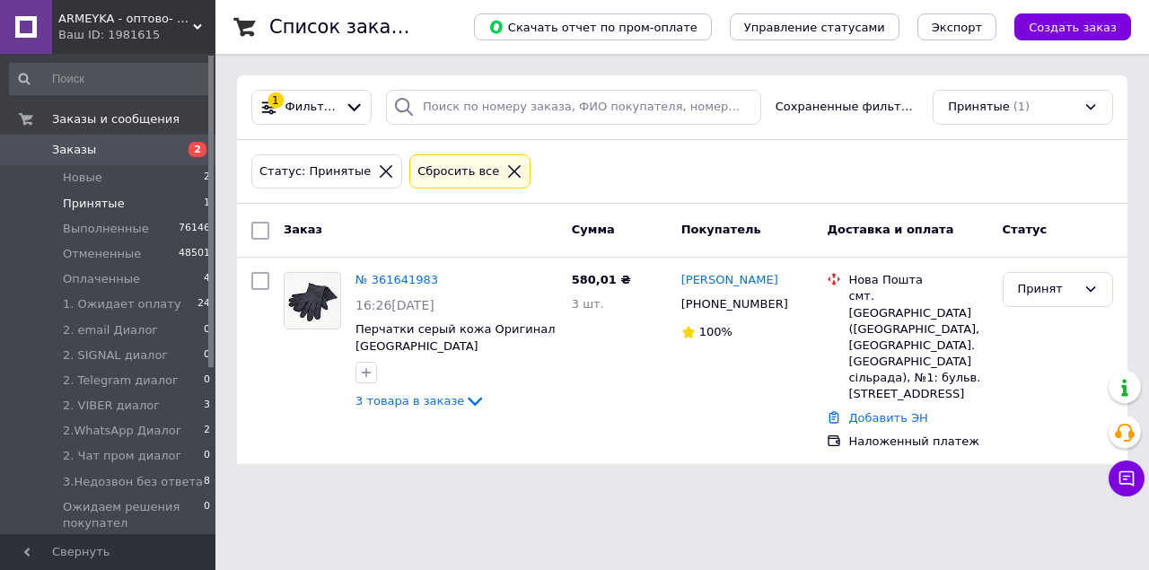
click at [126, 205] on li "Принятые 1" at bounding box center [110, 203] width 221 height 25
click at [128, 194] on li "Принятые 1" at bounding box center [110, 203] width 221 height 25
click at [112, 278] on span "Оплаченные" at bounding box center [101, 279] width 77 height 16
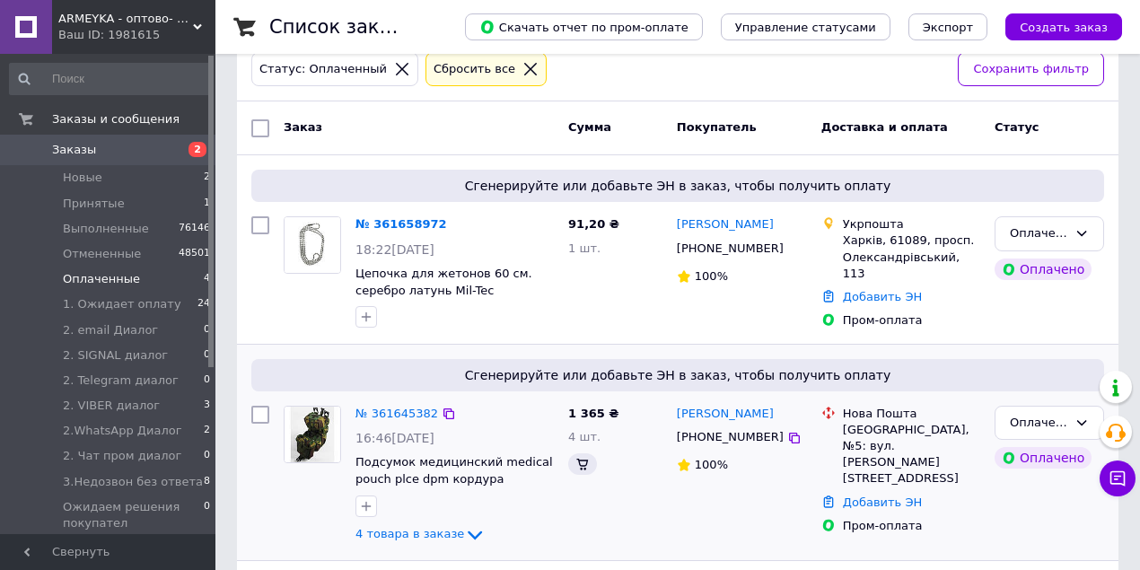
scroll to position [518, 0]
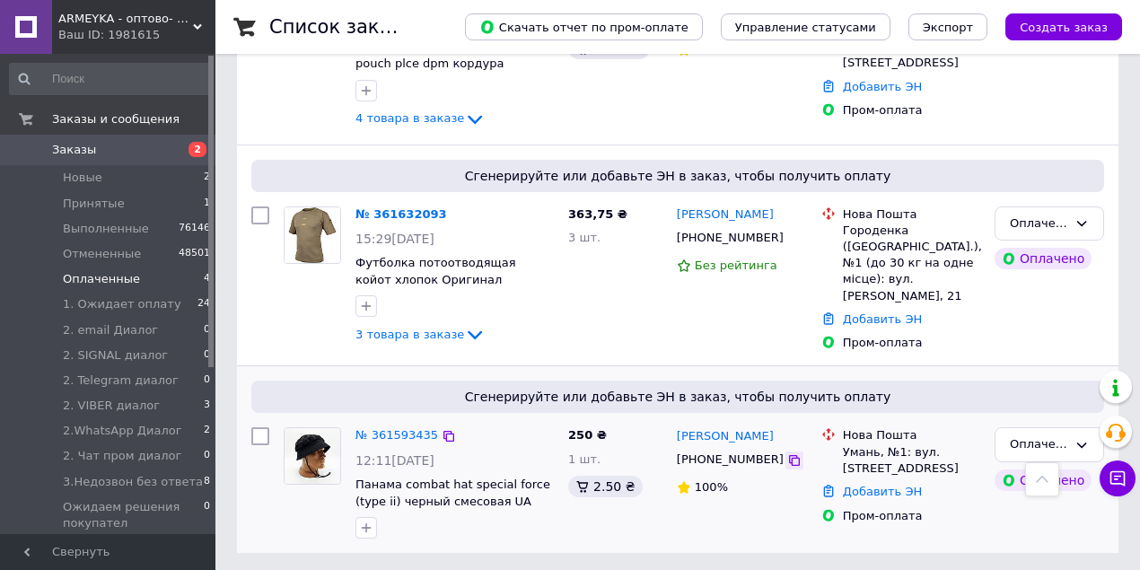
click at [787, 456] on icon at bounding box center [794, 460] width 14 height 14
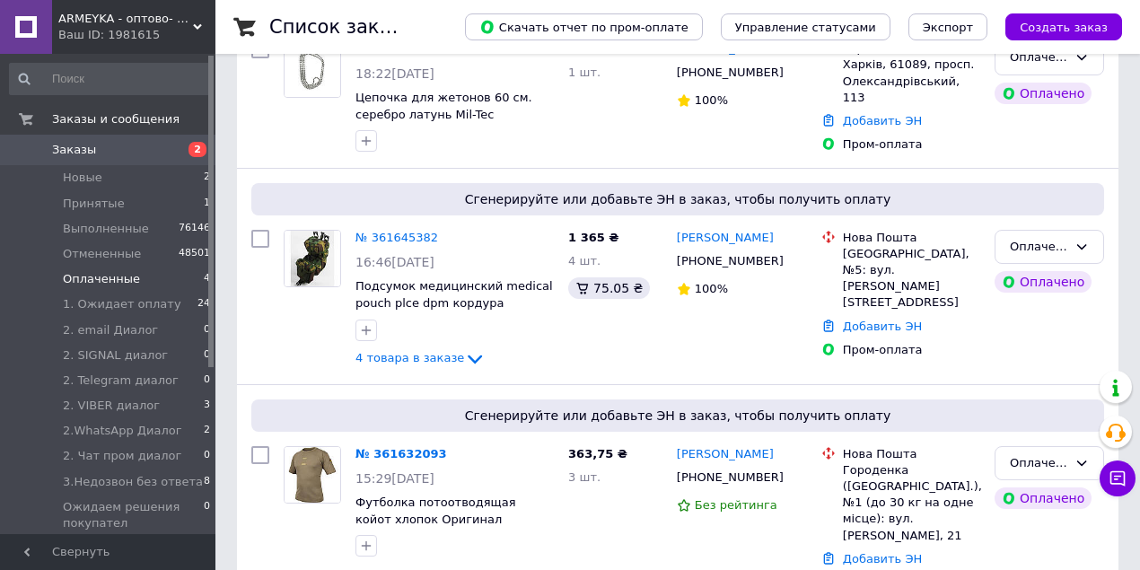
scroll to position [0, 0]
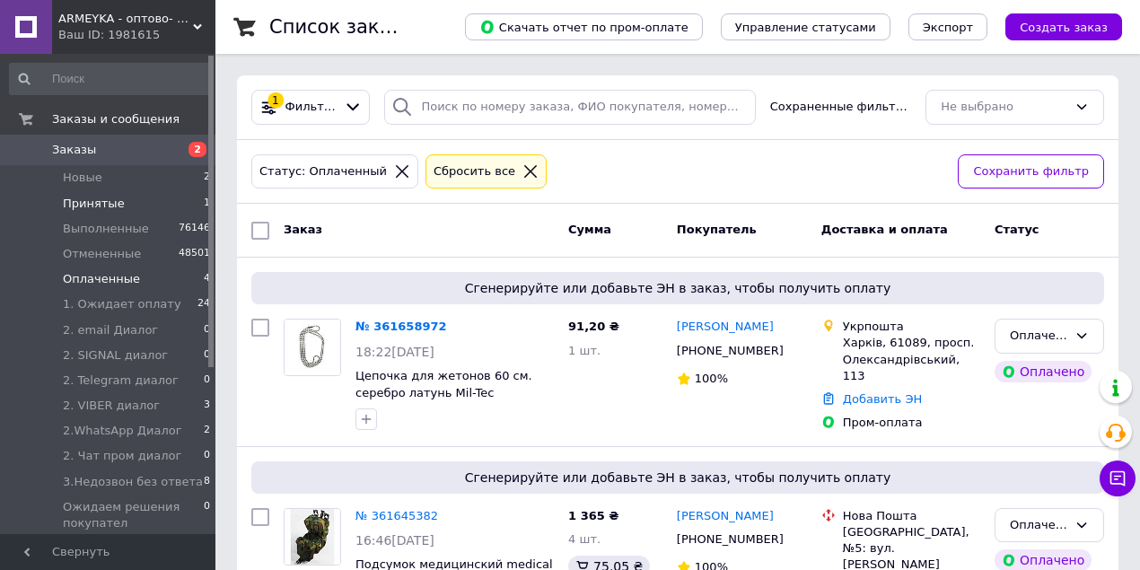
click at [115, 206] on span "Принятые" at bounding box center [94, 204] width 62 height 16
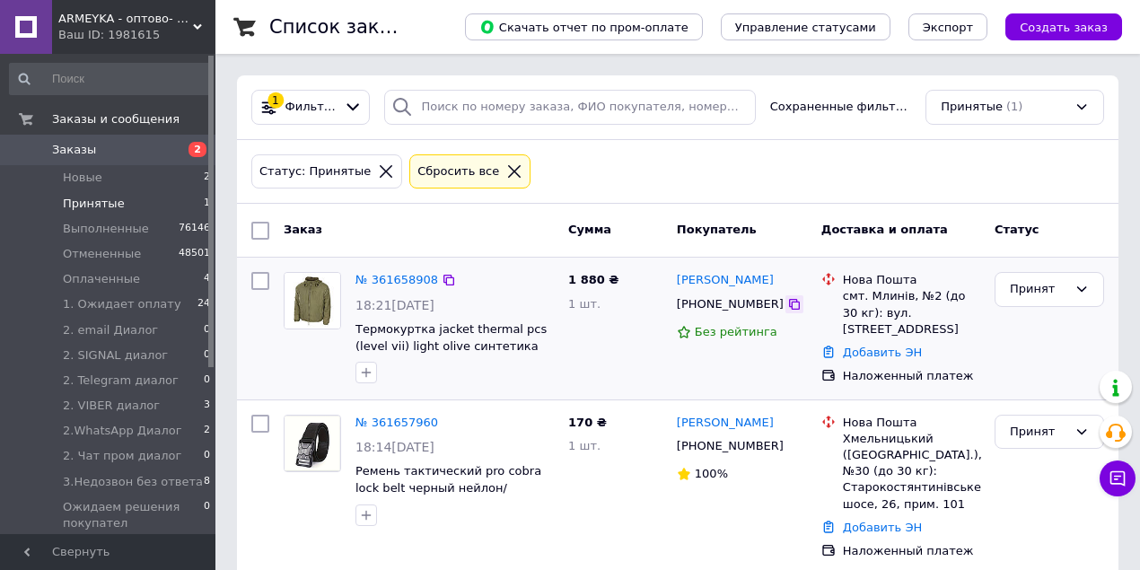
click at [789, 308] on icon at bounding box center [794, 304] width 11 height 11
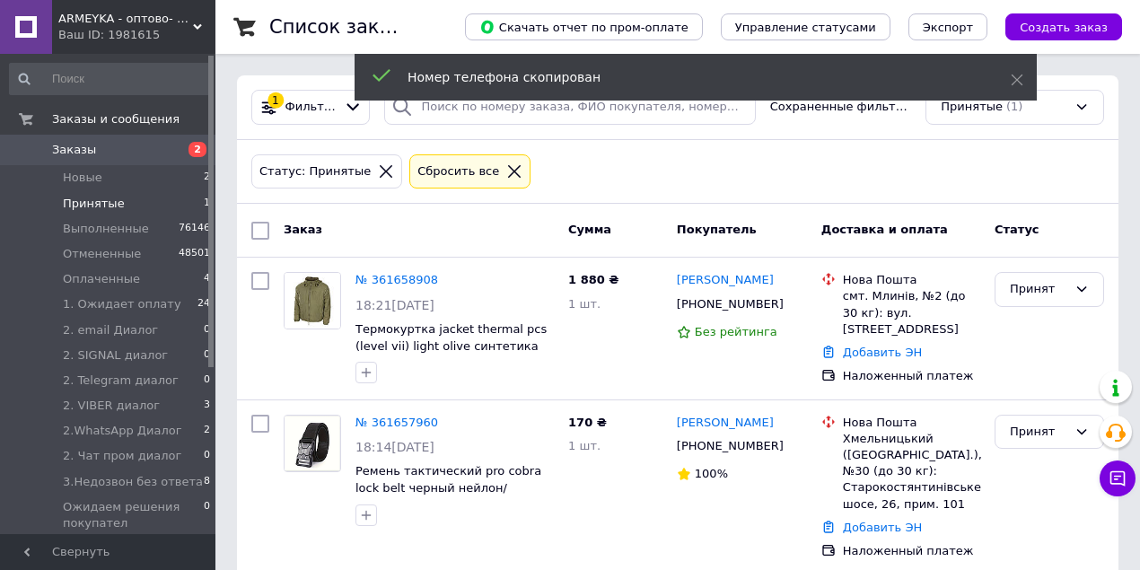
click at [503, 174] on div at bounding box center [514, 171] width 23 height 16
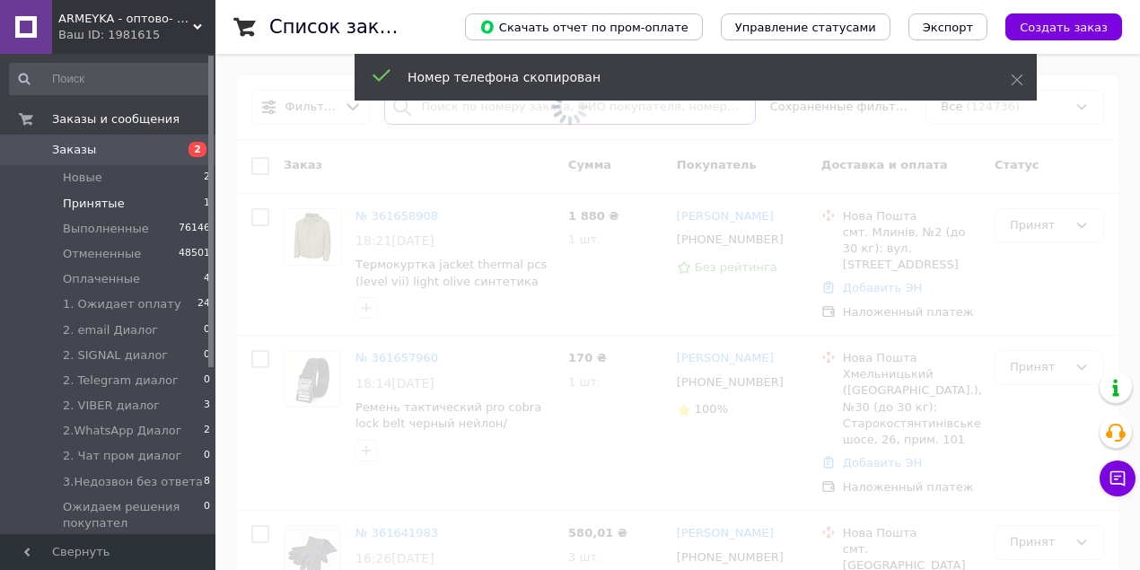
click at [494, 110] on input "search" at bounding box center [569, 107] width 371 height 35
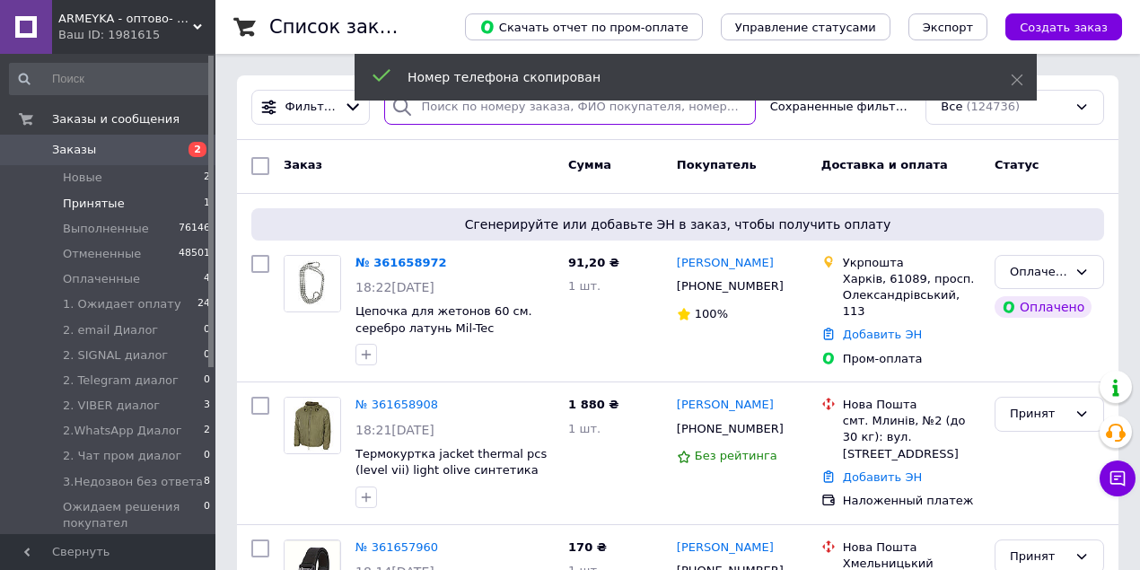
paste input "+380665638197"
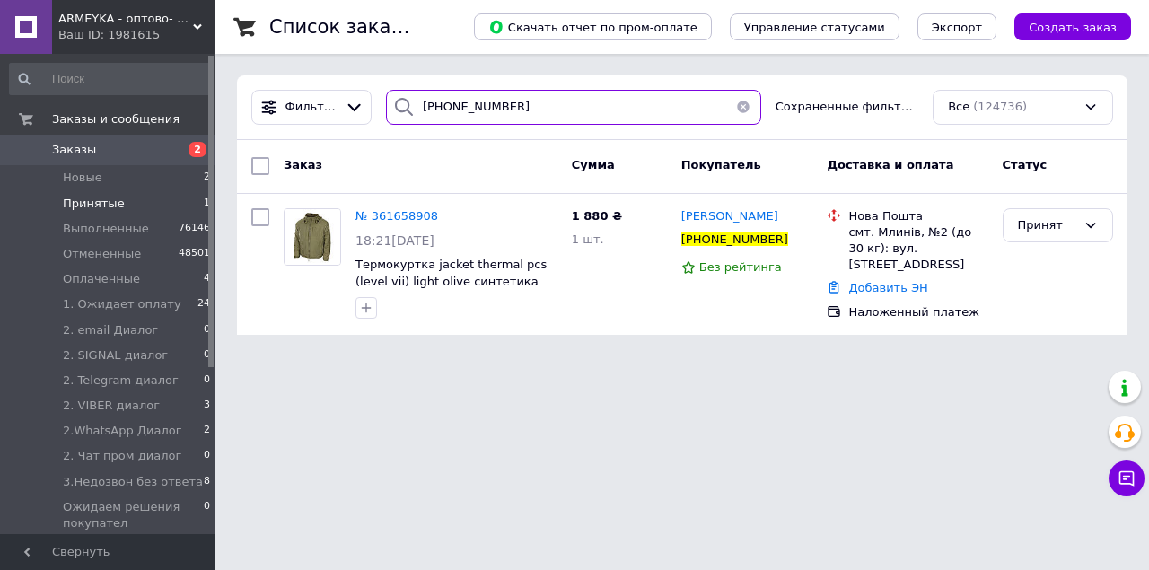
type input "+380665638197"
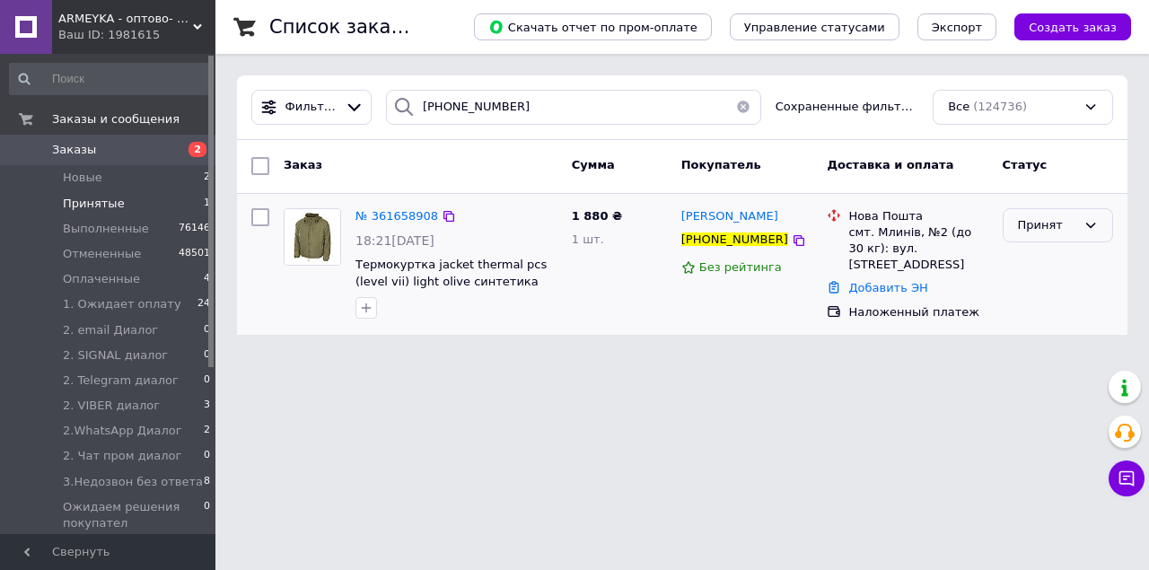
click at [1051, 225] on div "Принят" at bounding box center [1047, 225] width 58 height 19
click at [1052, 295] on li "Отменен" at bounding box center [1058, 295] width 109 height 33
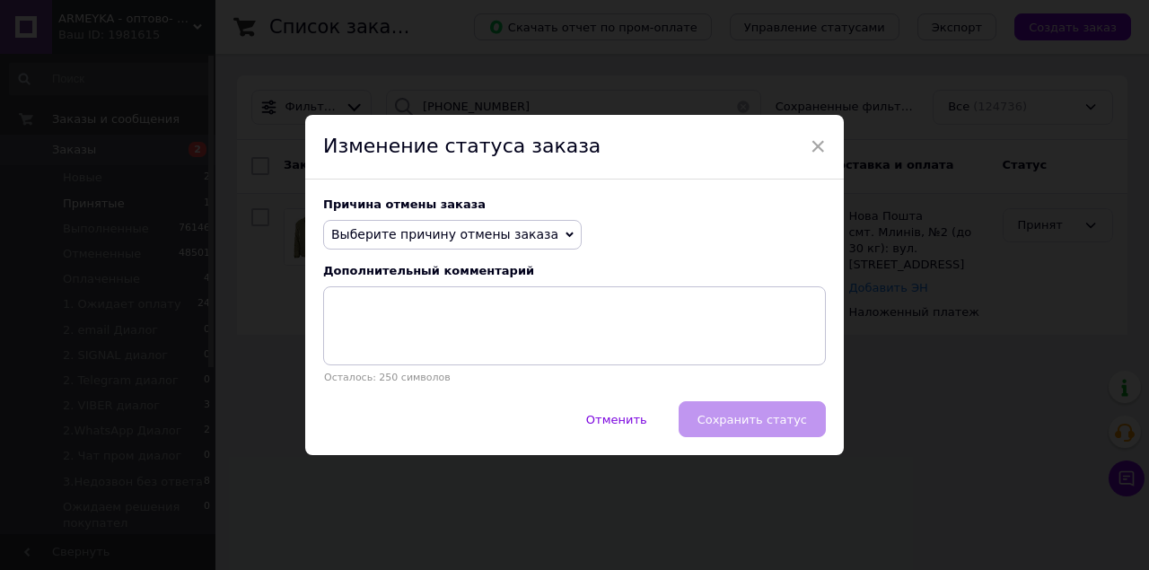
click at [481, 233] on span "Выберите причину отмены заказа" at bounding box center [444, 234] width 227 height 14
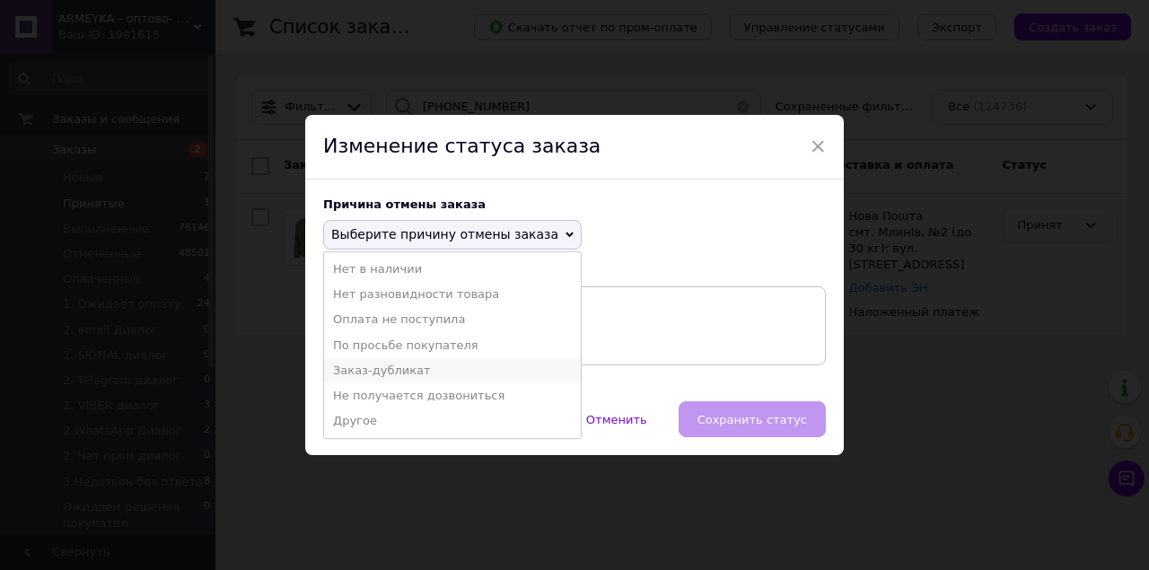
click at [397, 373] on li "Заказ-дубликат" at bounding box center [452, 370] width 257 height 25
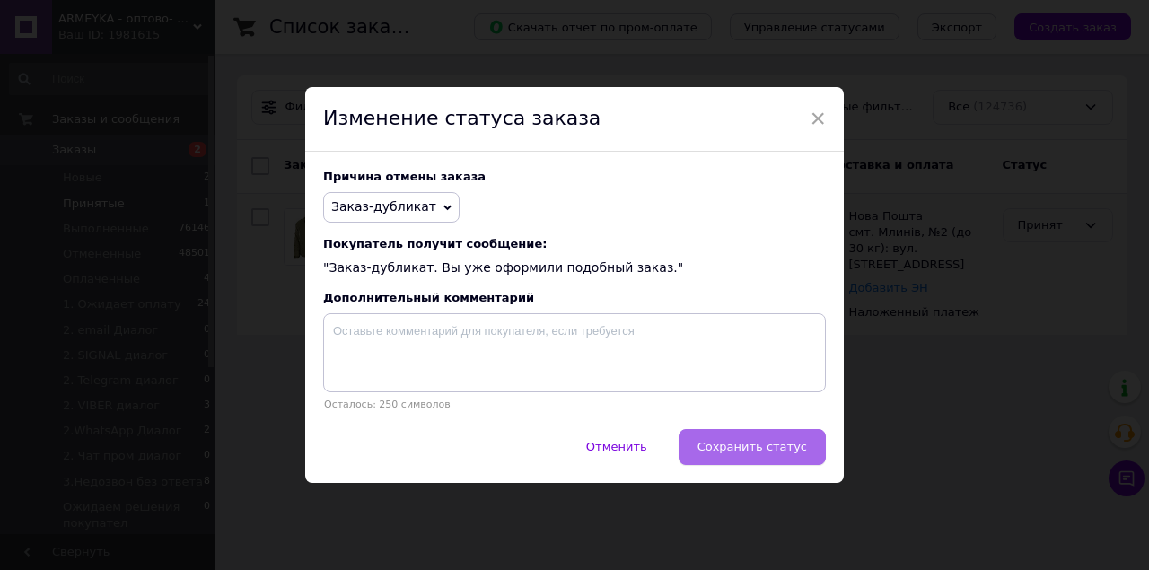
click at [770, 445] on span "Сохранить статус" at bounding box center [753, 446] width 110 height 13
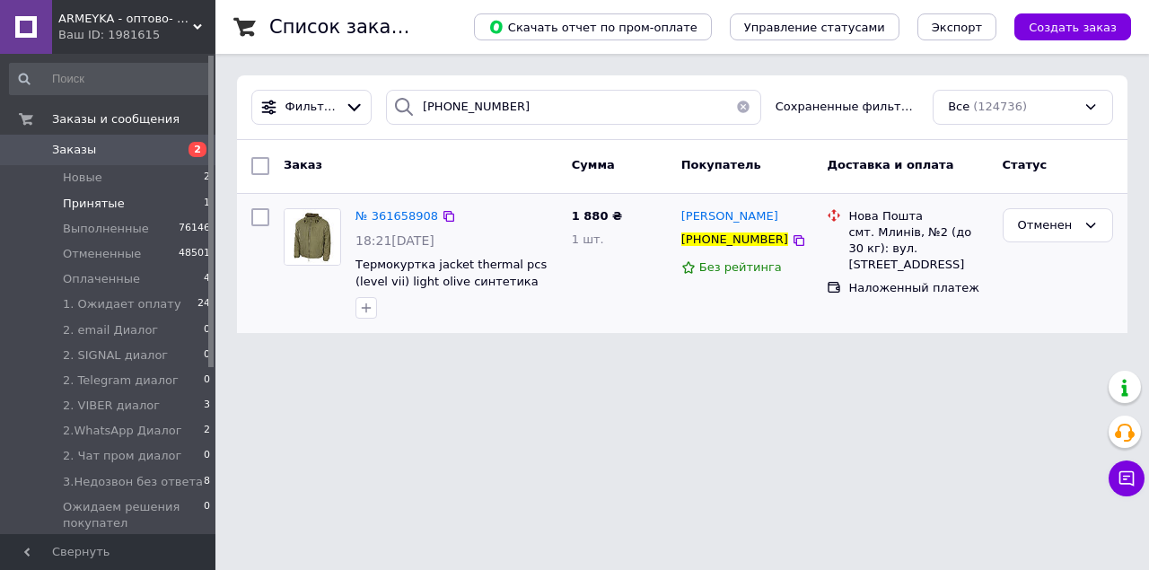
click at [167, 199] on li "Принятые 1" at bounding box center [110, 203] width 221 height 25
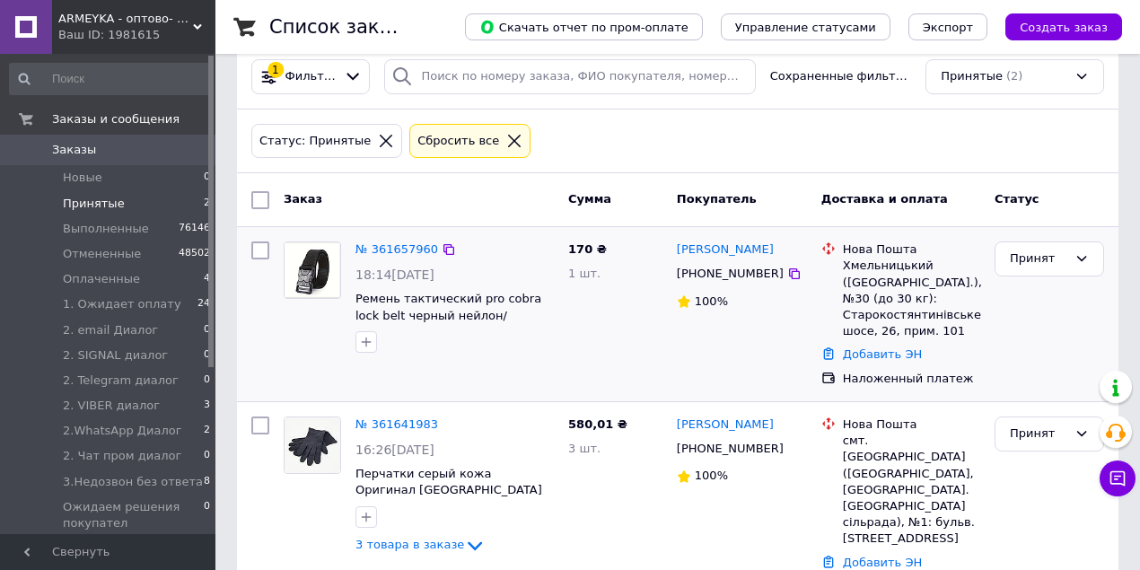
scroll to position [56, 0]
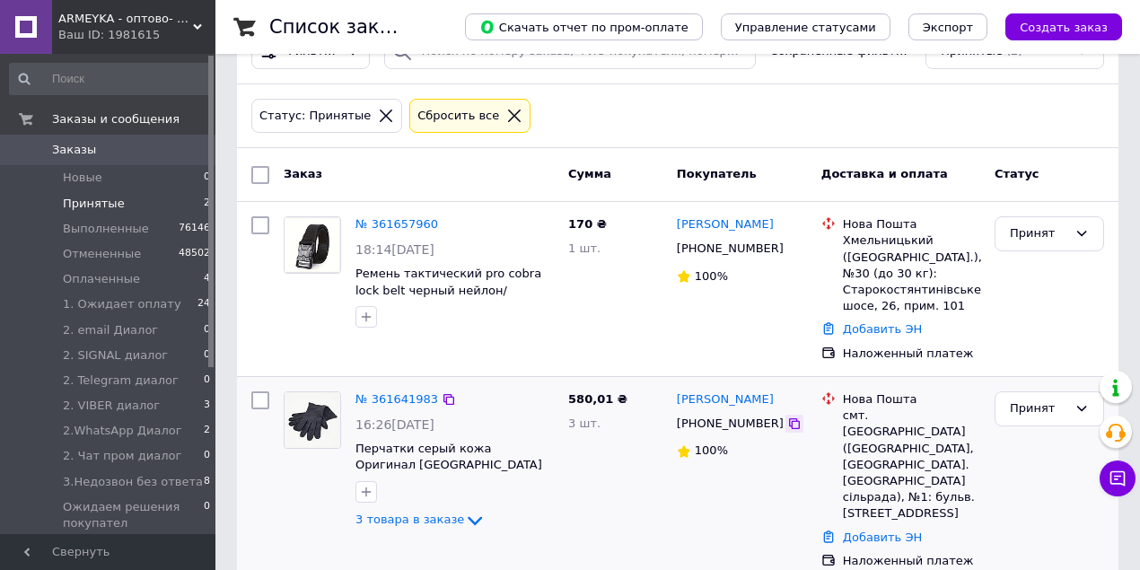
click at [787, 424] on icon at bounding box center [794, 424] width 14 height 14
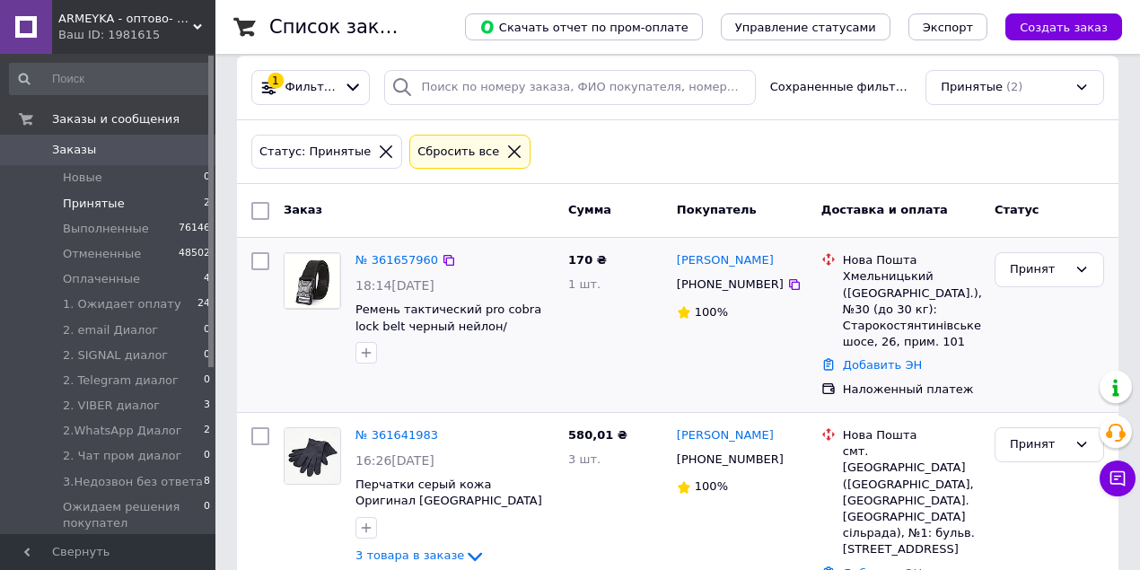
scroll to position [0, 0]
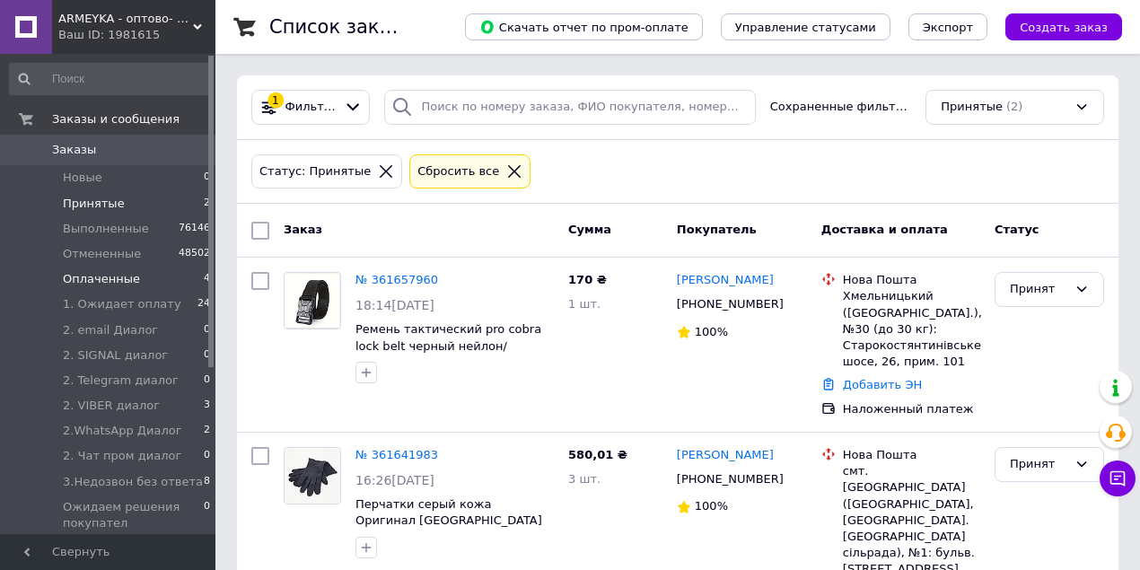
click at [172, 281] on li "Оплаченные 4" at bounding box center [110, 279] width 221 height 25
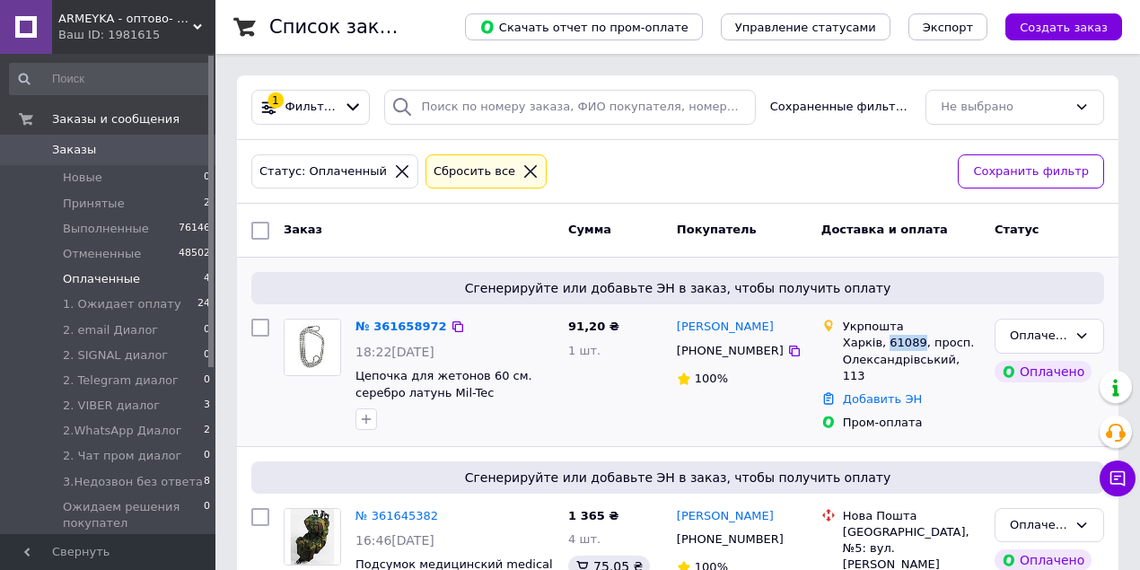
drag, startPoint x: 899, startPoint y: 342, endPoint x: 913, endPoint y: 340, distance: 14.5
click at [913, 340] on div "Харків, 61089, просп. Олександрівський, 113" at bounding box center [911, 359] width 137 height 49
copy div "61089"
drag, startPoint x: 840, startPoint y: 341, endPoint x: 848, endPoint y: 353, distance: 13.7
click at [876, 341] on div "Укрпошта Харків, 61089, просп. Олександрівський, 113" at bounding box center [912, 352] width 145 height 66
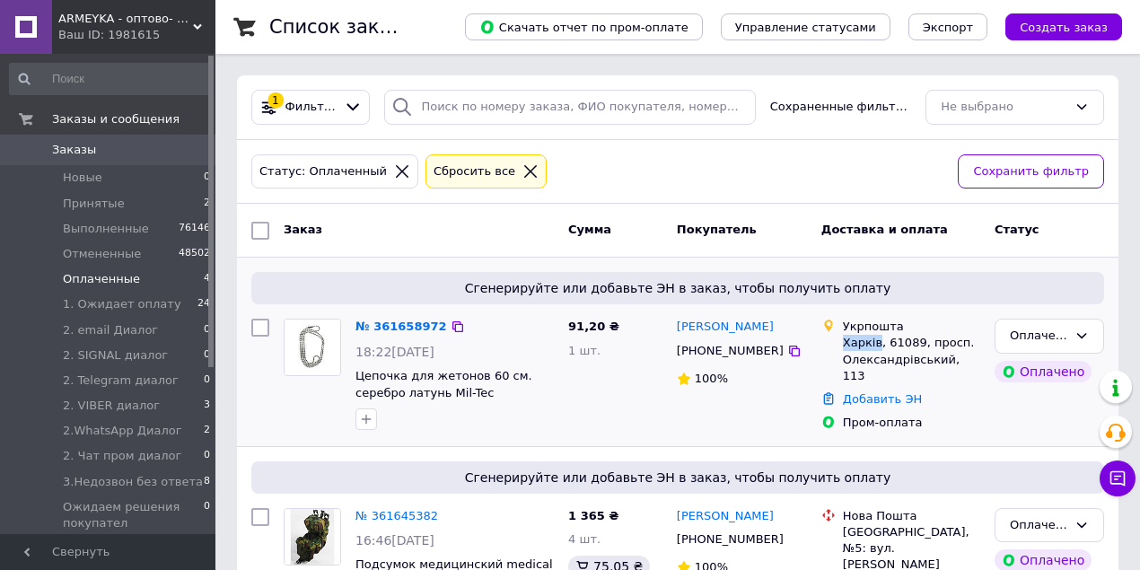
copy div "Харків"
drag, startPoint x: 890, startPoint y: 339, endPoint x: 914, endPoint y: 339, distance: 24.2
click at [914, 339] on div "Харків, 61089, просп. Олександрівський, 113" at bounding box center [911, 359] width 137 height 49
copy div "61089"
drag, startPoint x: 1049, startPoint y: 330, endPoint x: 1046, endPoint y: 346, distance: 16.4
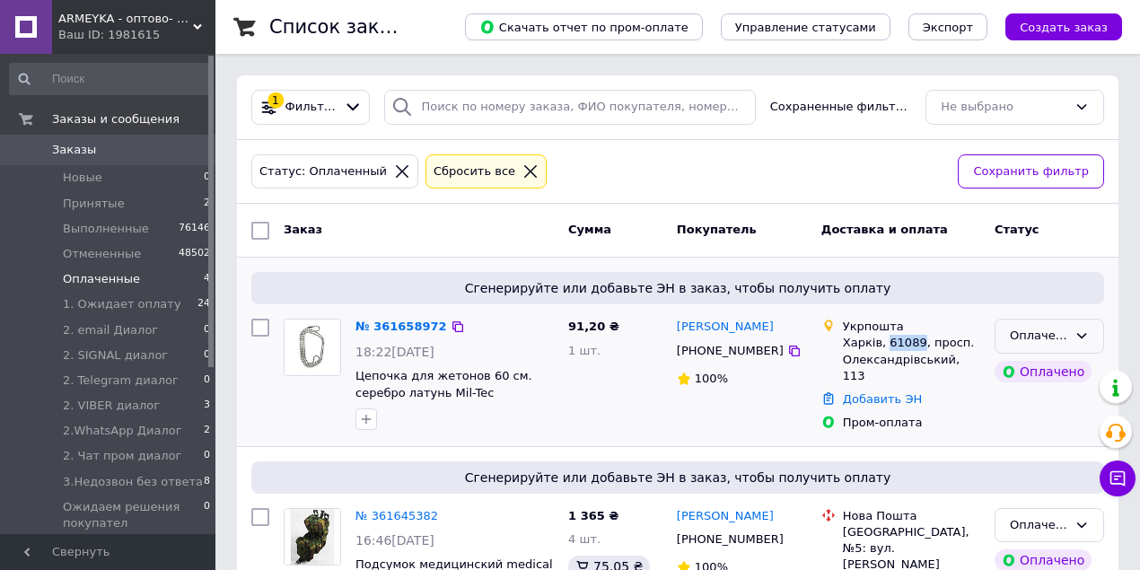
click at [1049, 329] on div "Оплаченный" at bounding box center [1038, 336] width 57 height 19
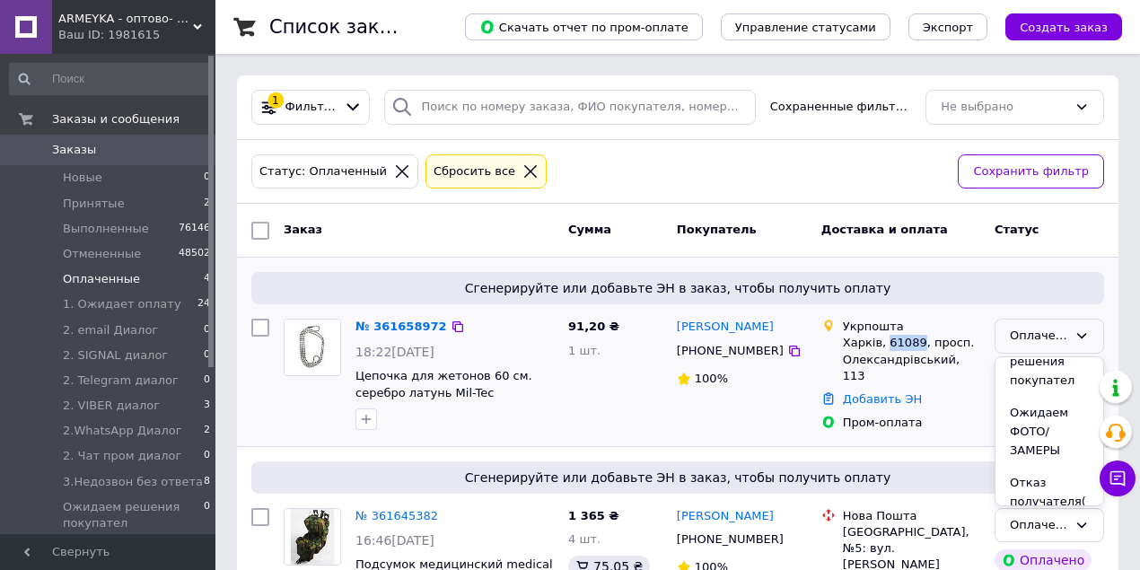
scroll to position [658, 0]
click at [1040, 484] on li "ПРОМ-ОПЛАЧЕН" at bounding box center [1050, 494] width 108 height 51
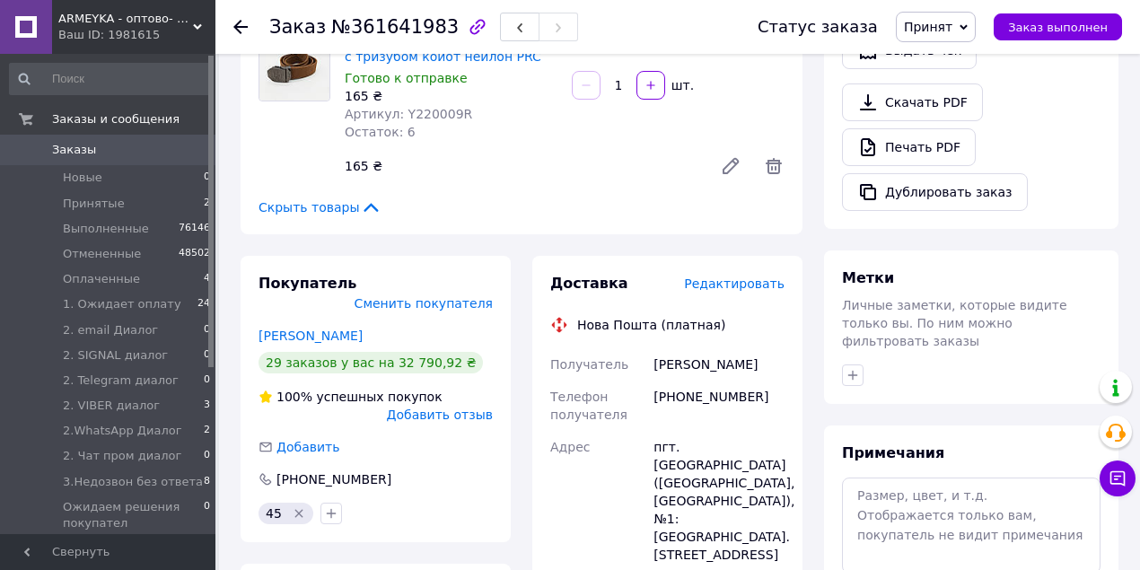
scroll to position [598, 0]
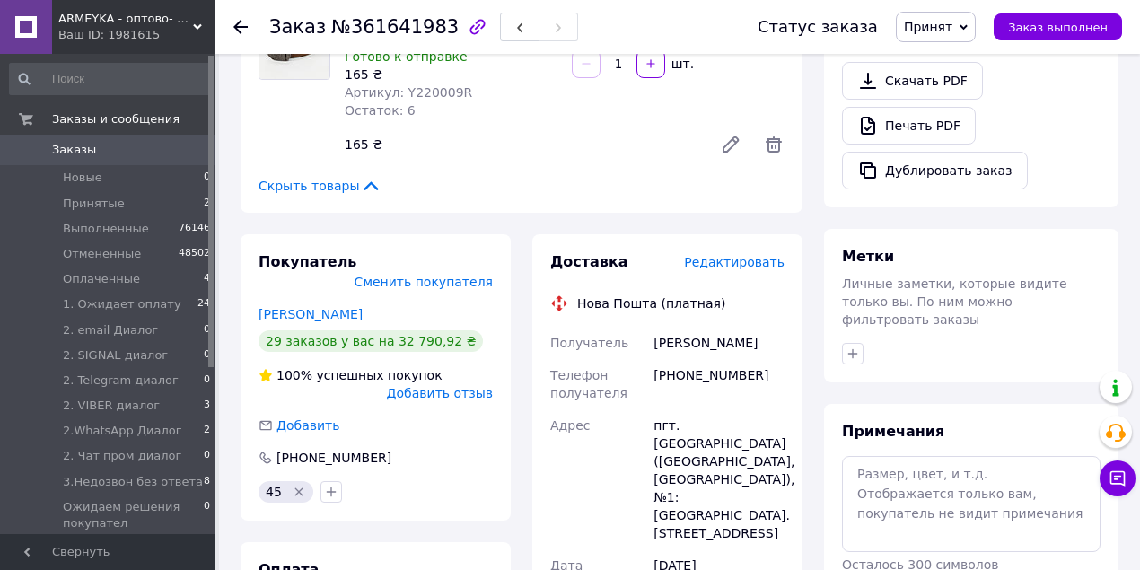
click at [972, 20] on span "Принят" at bounding box center [936, 27] width 80 height 31
click at [998, 146] on li "1. Ожидает оплату" at bounding box center [999, 143] width 204 height 27
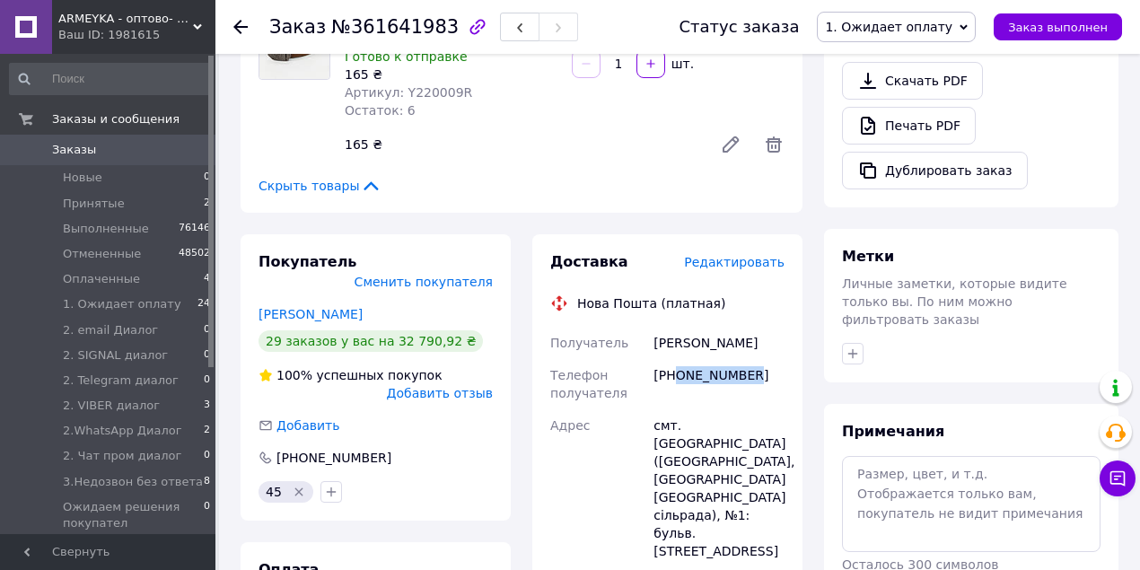
drag, startPoint x: 676, startPoint y: 355, endPoint x: 759, endPoint y: 356, distance: 82.6
click at [754, 359] on div "[PHONE_NUMBER]" at bounding box center [719, 384] width 138 height 50
copy div "0930061466"
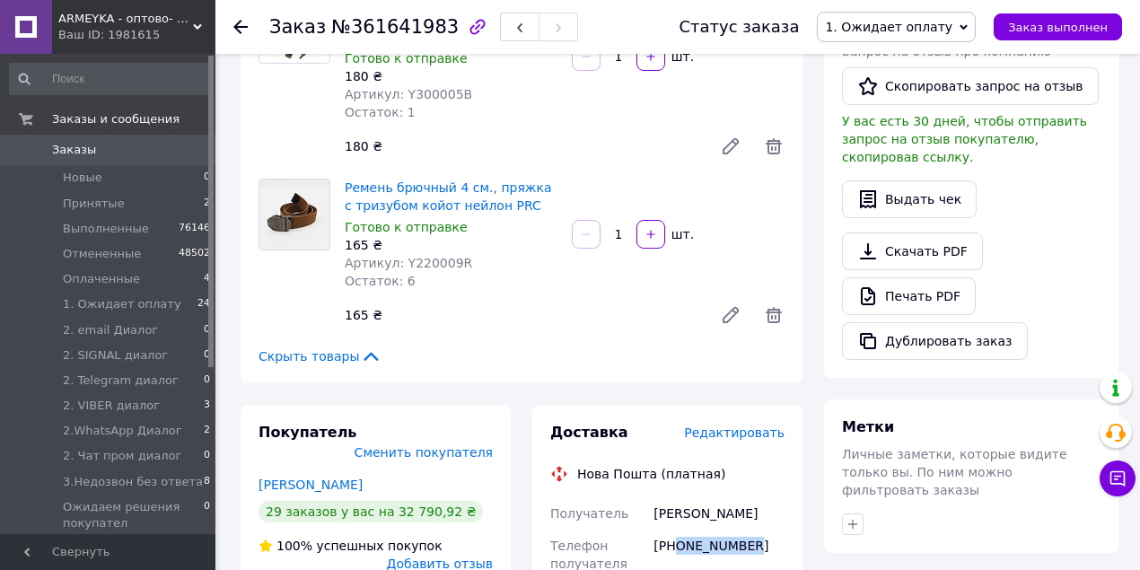
scroll to position [718, 0]
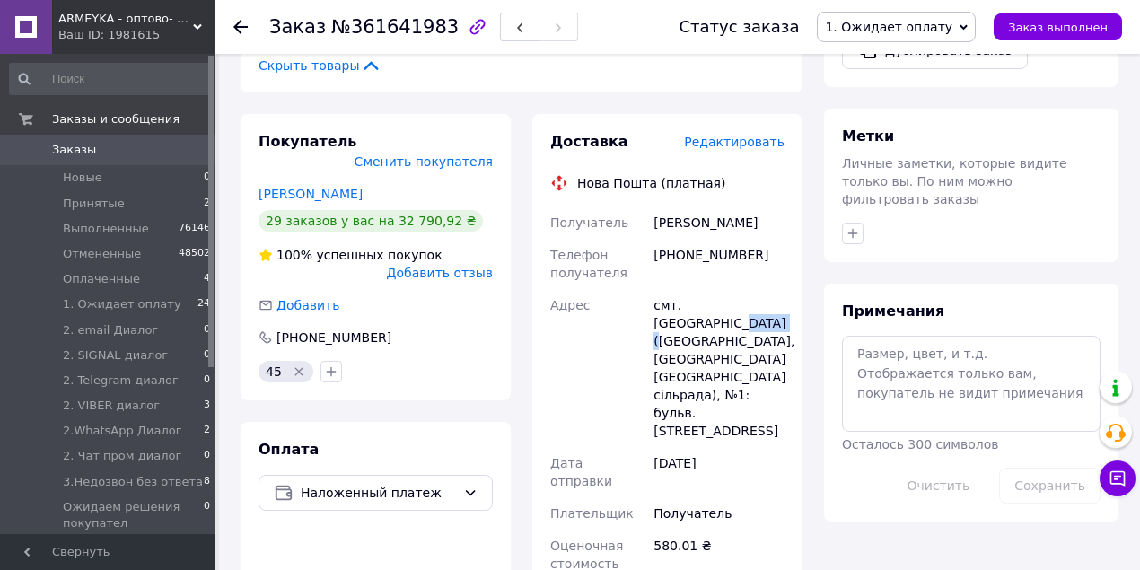
drag, startPoint x: 689, startPoint y: 307, endPoint x: 706, endPoint y: 307, distance: 17.1
click at [706, 307] on div "смт. [GEOGRAPHIC_DATA] ([GEOGRAPHIC_DATA], [GEOGRAPHIC_DATA] [GEOGRAPHIC_DATA] …" at bounding box center [719, 368] width 138 height 158
copy div "Сумська"
